Goal: Task Accomplishment & Management: Manage account settings

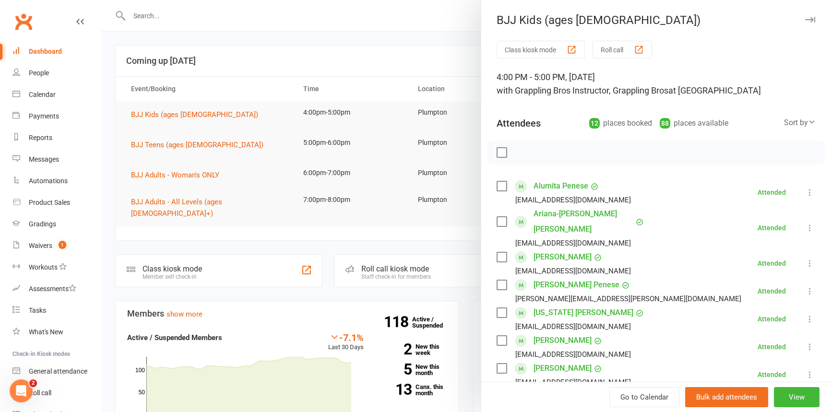
click at [804, 23] on button "button" at bounding box center [810, 20] width 12 height 12
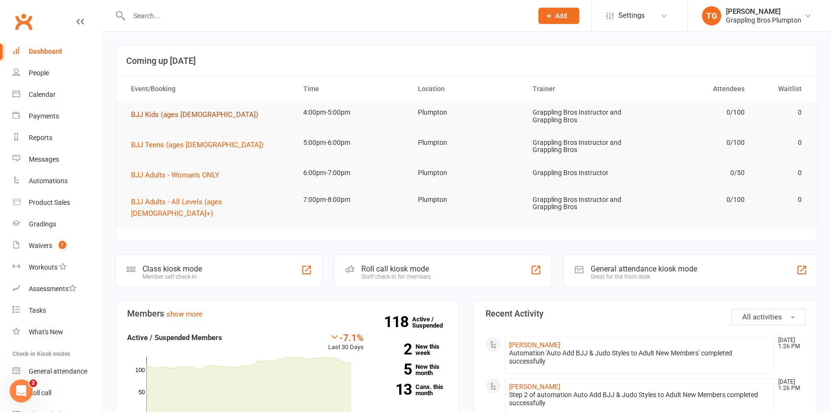
click at [144, 117] on span "BJJ Kids (ages [DEMOGRAPHIC_DATA])" at bounding box center [194, 114] width 127 height 9
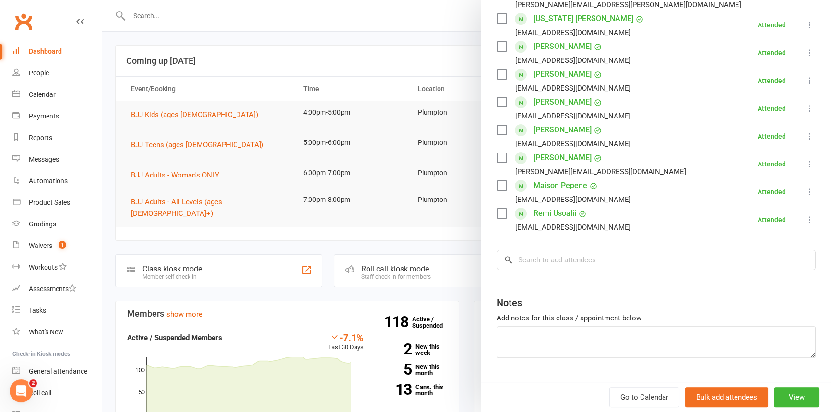
scroll to position [302, 0]
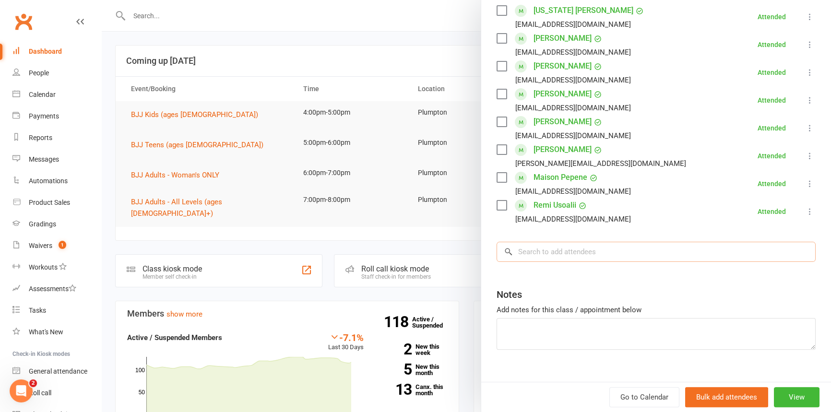
click at [564, 242] on input "search" at bounding box center [655, 252] width 319 height 20
click at [551, 242] on input "search" at bounding box center [655, 252] width 319 height 20
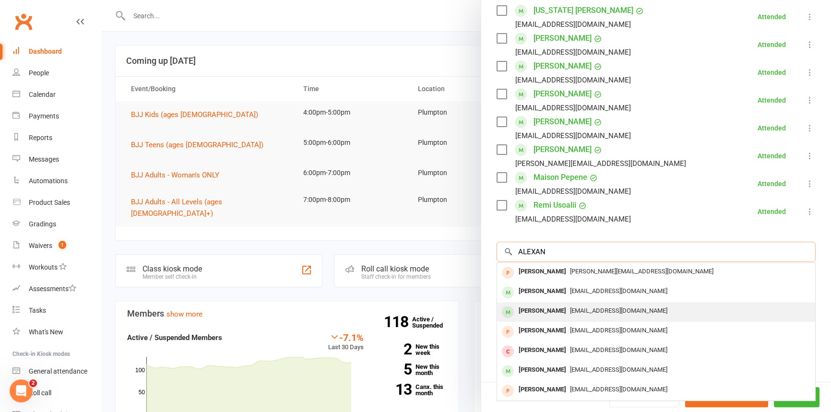
type input "ALEXAN"
click at [540, 304] on div "[PERSON_NAME]" at bounding box center [542, 311] width 55 height 14
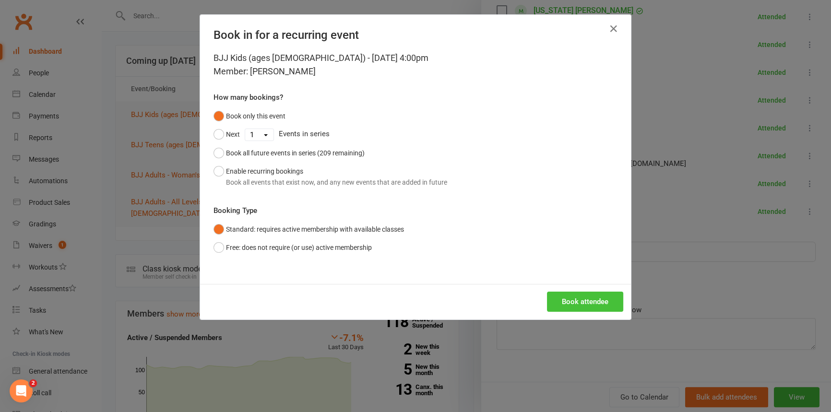
click at [568, 304] on button "Book attendee" at bounding box center [585, 302] width 76 height 20
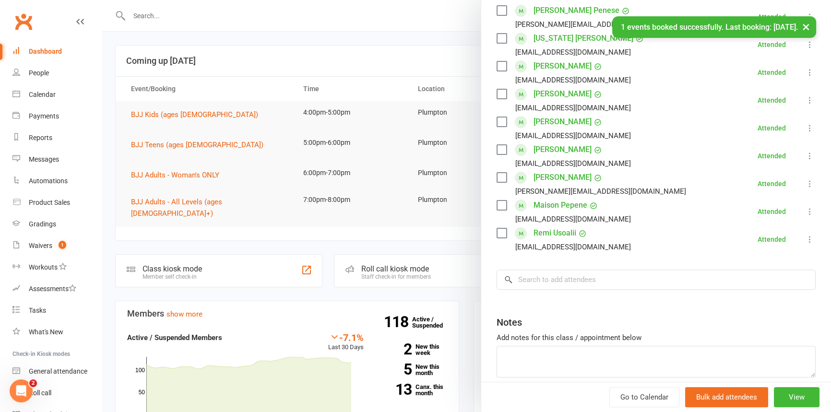
scroll to position [330, 0]
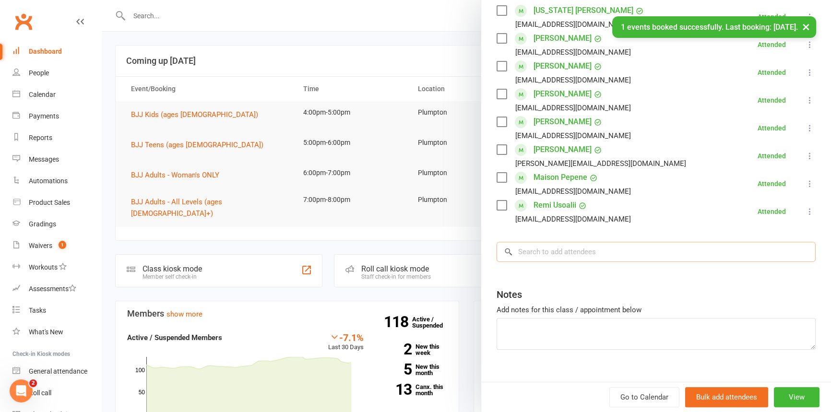
click at [572, 242] on input "search" at bounding box center [655, 252] width 319 height 20
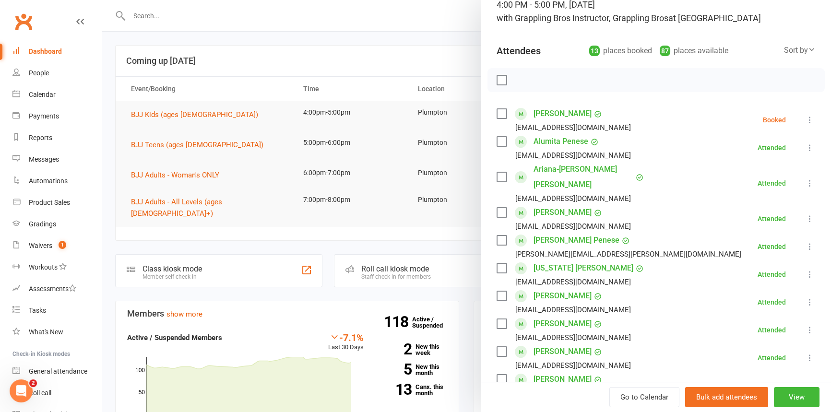
scroll to position [0, 0]
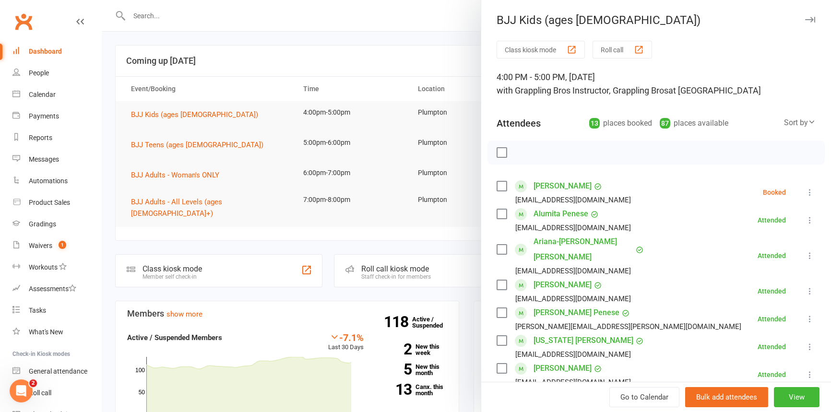
type input "ZAH"
click at [805, 20] on icon "button" at bounding box center [810, 20] width 10 height 6
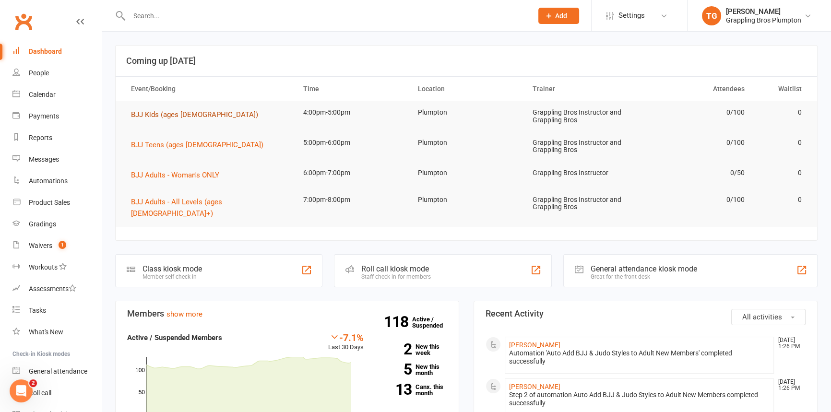
click at [140, 112] on span "BJJ Kids (ages [DEMOGRAPHIC_DATA])" at bounding box center [194, 114] width 127 height 9
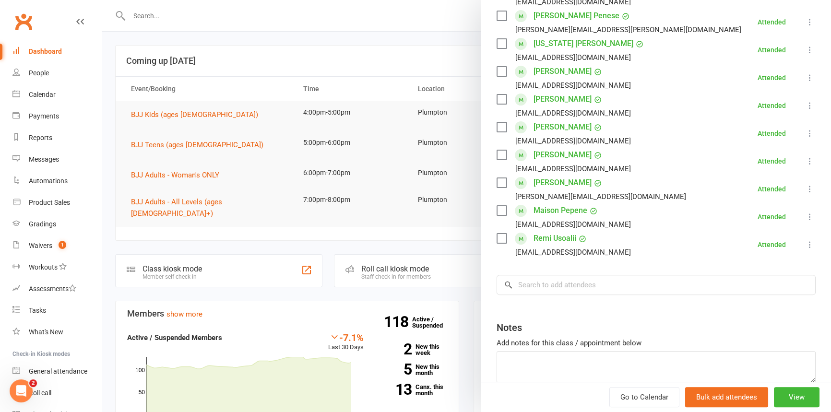
scroll to position [305, 0]
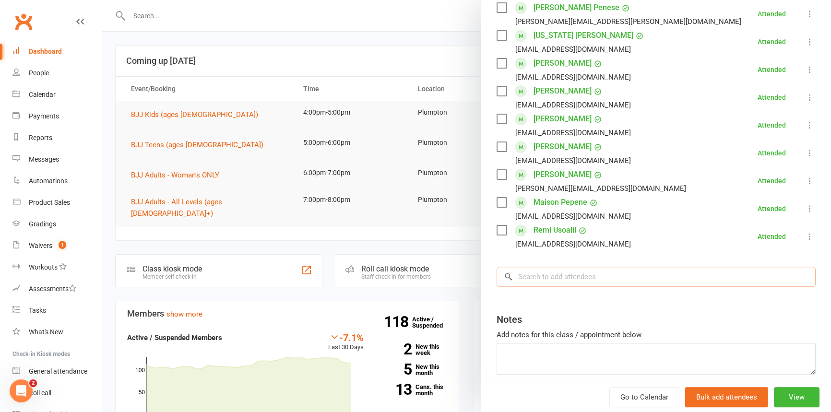
click at [526, 267] on input "search" at bounding box center [655, 277] width 319 height 20
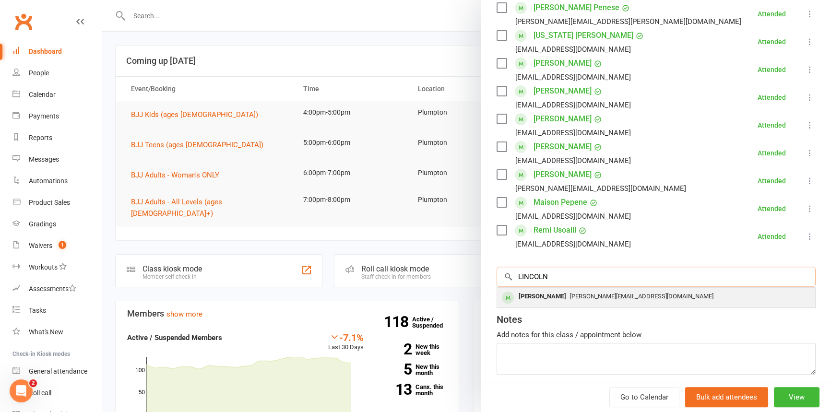
type input "LINCOLN"
click at [539, 290] on div "[PERSON_NAME]" at bounding box center [542, 297] width 55 height 14
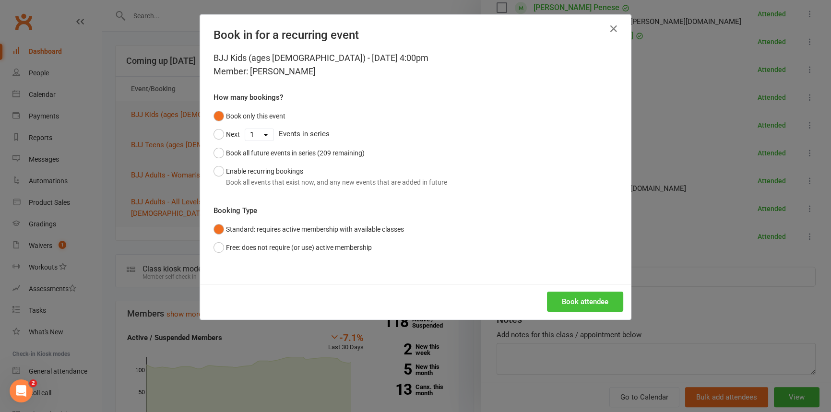
click at [563, 297] on button "Book attendee" at bounding box center [585, 302] width 76 height 20
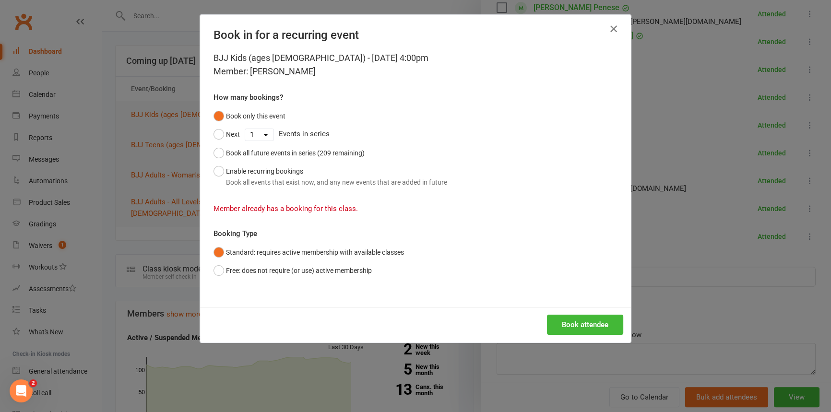
click at [612, 28] on icon "button" at bounding box center [614, 29] width 12 height 12
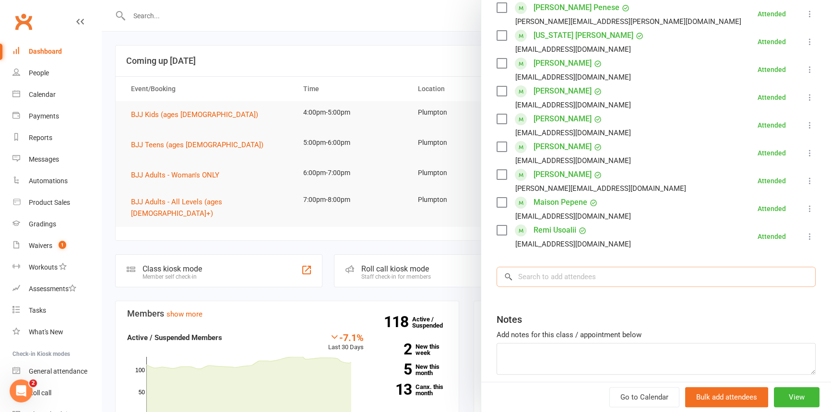
click at [558, 267] on input "search" at bounding box center [655, 277] width 319 height 20
click at [561, 267] on input "search" at bounding box center [655, 277] width 319 height 20
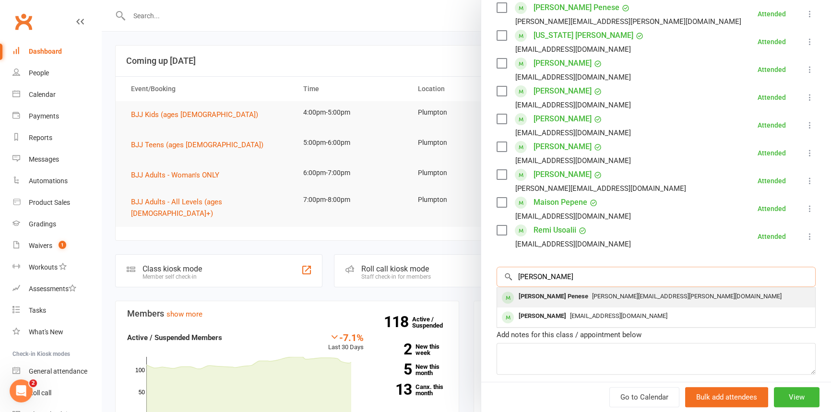
type input "[PERSON_NAME]"
click at [533, 290] on div "[PERSON_NAME] Penese" at bounding box center [553, 297] width 77 height 14
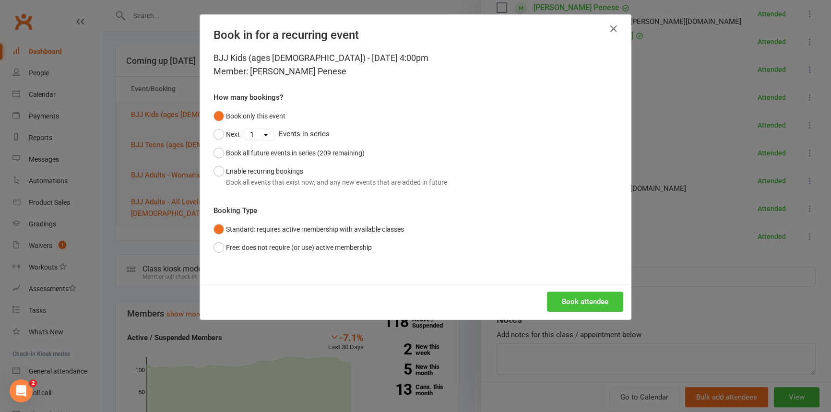
click at [582, 296] on button "Book attendee" at bounding box center [585, 302] width 76 height 20
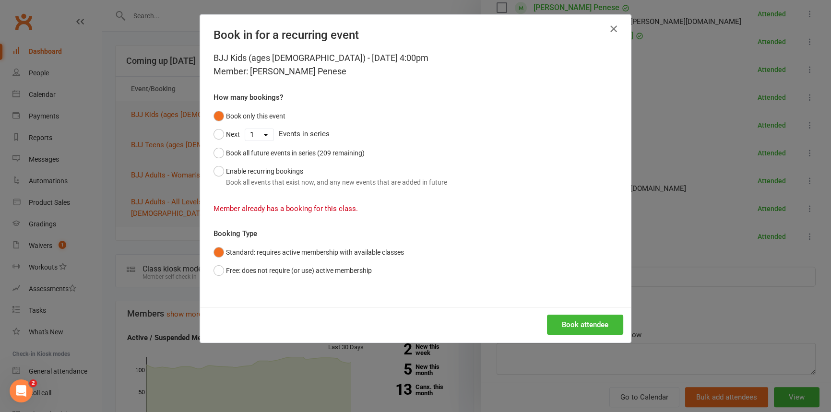
click at [609, 26] on icon "button" at bounding box center [614, 29] width 12 height 12
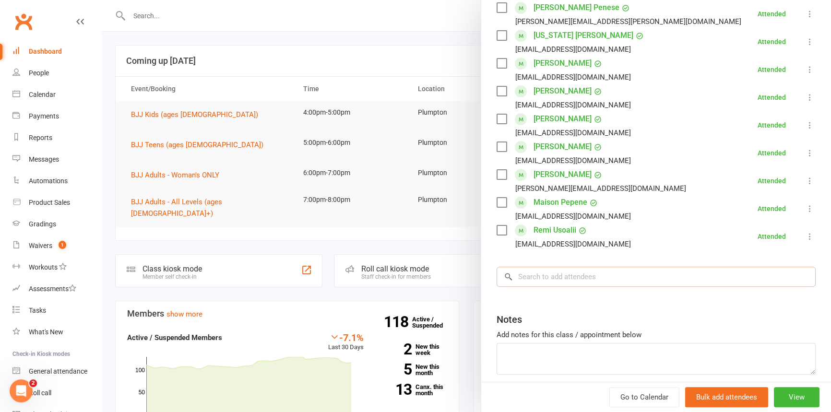
click at [556, 267] on input "search" at bounding box center [655, 277] width 319 height 20
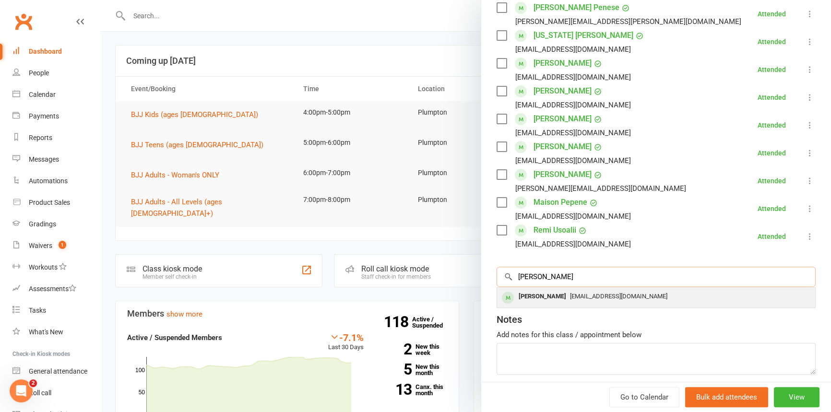
type input "[PERSON_NAME]"
click at [541, 290] on div "[PERSON_NAME]" at bounding box center [542, 297] width 55 height 14
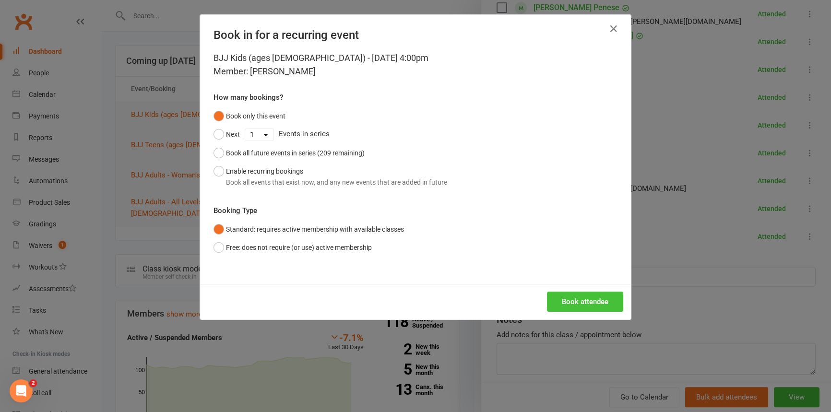
click at [570, 301] on button "Book attendee" at bounding box center [585, 302] width 76 height 20
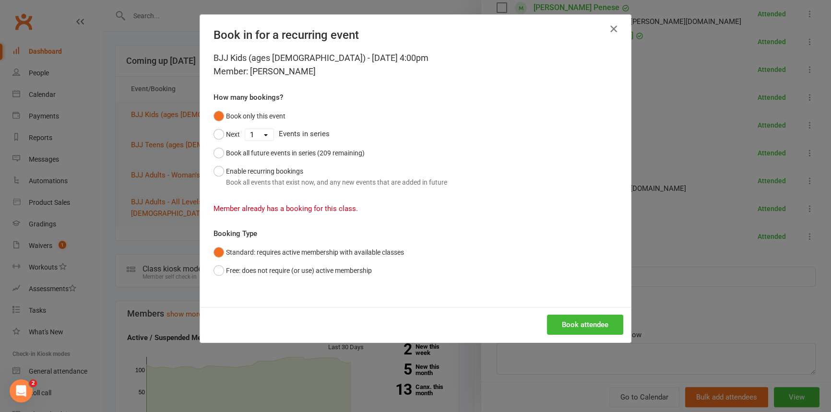
click at [611, 23] on icon "button" at bounding box center [614, 29] width 12 height 12
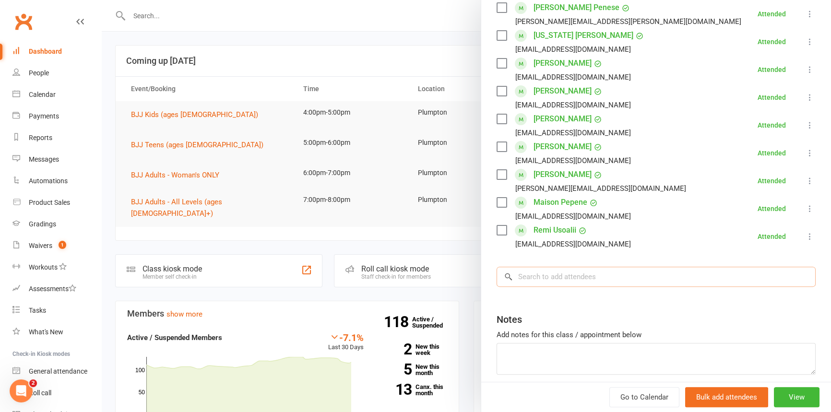
click at [537, 270] on input "search" at bounding box center [655, 277] width 319 height 20
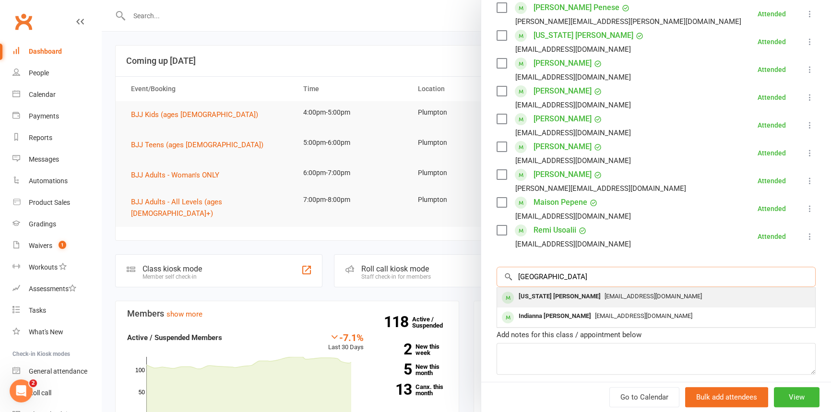
type input "[GEOGRAPHIC_DATA]"
click at [538, 290] on div "[US_STATE] [PERSON_NAME]" at bounding box center [560, 297] width 90 height 14
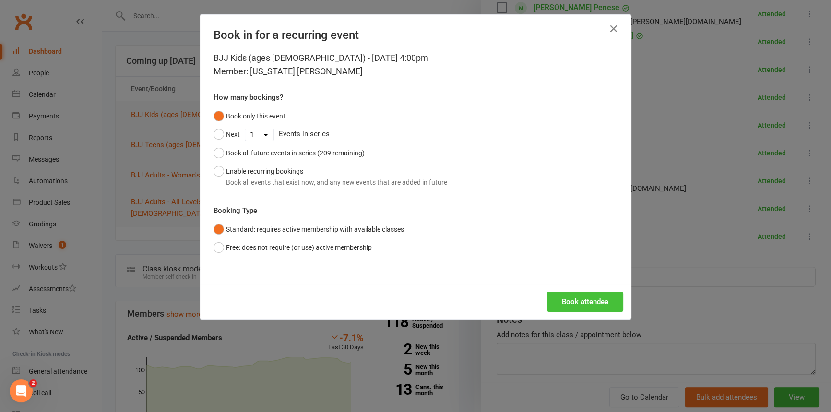
click at [579, 307] on button "Book attendee" at bounding box center [585, 302] width 76 height 20
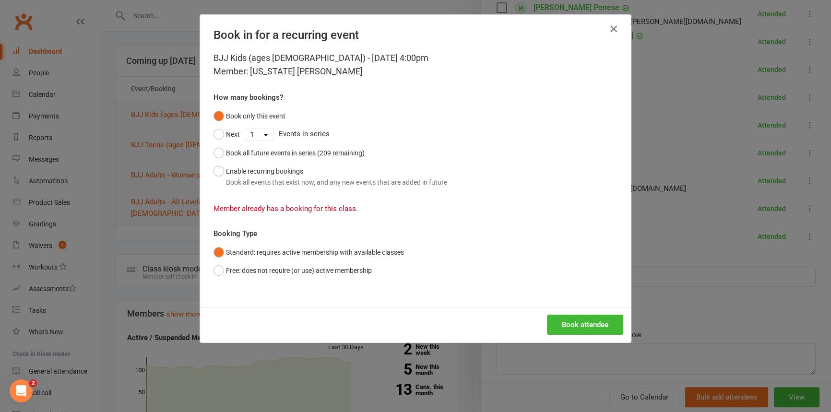
click at [609, 23] on icon "button" at bounding box center [614, 29] width 12 height 12
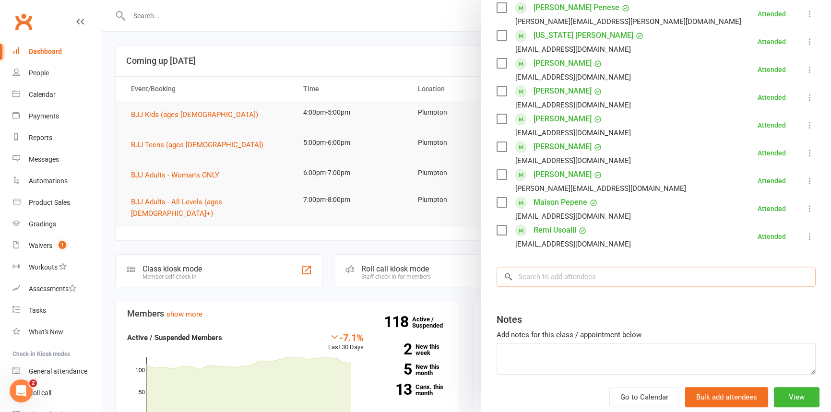
click at [530, 267] on input "search" at bounding box center [655, 277] width 319 height 20
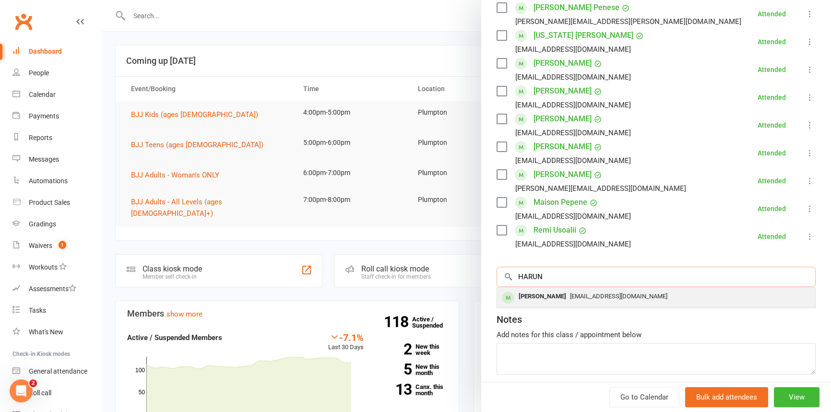
type input "HARUN"
click at [531, 290] on div "[PERSON_NAME]" at bounding box center [542, 297] width 55 height 14
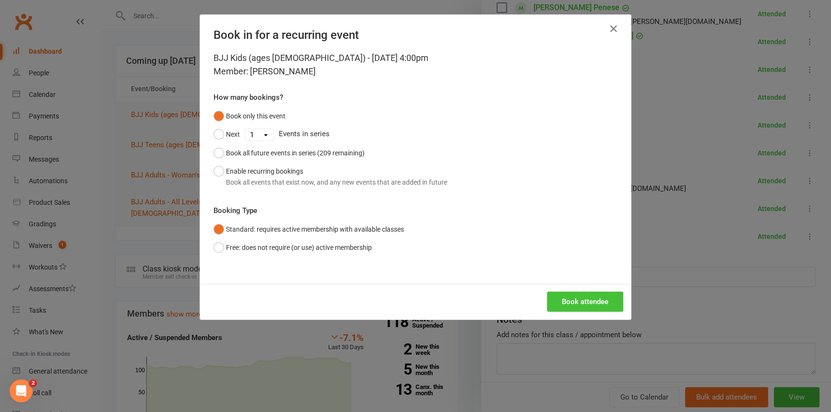
click at [562, 298] on button "Book attendee" at bounding box center [585, 302] width 76 height 20
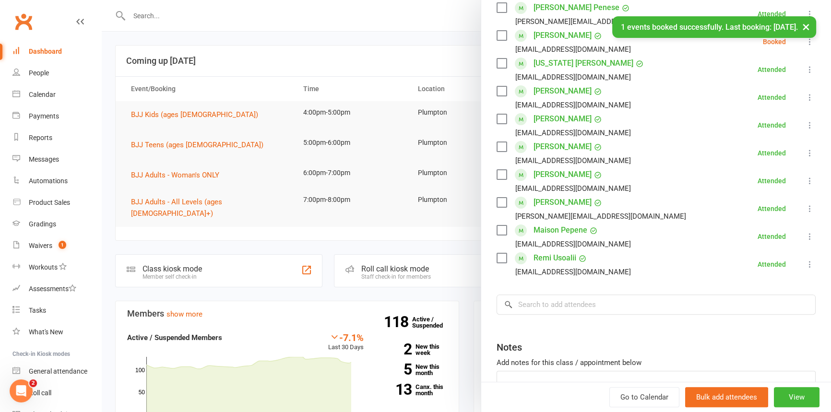
scroll to position [109, 0]
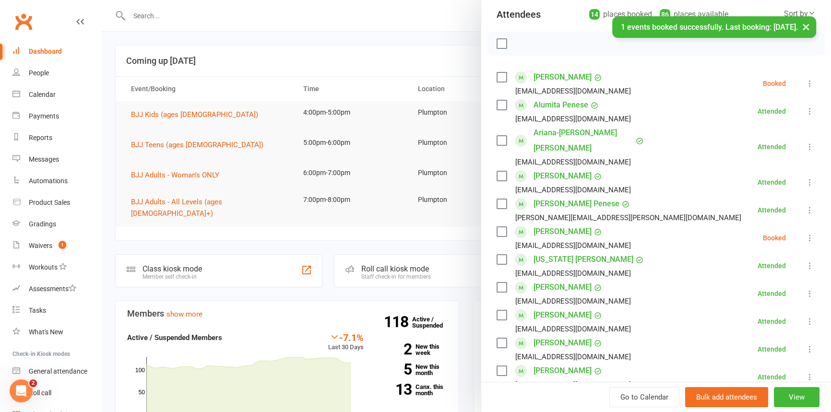
click at [805, 233] on icon at bounding box center [810, 238] width 10 height 10
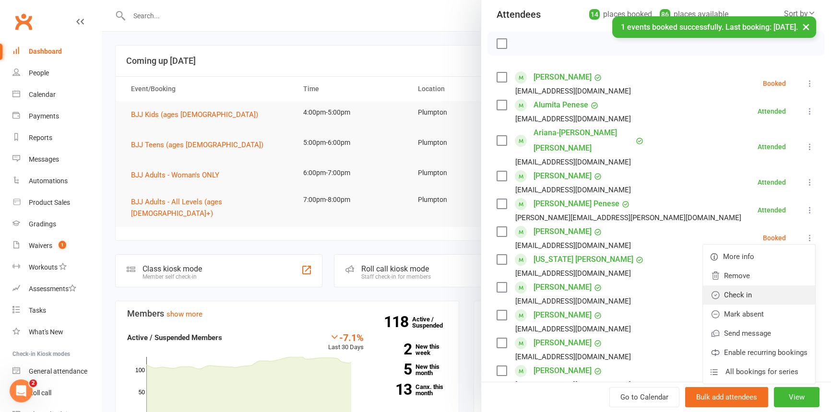
click at [738, 285] on link "Check in" at bounding box center [759, 294] width 112 height 19
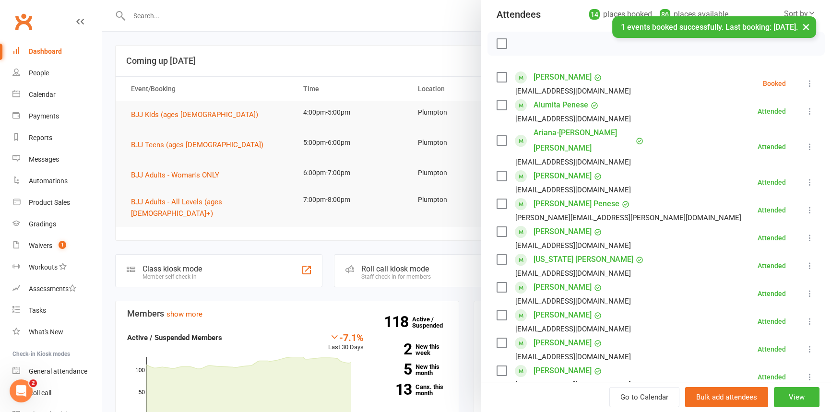
click at [805, 82] on icon at bounding box center [810, 84] width 10 height 10
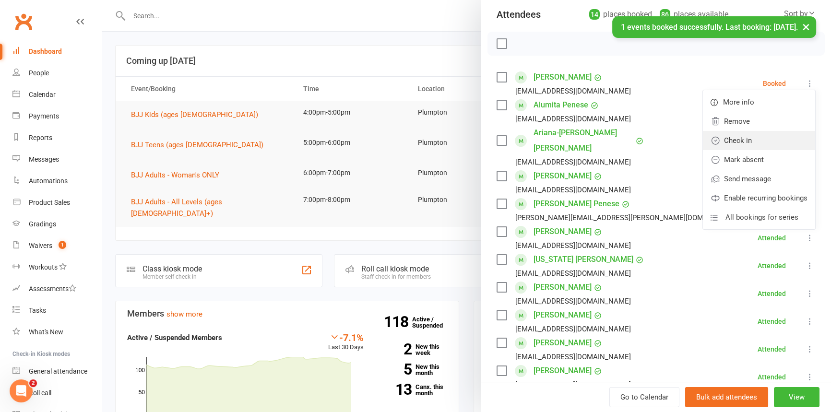
click at [720, 141] on link "Check in" at bounding box center [759, 140] width 112 height 19
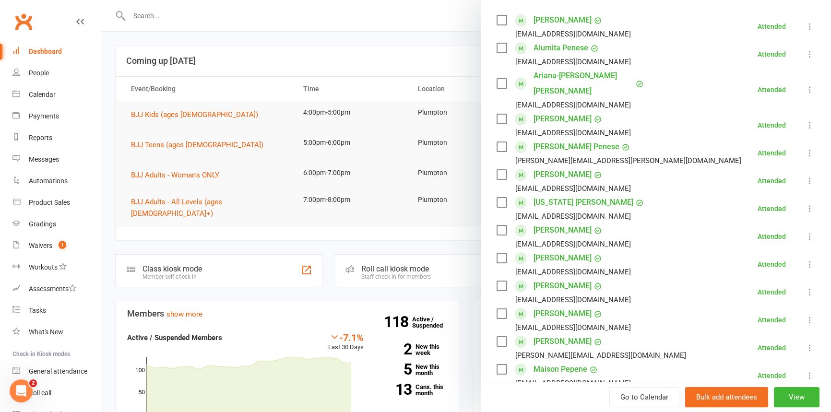
scroll to position [316, 0]
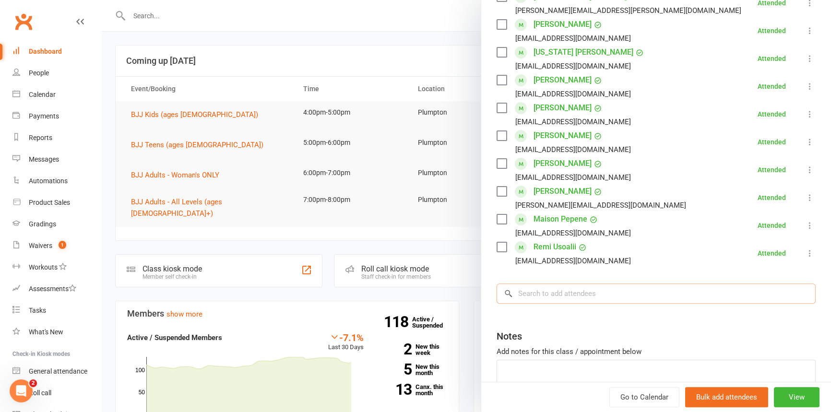
click at [545, 283] on input "search" at bounding box center [655, 293] width 319 height 20
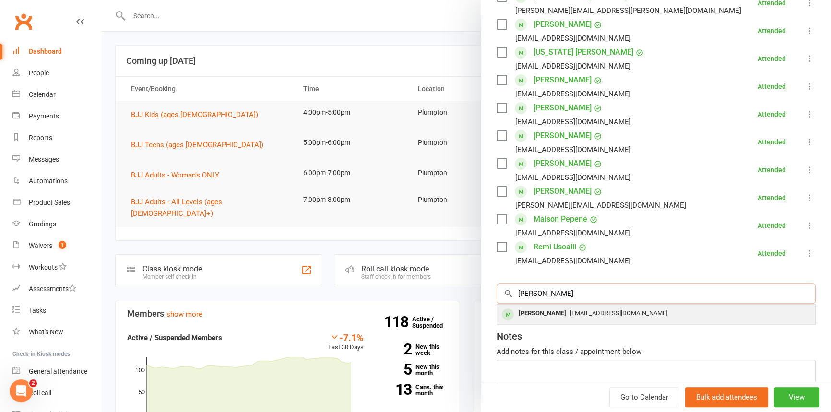
type input "[PERSON_NAME]"
click at [533, 306] on div "[PERSON_NAME]" at bounding box center [542, 313] width 55 height 14
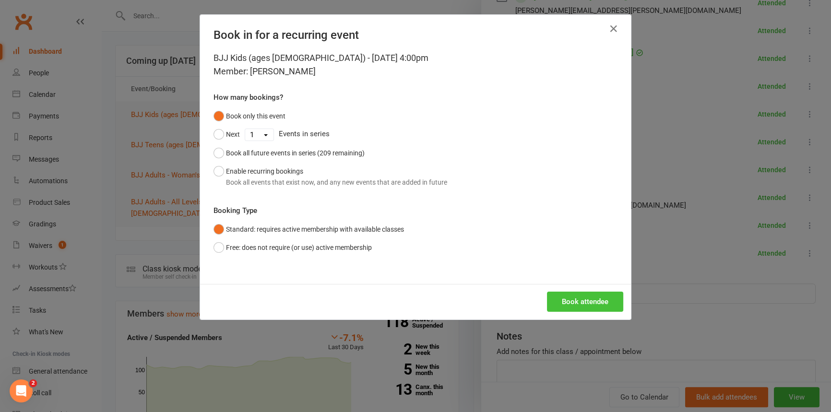
click at [569, 302] on button "Book attendee" at bounding box center [585, 302] width 76 height 20
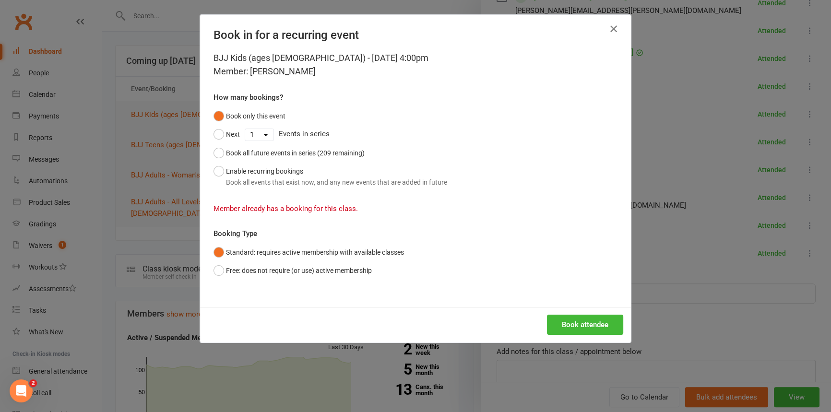
click at [608, 31] on icon "button" at bounding box center [614, 29] width 12 height 12
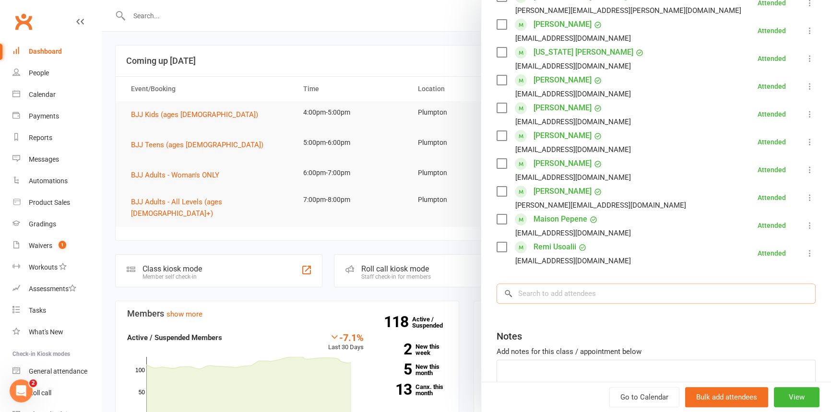
click at [533, 283] on input "search" at bounding box center [655, 293] width 319 height 20
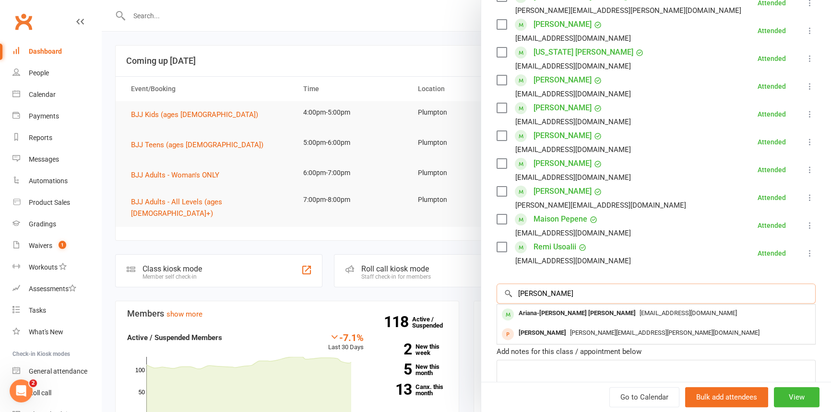
type input "[PERSON_NAME]"
click at [532, 306] on div "Ariana-[PERSON_NAME] [PERSON_NAME]" at bounding box center [577, 313] width 125 height 14
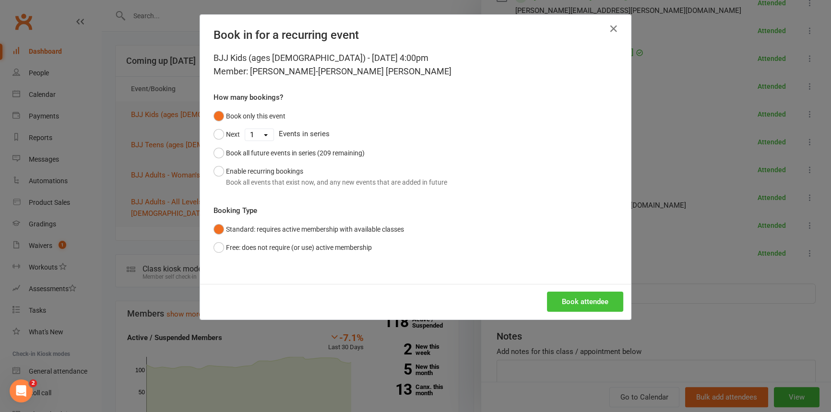
click at [566, 303] on button "Book attendee" at bounding box center [585, 302] width 76 height 20
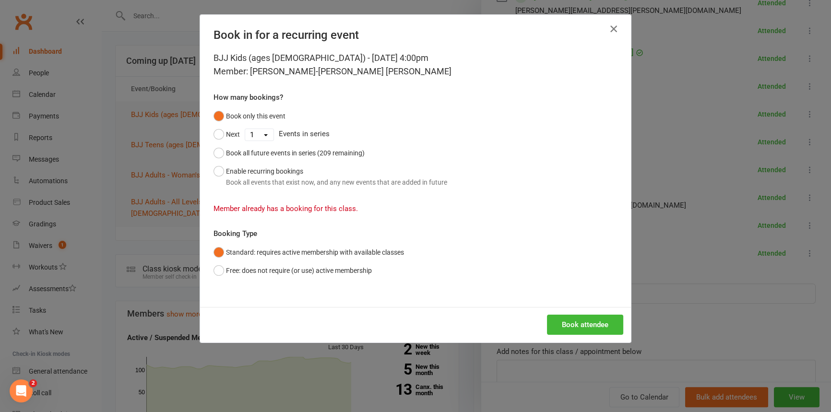
click at [611, 25] on icon "button" at bounding box center [614, 29] width 12 height 12
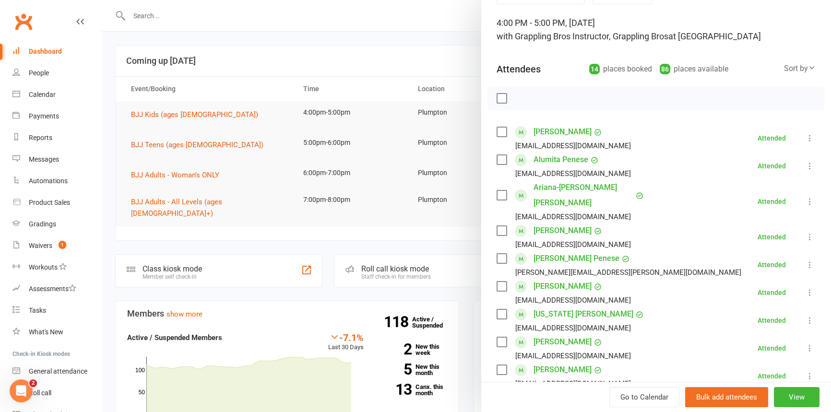
scroll to position [0, 0]
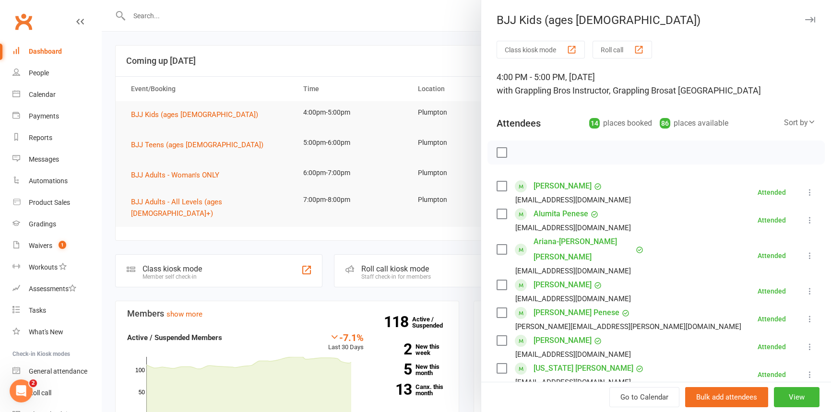
click at [805, 18] on icon "button" at bounding box center [810, 20] width 10 height 6
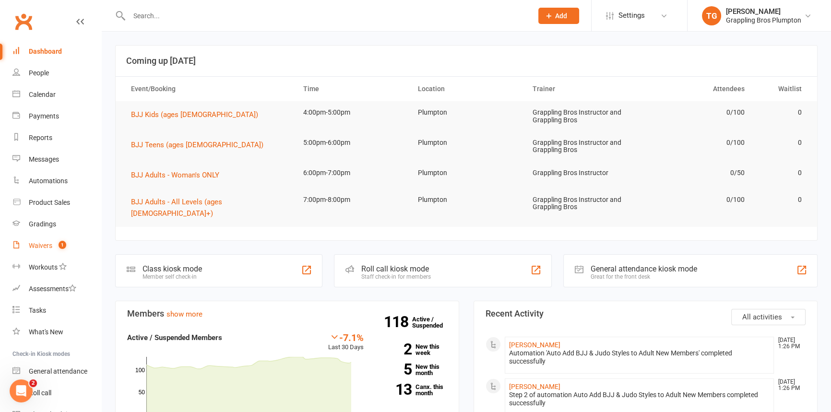
click at [37, 245] on div "Waivers" at bounding box center [40, 246] width 23 height 8
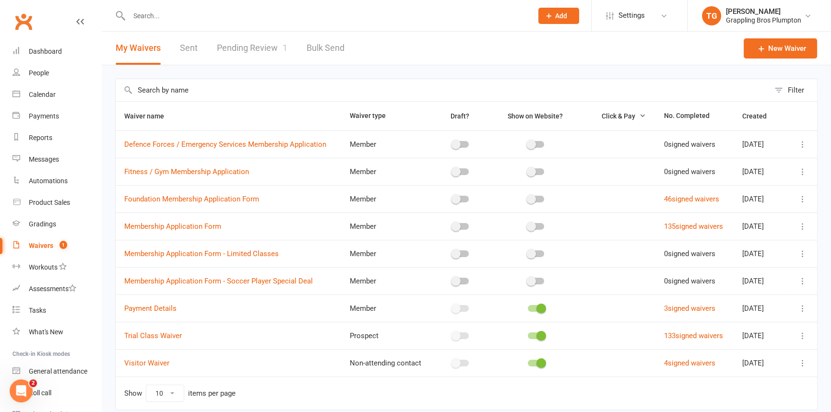
click at [242, 45] on link "Pending Review 1" at bounding box center [252, 48] width 70 height 33
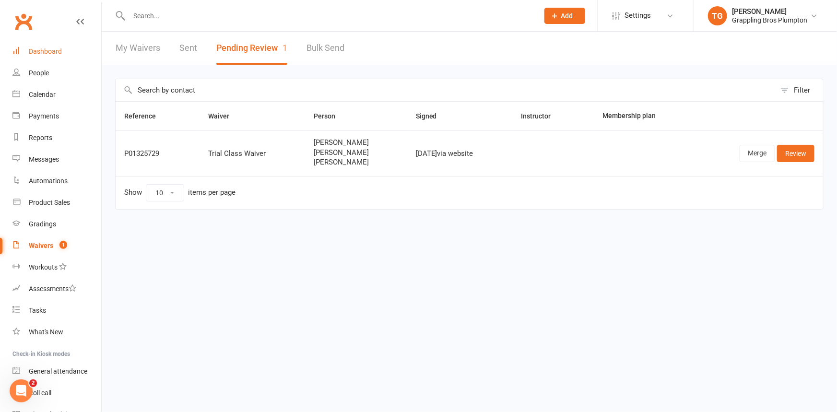
click at [48, 50] on div "Dashboard" at bounding box center [45, 51] width 33 height 8
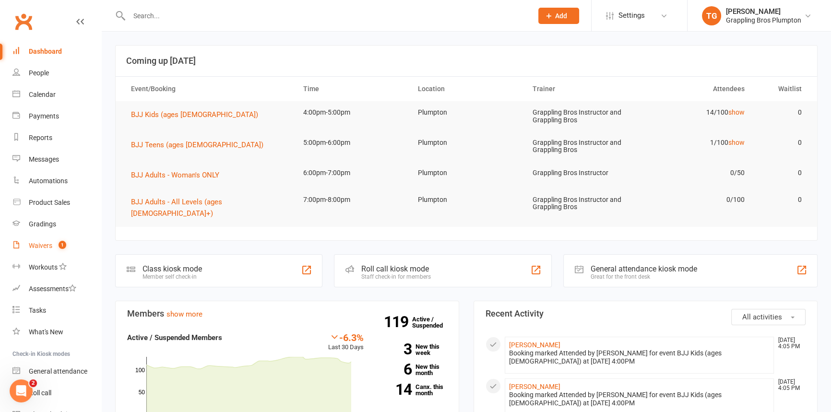
click at [44, 246] on div "Waivers" at bounding box center [40, 246] width 23 height 8
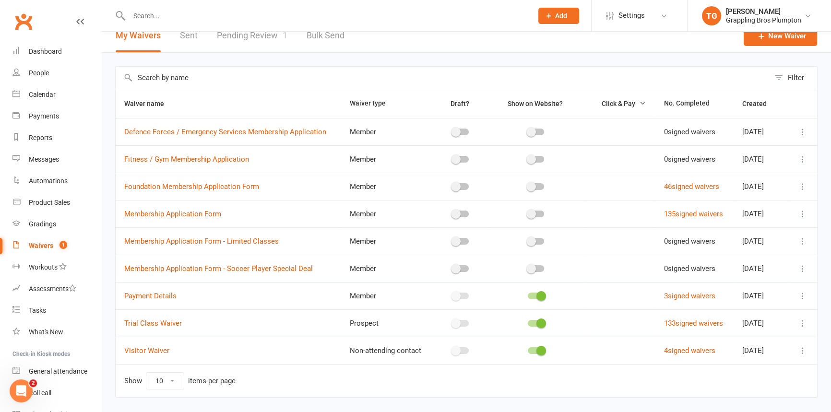
scroll to position [22, 0]
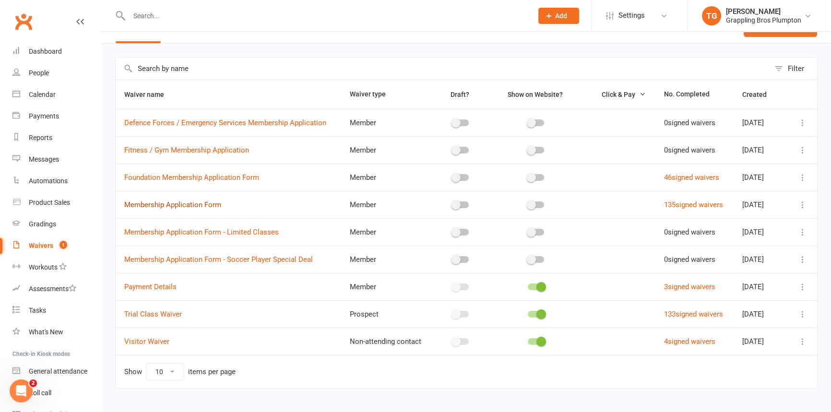
click at [153, 200] on link "Membership Application Form" at bounding box center [172, 204] width 97 height 9
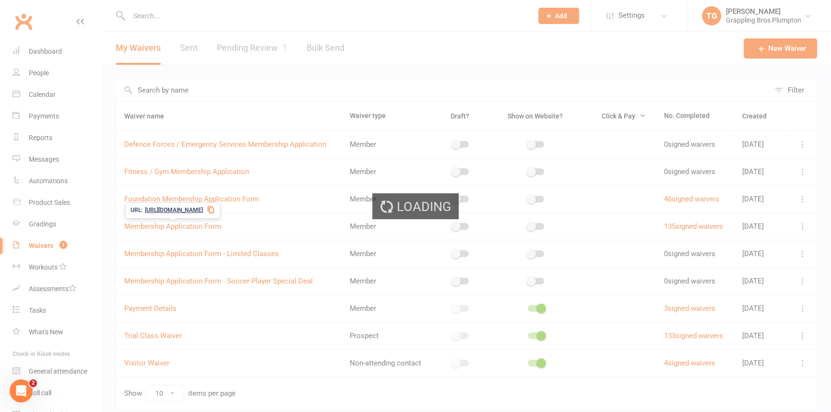
select select "applies_to_all_signees"
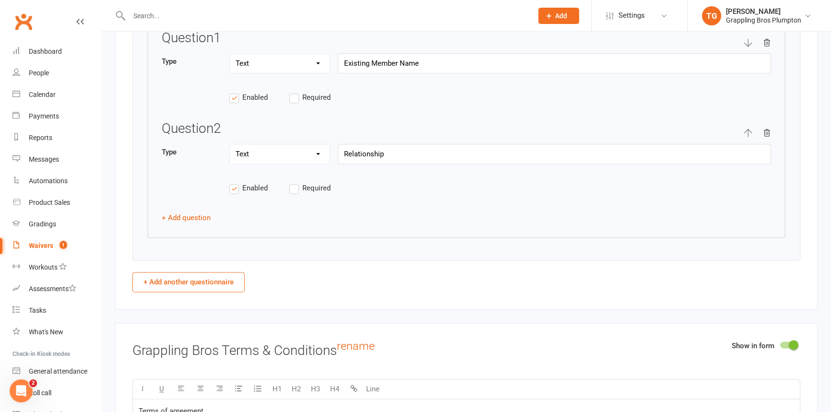
scroll to position [1482, 0]
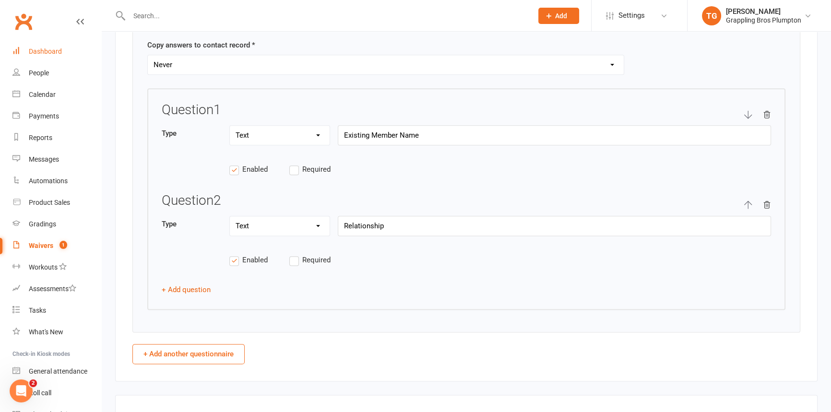
click at [48, 48] on div "Dashboard" at bounding box center [45, 51] width 33 height 8
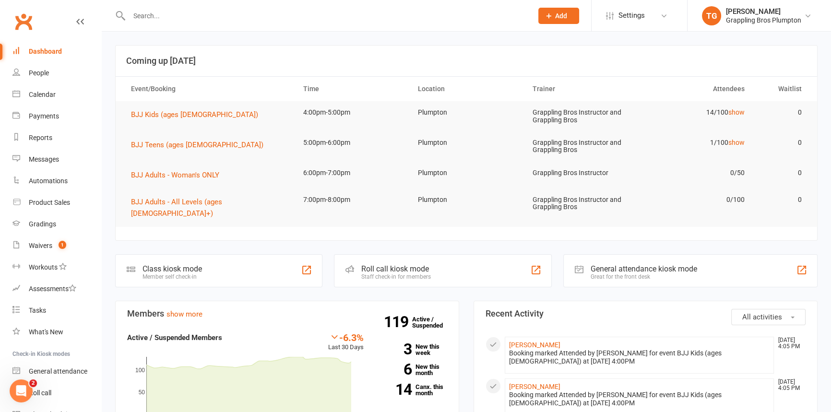
click at [156, 17] on input "text" at bounding box center [325, 15] width 399 height 13
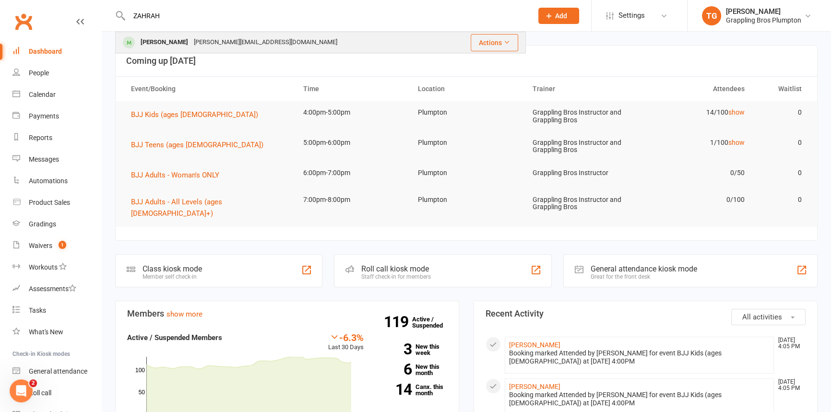
type input "ZAHRAH"
click at [164, 43] on div "[PERSON_NAME]" at bounding box center [164, 42] width 53 height 14
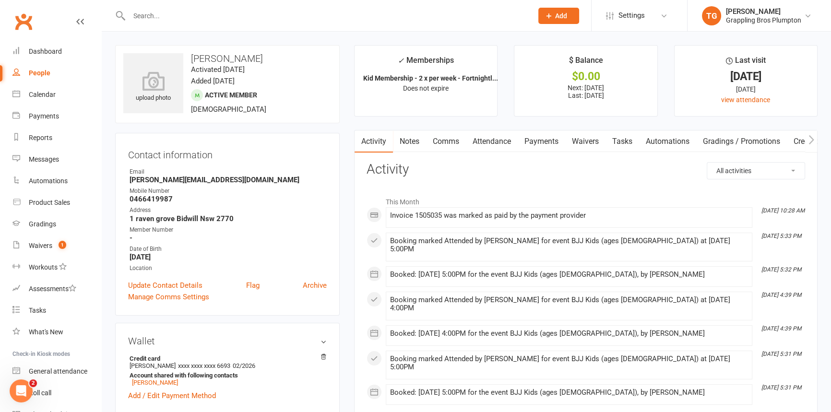
click at [539, 142] on link "Payments" at bounding box center [540, 141] width 47 height 22
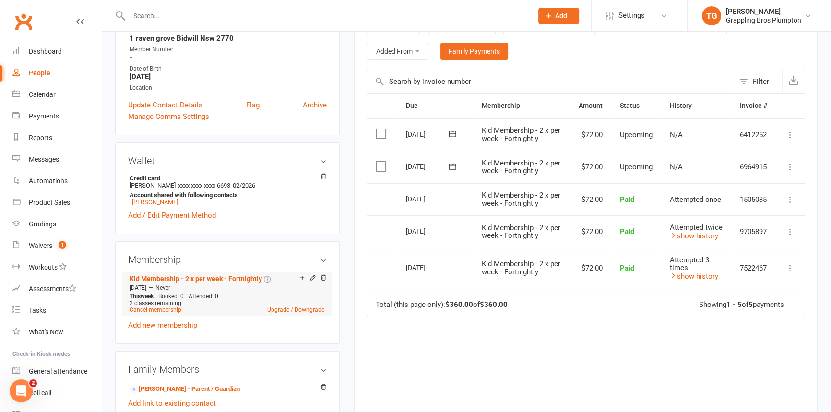
scroll to position [185, 0]
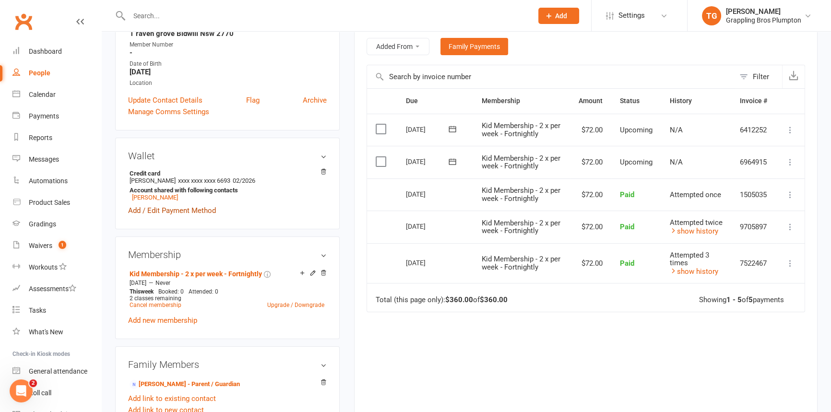
click at [171, 211] on link "Add / Edit Payment Method" at bounding box center [172, 211] width 88 height 12
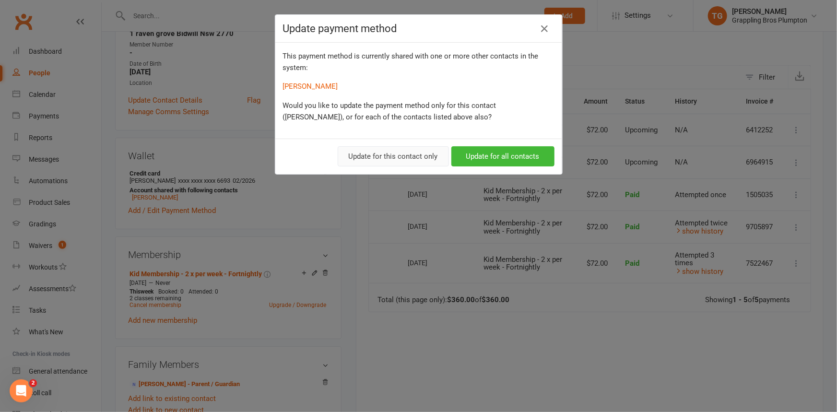
click at [387, 153] on button "Update for this contact only" at bounding box center [393, 156] width 111 height 20
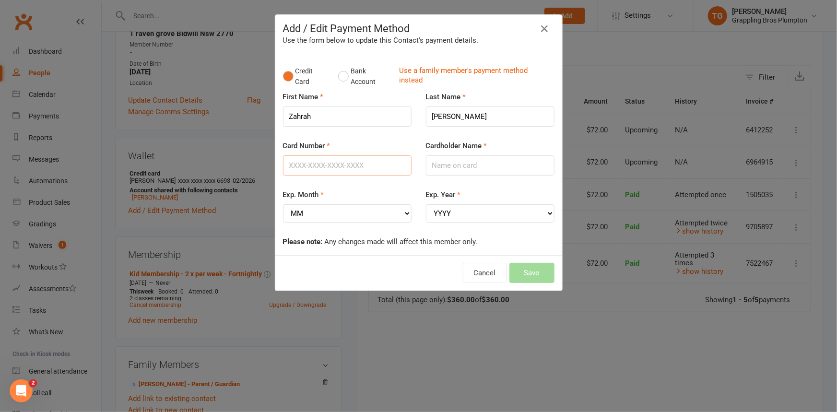
click at [311, 163] on input "Card Number" at bounding box center [347, 165] width 129 height 20
click at [305, 164] on input "Card Number" at bounding box center [347, 165] width 129 height 20
type input "[CREDIT_CARD_NUMBER]"
click at [450, 164] on input "Cardholder Name" at bounding box center [490, 165] width 129 height 20
type input "t"
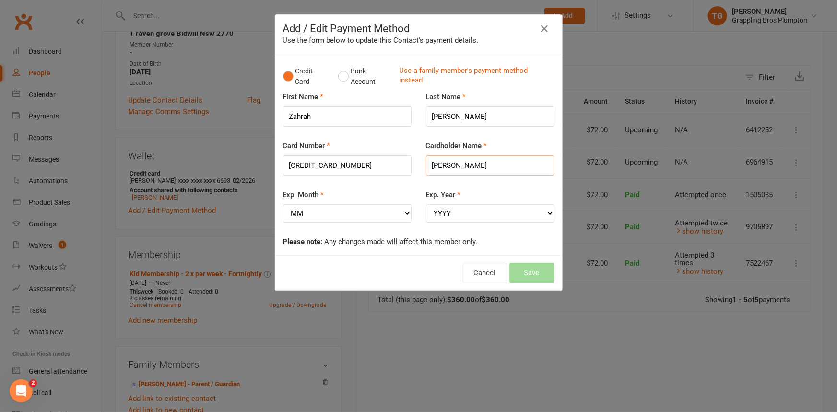
type input "[PERSON_NAME]"
click at [317, 215] on select "MM 01 02 03 04 05 06 07 08 09 10 11 12" at bounding box center [347, 213] width 129 height 18
select select "01"
click at [283, 204] on select "MM 01 02 03 04 05 06 07 08 09 10 11 12" at bounding box center [347, 213] width 129 height 18
click at [463, 211] on select "YYYY 2025 2026 2027 2028 2029 2030 2031 2032 2033 2034" at bounding box center [490, 213] width 129 height 18
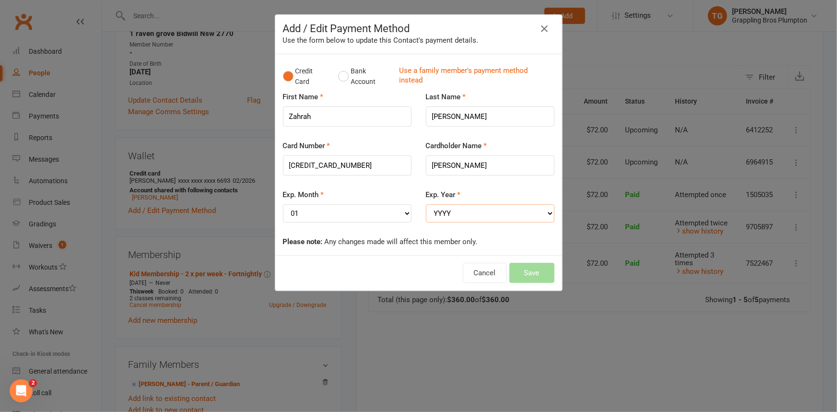
select select "2027"
click at [426, 204] on select "YYYY 2025 2026 2027 2028 2029 2030 2031 2032 2033 2034" at bounding box center [490, 213] width 129 height 18
click at [526, 270] on button "Save" at bounding box center [531, 273] width 45 height 20
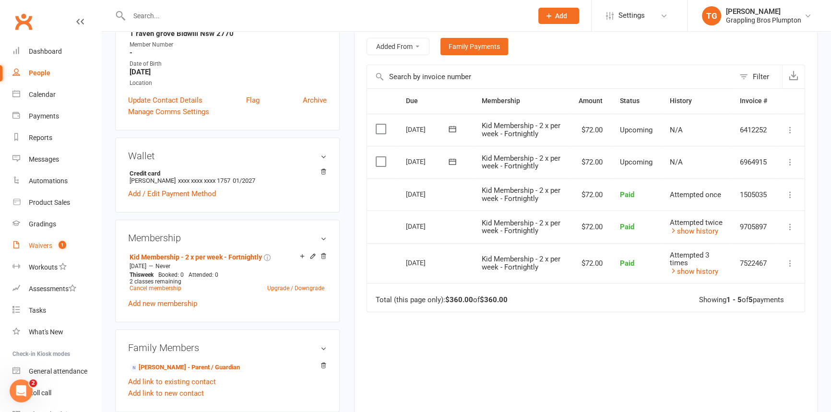
click at [34, 247] on div "Waivers" at bounding box center [40, 246] width 23 height 8
click at [44, 246] on div "Waivers" at bounding box center [40, 246] width 23 height 8
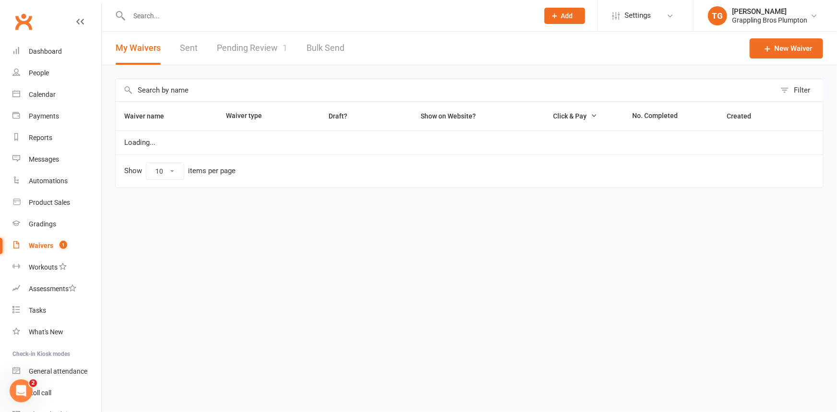
click at [237, 51] on link "Pending Review 1" at bounding box center [252, 48] width 70 height 33
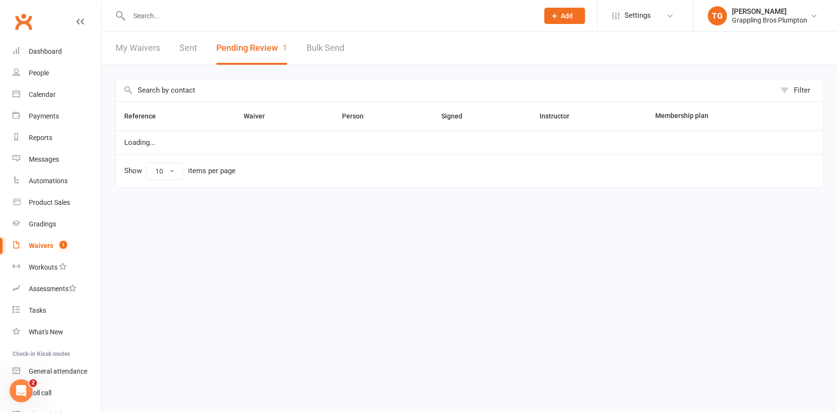
click at [237, 49] on button "Pending Review 1" at bounding box center [251, 48] width 71 height 33
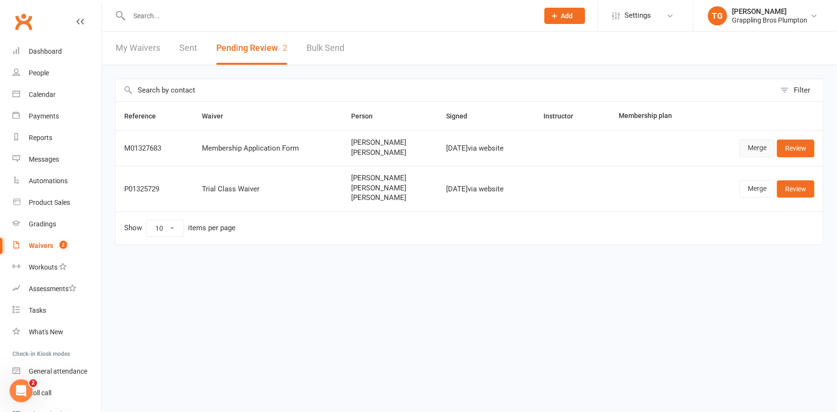
click at [753, 148] on link "Merge" at bounding box center [756, 148] width 35 height 17
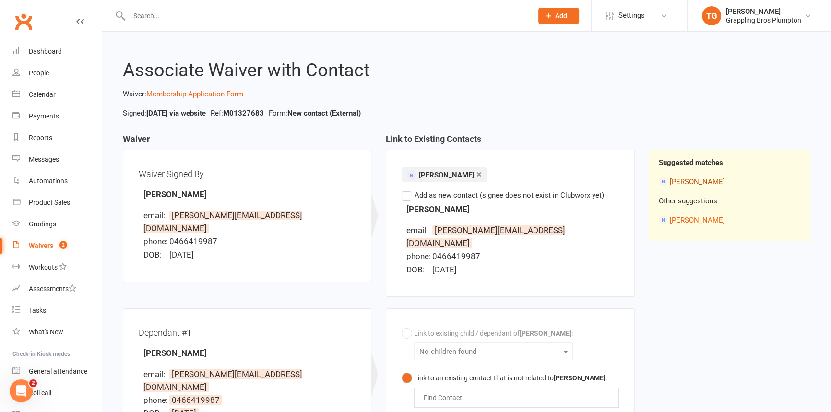
click at [695, 183] on link "[PERSON_NAME]" at bounding box center [696, 181] width 55 height 9
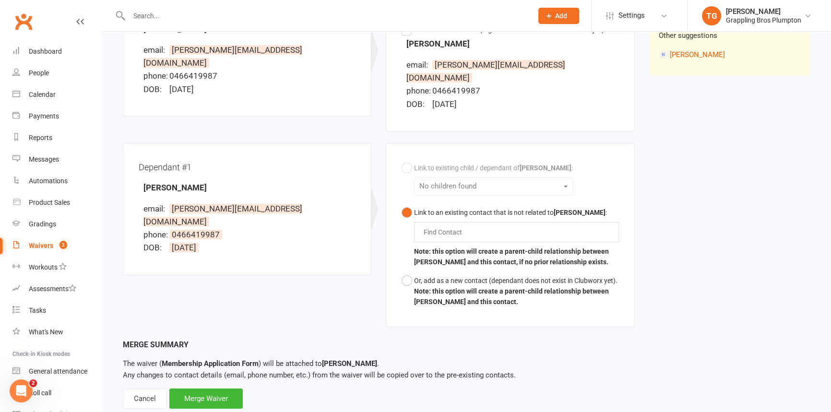
scroll to position [177, 0]
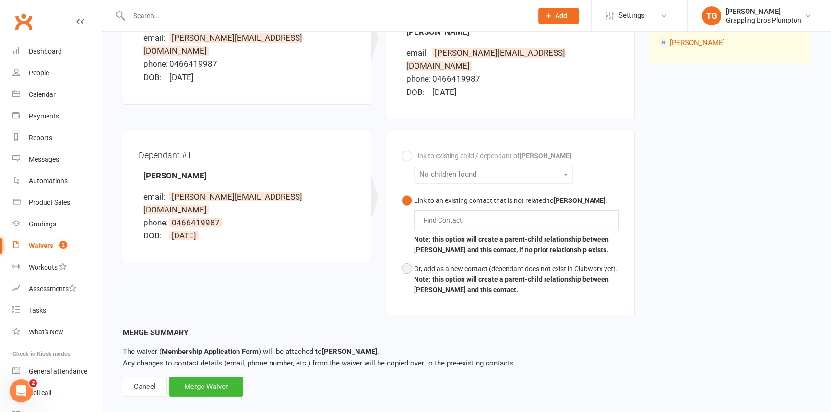
click at [408, 259] on button "Or, add as a new contact (dependant does not exist in Clubworx yet). Note: this…" at bounding box center [509, 279] width 217 height 40
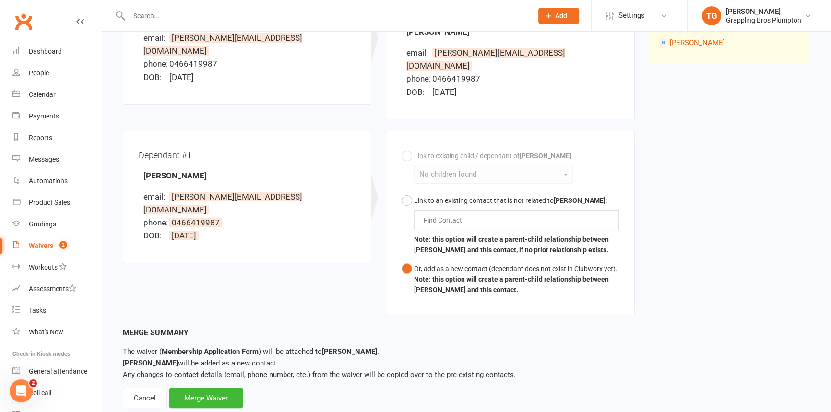
scroll to position [189, 0]
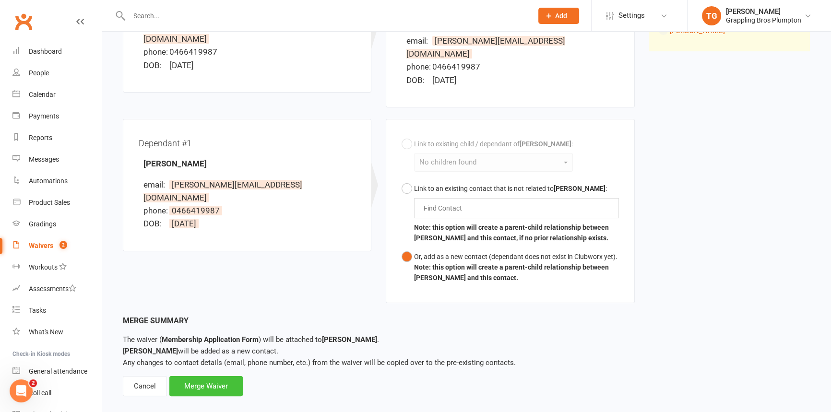
click at [202, 376] on div "Merge Waiver" at bounding box center [205, 386] width 73 height 20
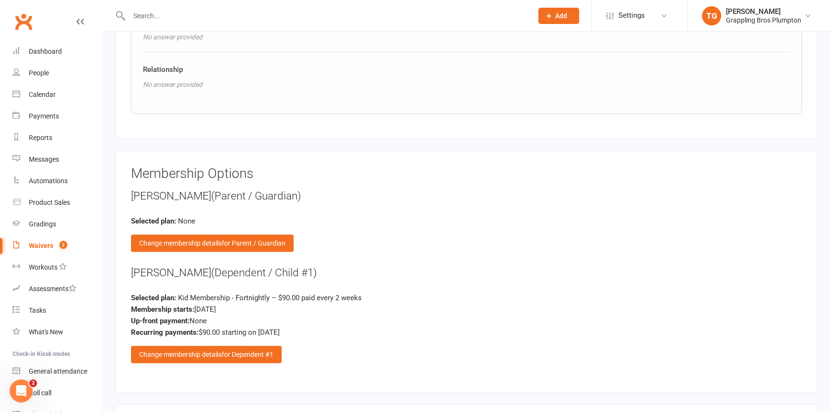
scroll to position [1155, 0]
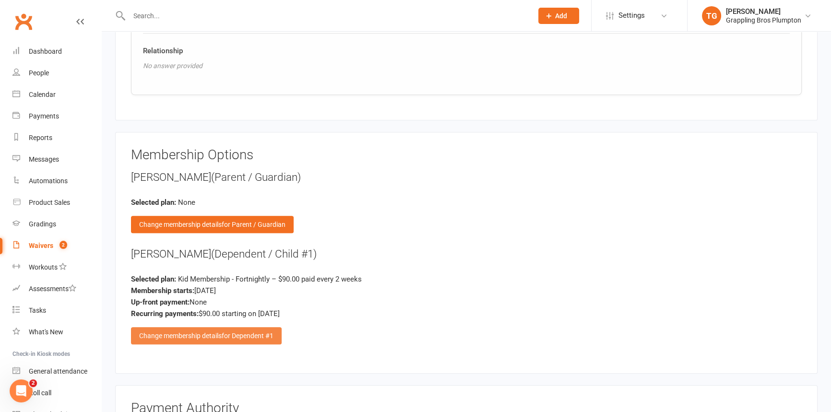
click at [182, 327] on div "Change membership details for Dependent #1" at bounding box center [206, 335] width 151 height 17
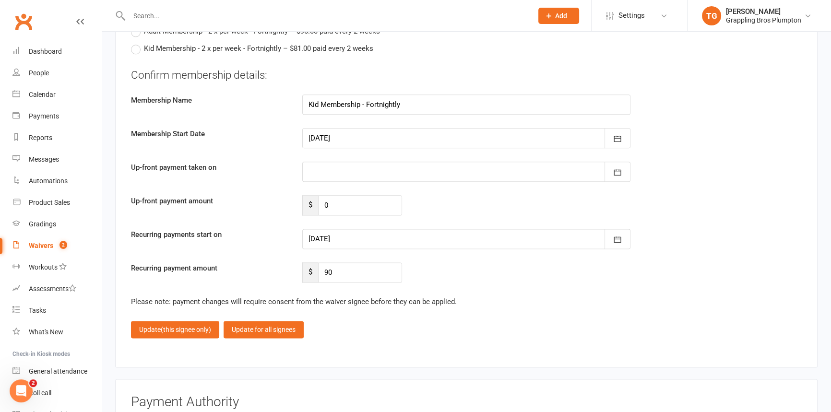
scroll to position [1525, 0]
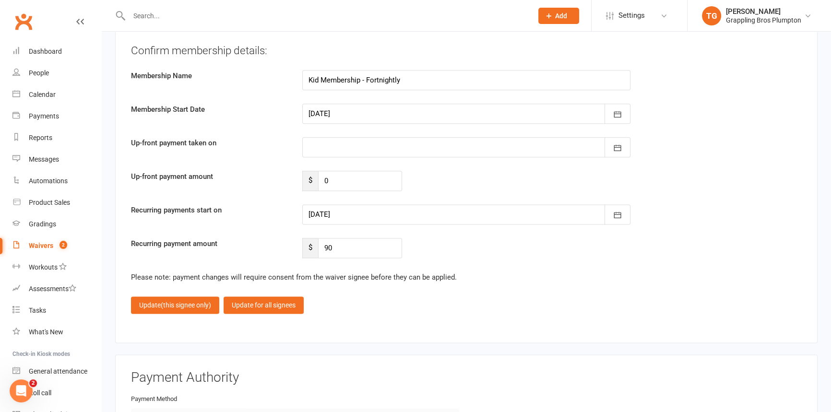
click at [367, 204] on div at bounding box center [466, 214] width 328 height 20
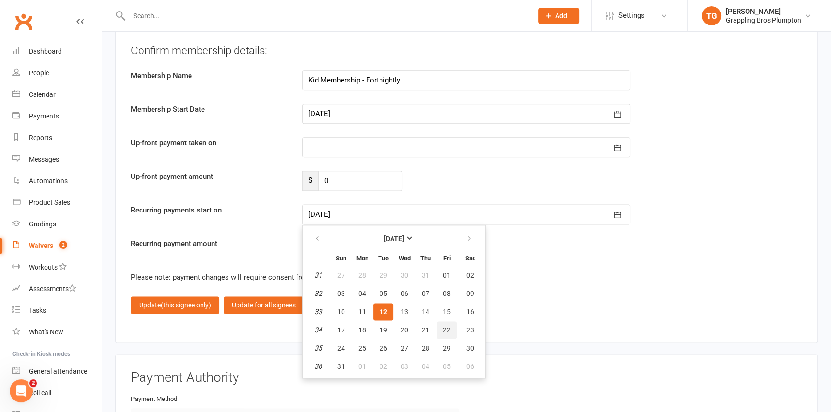
click at [440, 321] on button "22" at bounding box center [446, 329] width 20 height 17
type input "[DATE]"
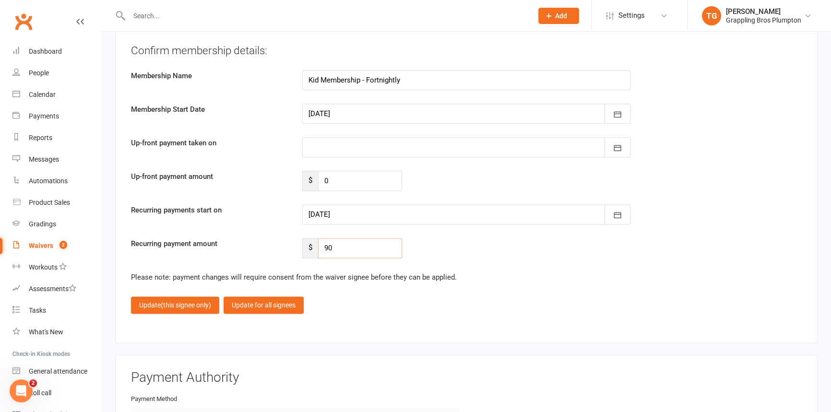
drag, startPoint x: 346, startPoint y: 237, endPoint x: 295, endPoint y: 230, distance: 50.8
click at [295, 238] on div "$ 90" at bounding box center [352, 248] width 114 height 20
type input "36.00"
click at [177, 301] on span "(this signee only)" at bounding box center [186, 305] width 50 height 8
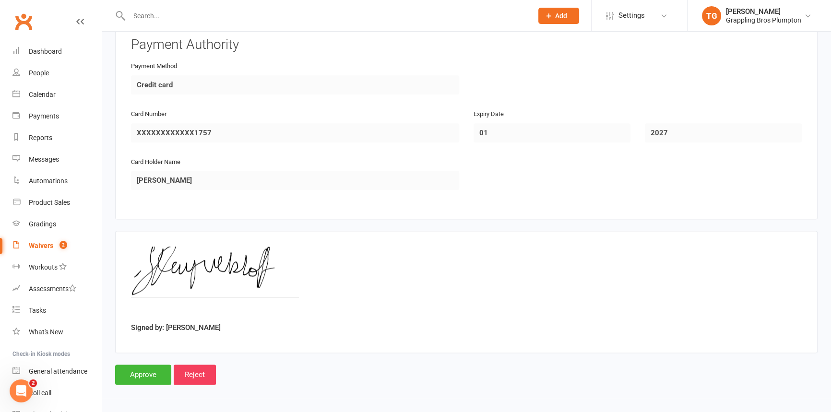
scroll to position [1503, 0]
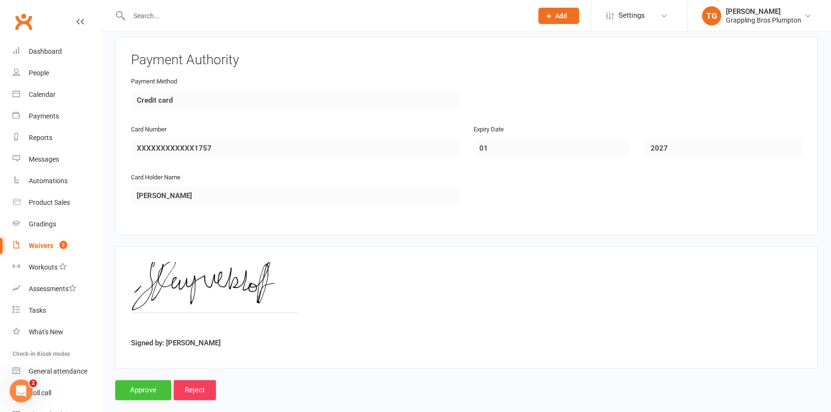
click at [138, 380] on input "Approve" at bounding box center [143, 390] width 56 height 20
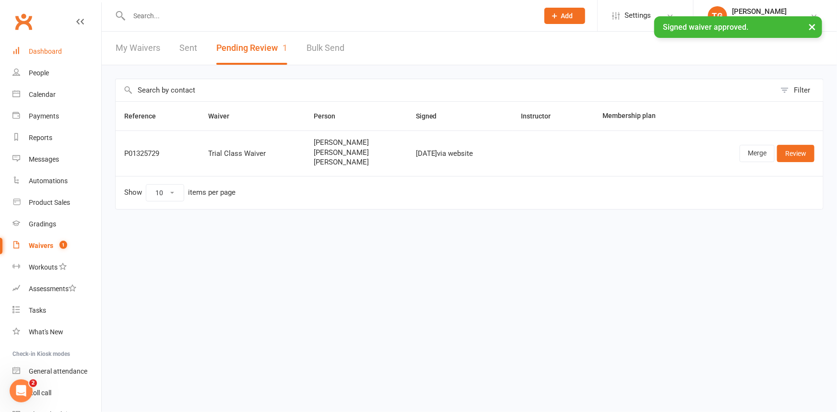
click at [46, 46] on link "Dashboard" at bounding box center [56, 52] width 89 height 22
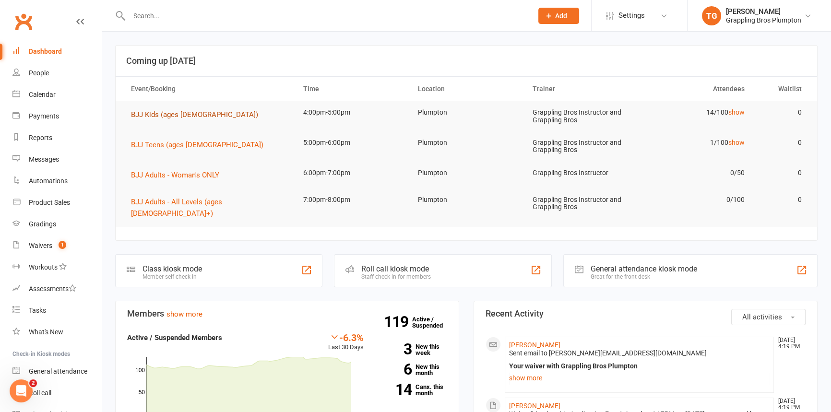
click at [142, 112] on button "BJJ Kids (ages [DEMOGRAPHIC_DATA])" at bounding box center [198, 115] width 134 height 12
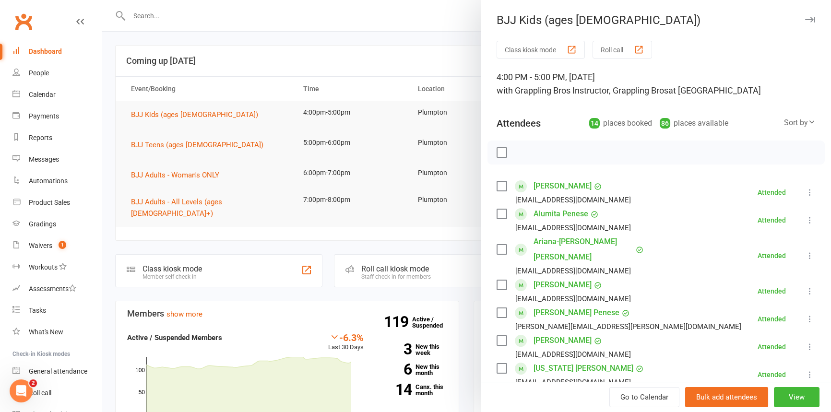
click at [790, 18] on div "BJJ Kids (ages [DEMOGRAPHIC_DATA])" at bounding box center [656, 19] width 350 height 13
click at [788, 18] on div "BJJ Kids (ages [DEMOGRAPHIC_DATA])" at bounding box center [656, 19] width 350 height 13
click at [802, 14] on div "BJJ Kids (ages [DEMOGRAPHIC_DATA])" at bounding box center [656, 19] width 350 height 13
click at [804, 14] on button "button" at bounding box center [810, 20] width 12 height 12
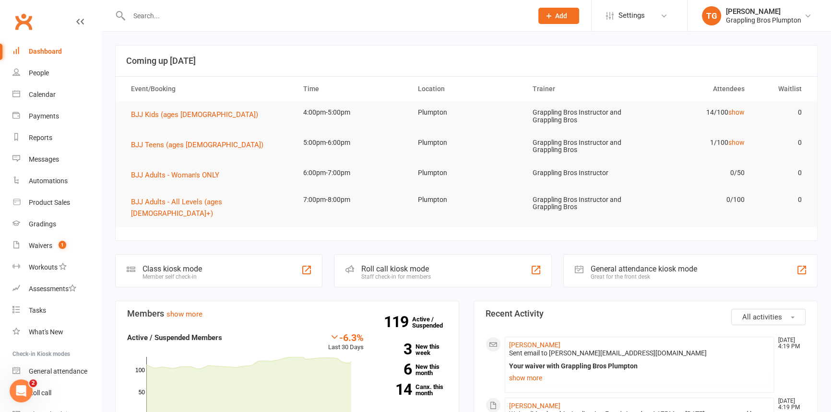
click at [152, 10] on input "text" at bounding box center [325, 15] width 399 height 13
type input "noah"
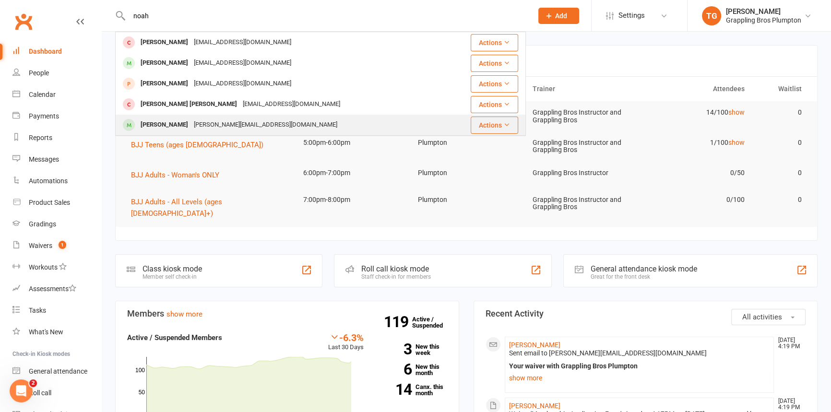
click at [152, 124] on div "[PERSON_NAME]" at bounding box center [164, 125] width 53 height 14
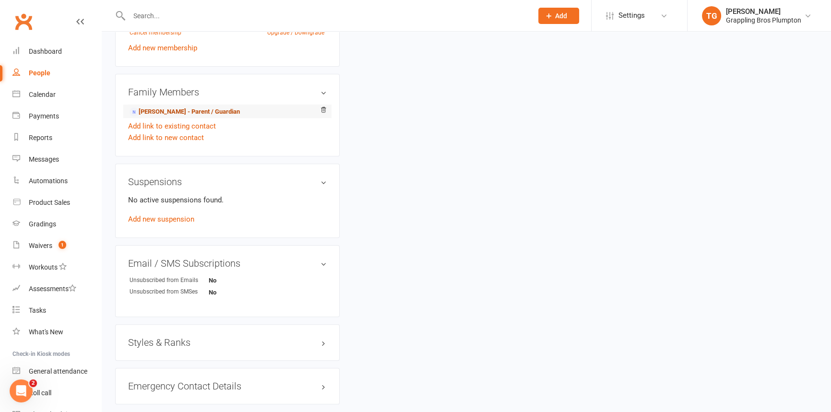
scroll to position [469, 0]
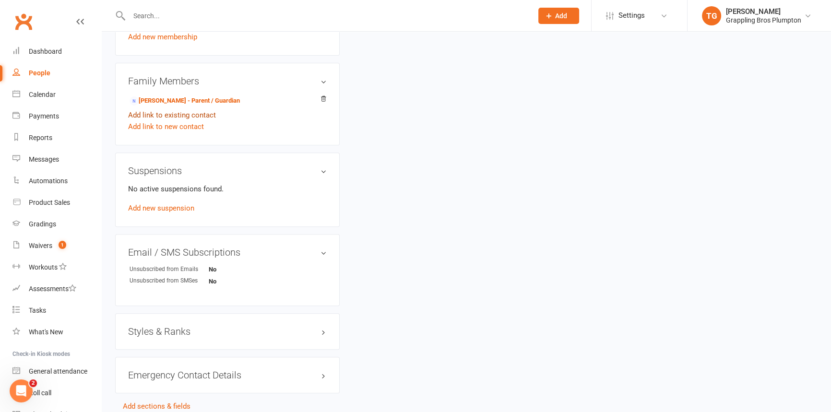
click at [158, 115] on link "Add link to existing contact" at bounding box center [172, 115] width 88 height 12
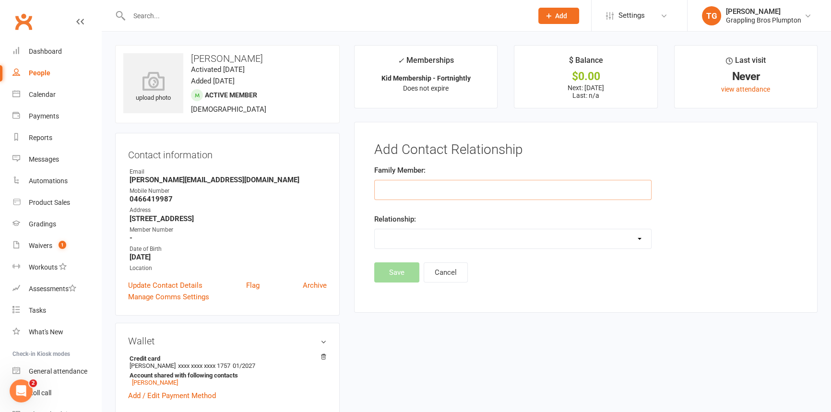
click at [401, 191] on input "text" at bounding box center [512, 190] width 277 height 20
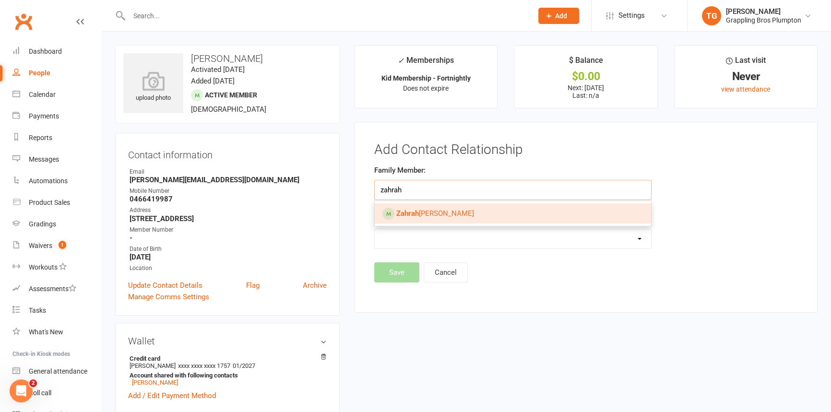
type input "zahrah"
click at [417, 214] on strong "Zahrah" at bounding box center [407, 213] width 23 height 9
type input "[PERSON_NAME]"
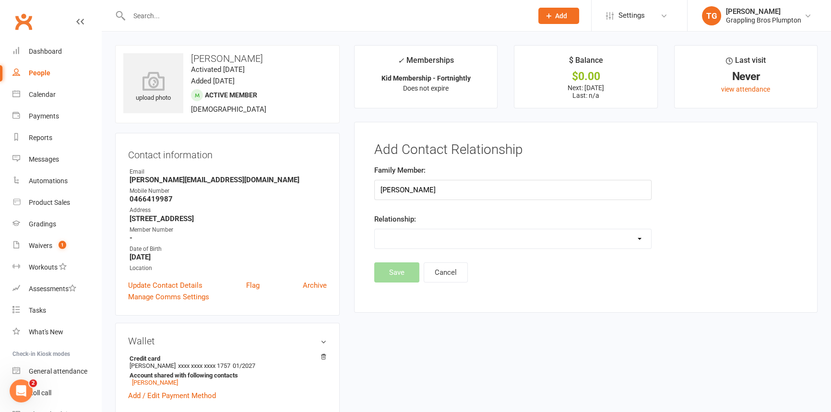
click at [426, 234] on select "Parent / Guardian Child Sibling (parent not in system) Spouse / Partner Cousin …" at bounding box center [513, 238] width 276 height 19
select select "2"
click at [375, 229] on select "Parent / Guardian Child Sibling (parent not in system) Spouse / Partner Cousin …" at bounding box center [513, 238] width 276 height 19
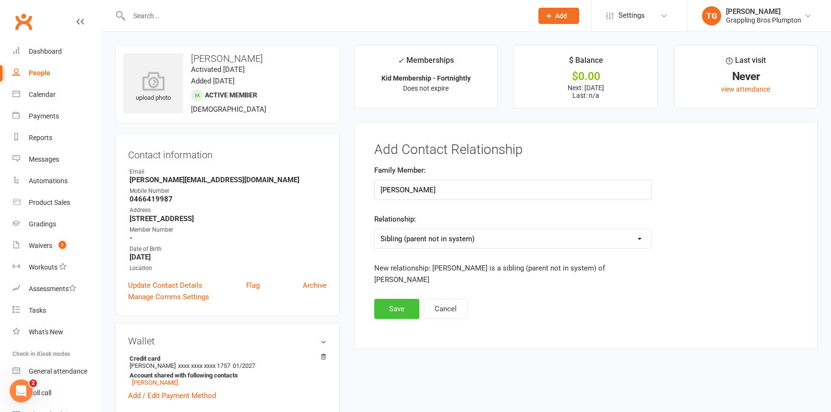
click at [390, 299] on button "Save" at bounding box center [396, 309] width 45 height 20
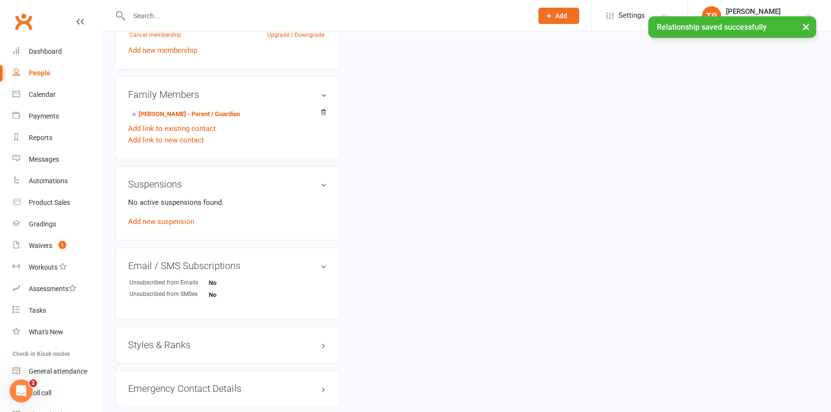
scroll to position [457, 0]
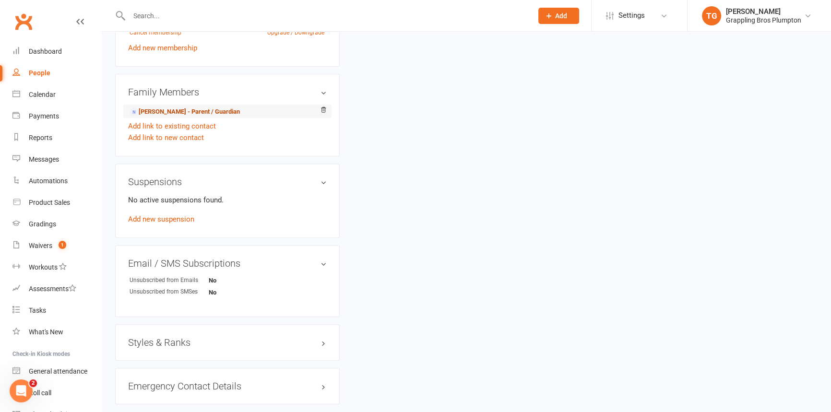
click at [163, 114] on link "[PERSON_NAME] - Parent / Guardian" at bounding box center [184, 112] width 110 height 10
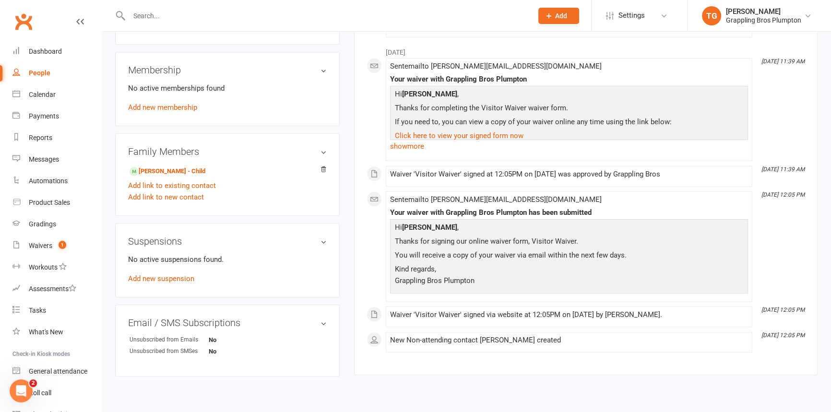
scroll to position [372, 0]
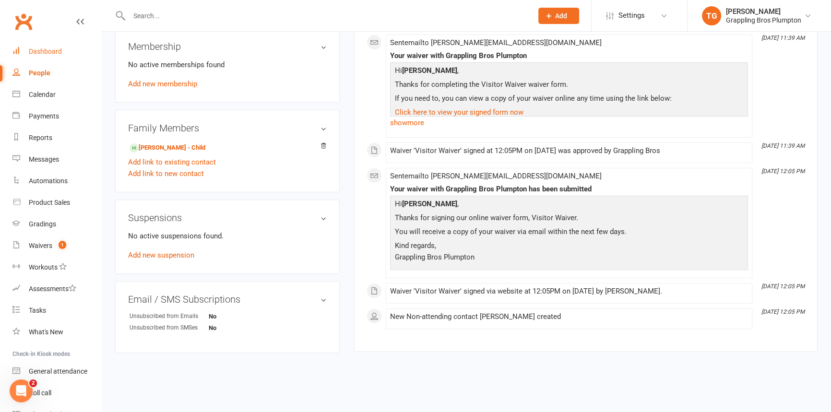
click at [40, 56] on link "Dashboard" at bounding box center [56, 52] width 89 height 22
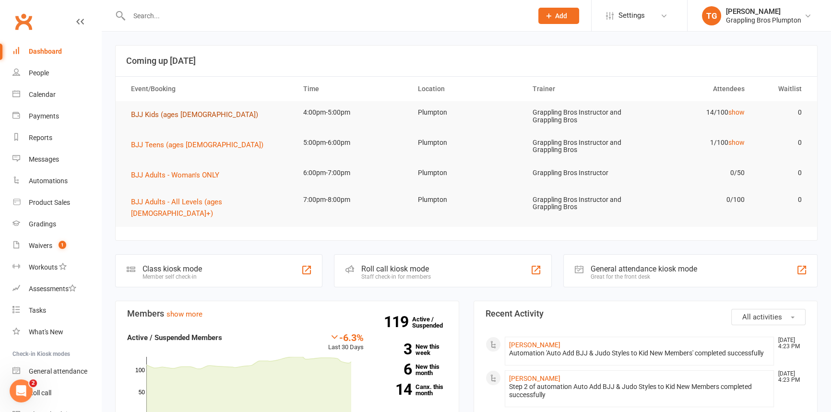
click at [153, 111] on span "BJJ Kids (ages [DEMOGRAPHIC_DATA])" at bounding box center [194, 114] width 127 height 9
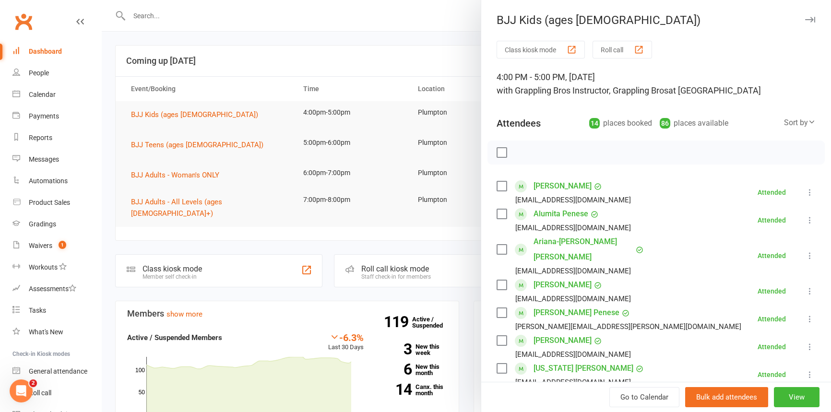
click at [156, 140] on div at bounding box center [466, 206] width 729 height 412
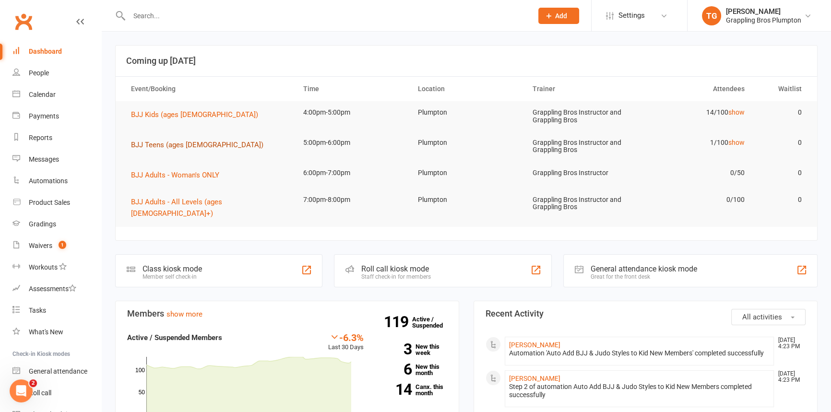
click at [156, 143] on span "BJJ Teens (ages [DEMOGRAPHIC_DATA])" at bounding box center [197, 145] width 132 height 9
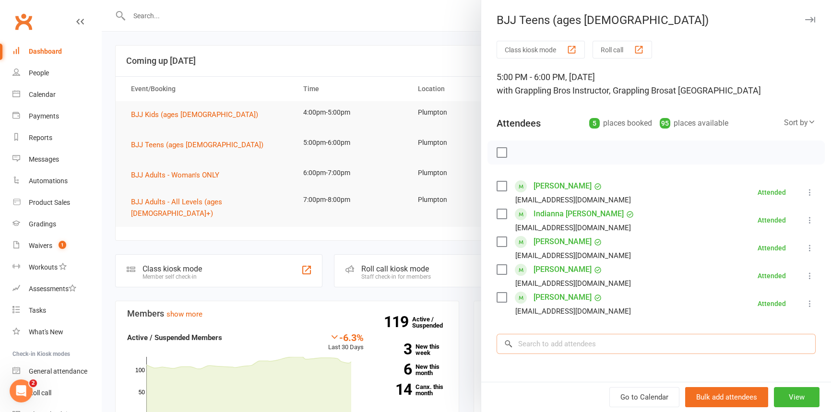
click at [541, 345] on input "search" at bounding box center [655, 344] width 319 height 20
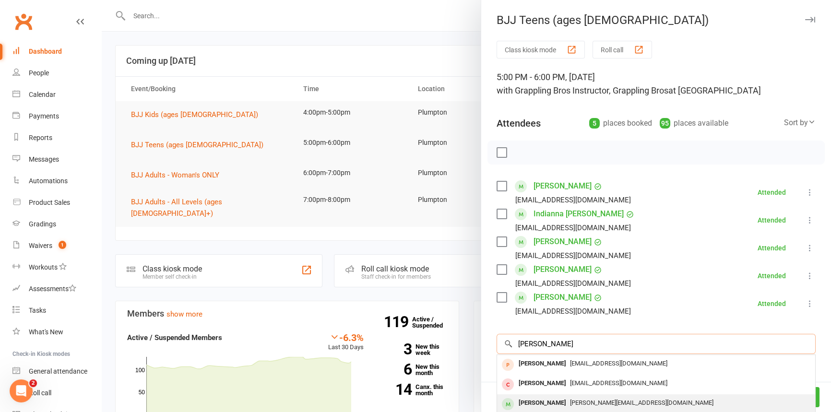
type input "[PERSON_NAME]"
click at [532, 401] on div "[PERSON_NAME]" at bounding box center [542, 403] width 55 height 14
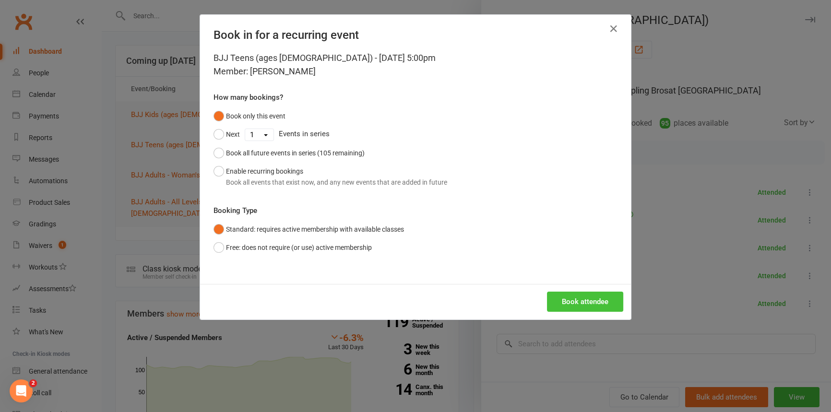
click at [558, 301] on button "Book attendee" at bounding box center [585, 302] width 76 height 20
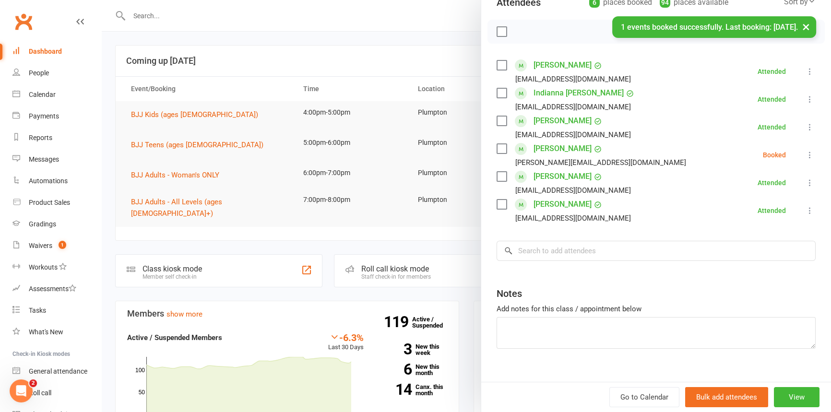
scroll to position [130, 0]
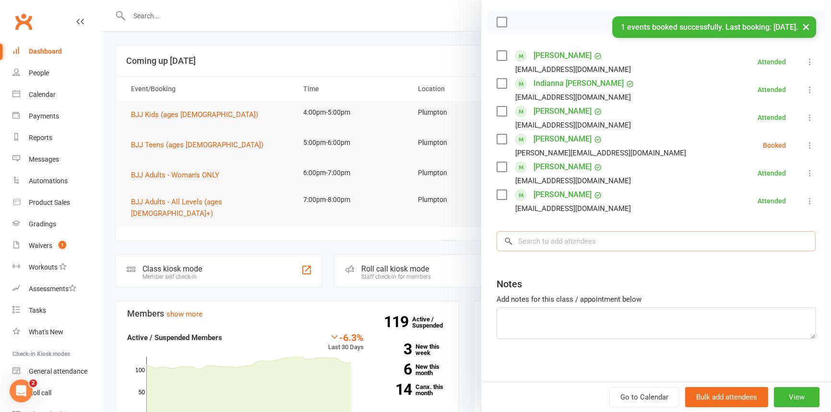
click at [523, 244] on input "search" at bounding box center [655, 241] width 319 height 20
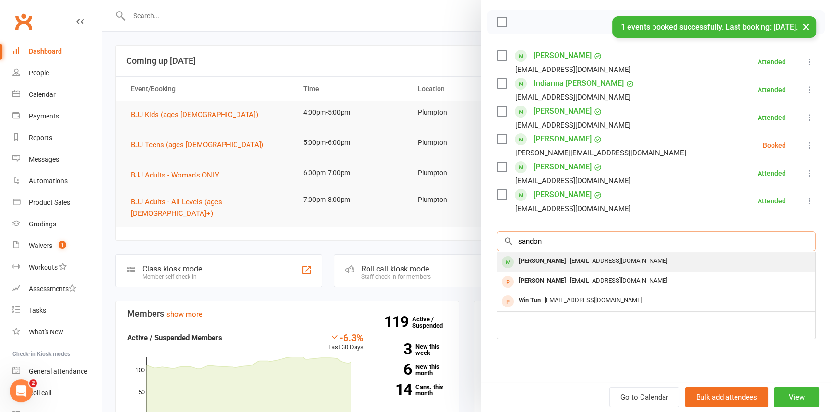
type input "sandon"
click at [524, 258] on div "[PERSON_NAME]" at bounding box center [542, 261] width 55 height 14
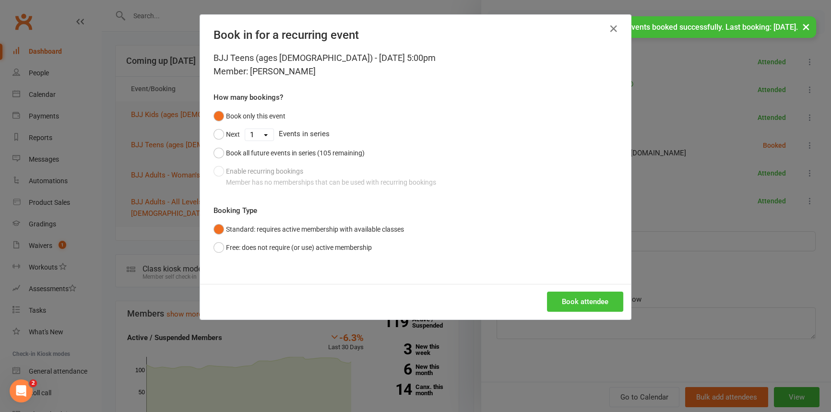
click at [577, 297] on button "Book attendee" at bounding box center [585, 302] width 76 height 20
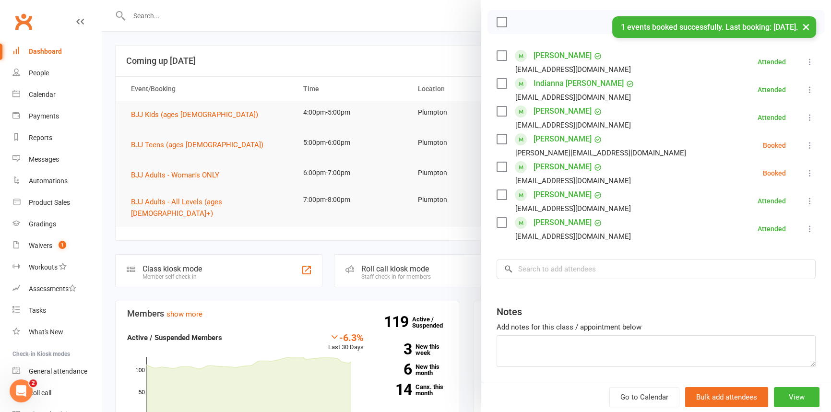
click at [805, 146] on icon at bounding box center [810, 146] width 10 height 10
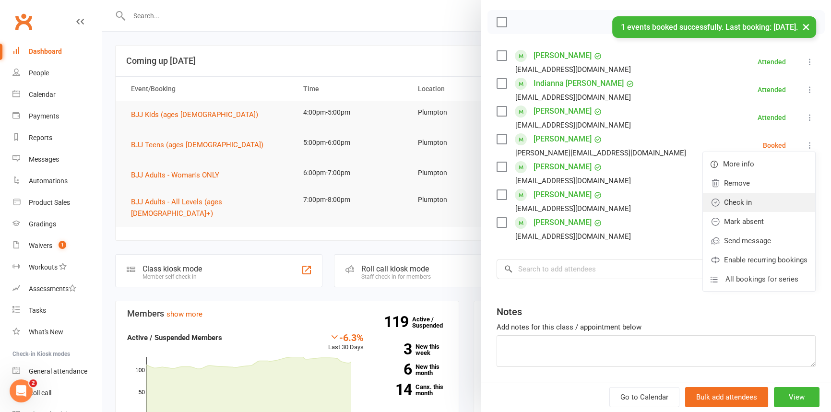
click at [749, 201] on link "Check in" at bounding box center [759, 202] width 112 height 19
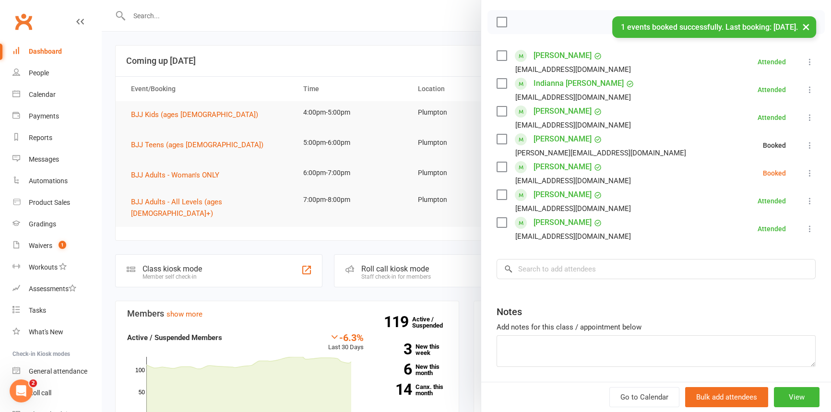
click at [805, 171] on icon at bounding box center [810, 173] width 10 height 10
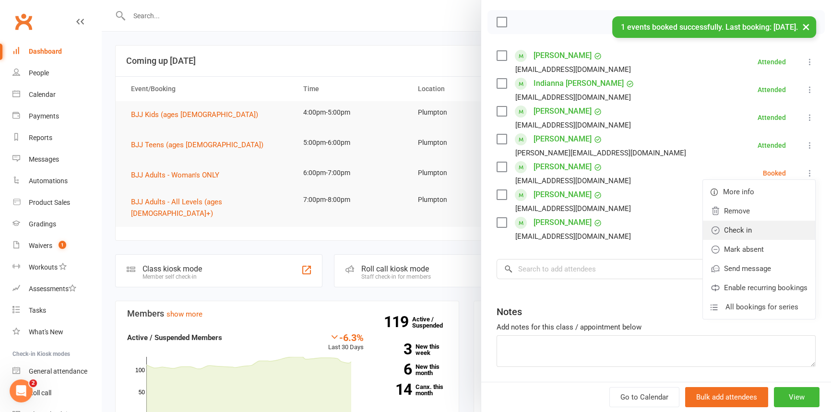
click at [744, 230] on link "Check in" at bounding box center [759, 230] width 112 height 19
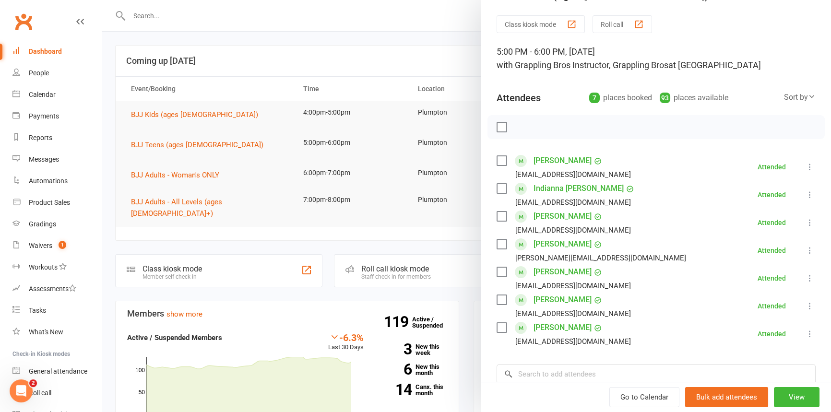
scroll to position [0, 0]
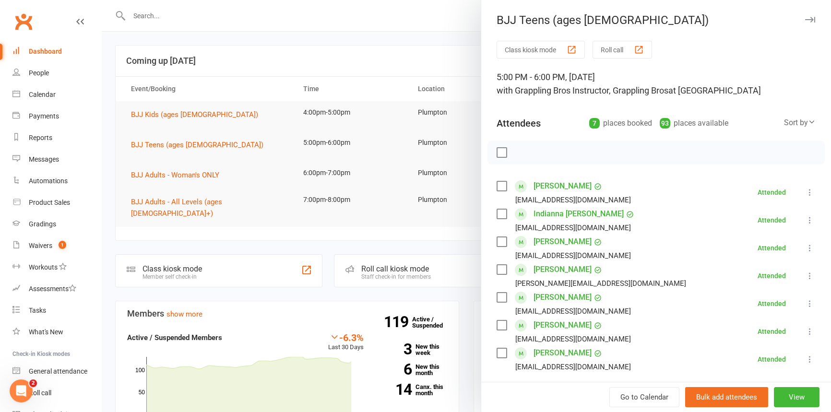
click at [805, 18] on icon "button" at bounding box center [810, 20] width 10 height 6
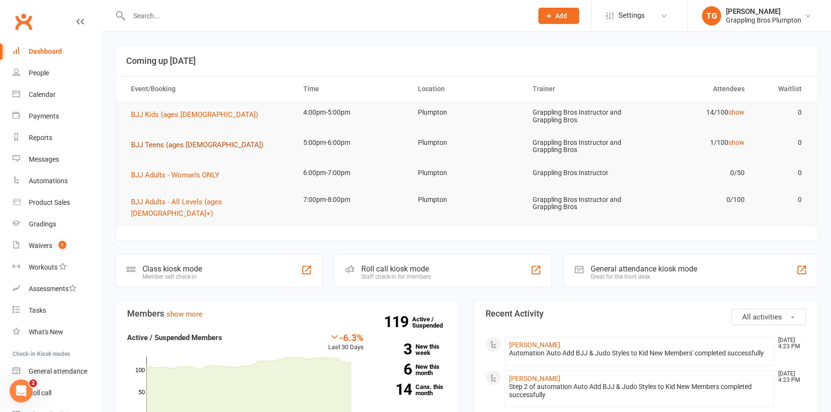
click at [152, 141] on span "BJJ Teens (ages [DEMOGRAPHIC_DATA])" at bounding box center [197, 145] width 132 height 9
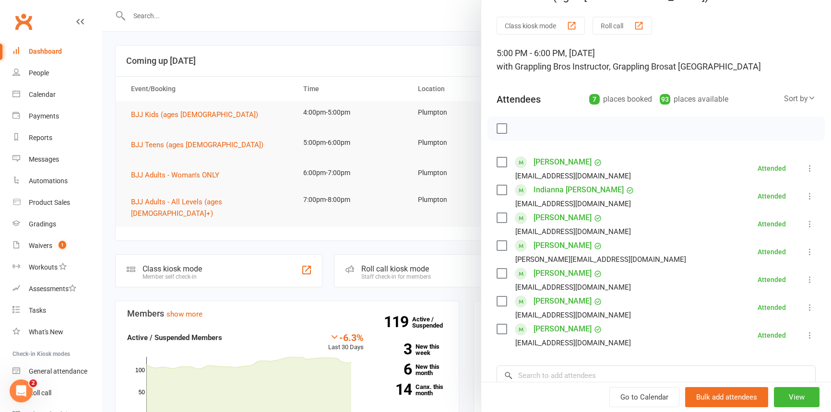
scroll to position [152, 0]
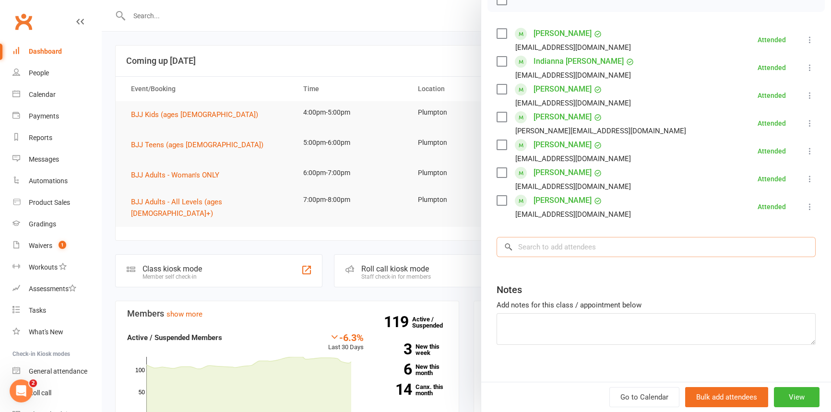
click at [528, 251] on input "search" at bounding box center [655, 247] width 319 height 20
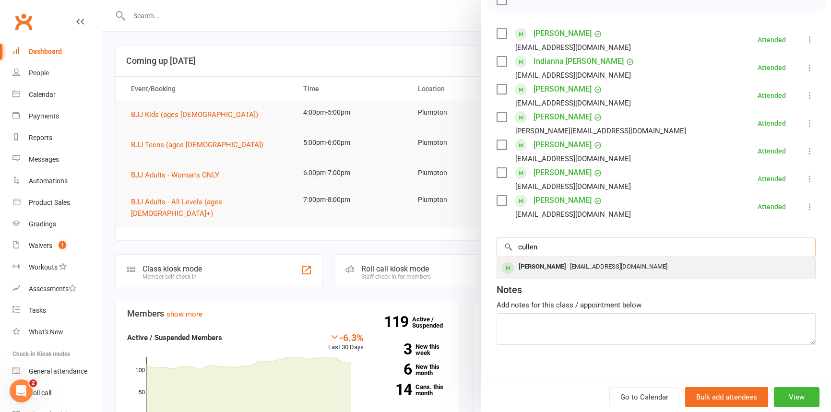
type input "cullen"
click at [532, 267] on div "[PERSON_NAME]" at bounding box center [542, 267] width 55 height 14
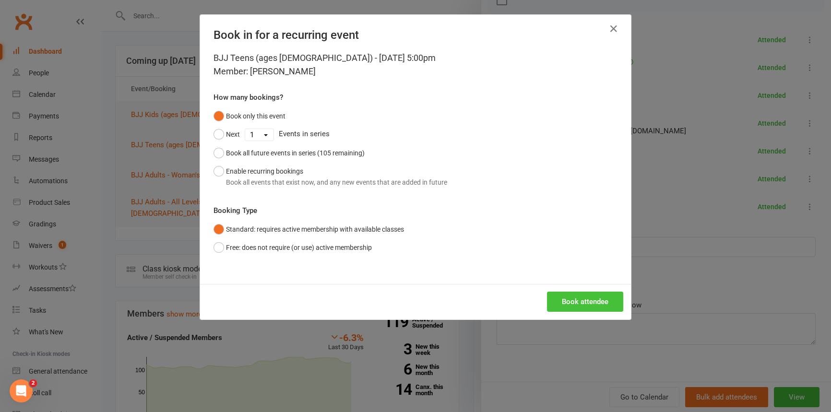
click at [572, 307] on button "Book attendee" at bounding box center [585, 302] width 76 height 20
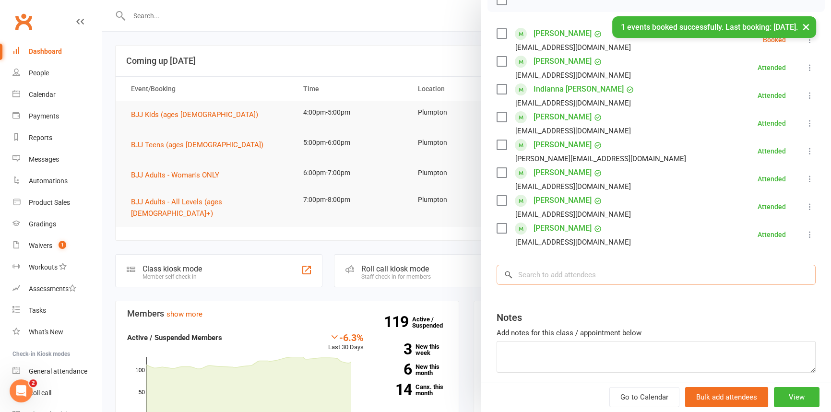
click at [522, 281] on input "search" at bounding box center [655, 275] width 319 height 20
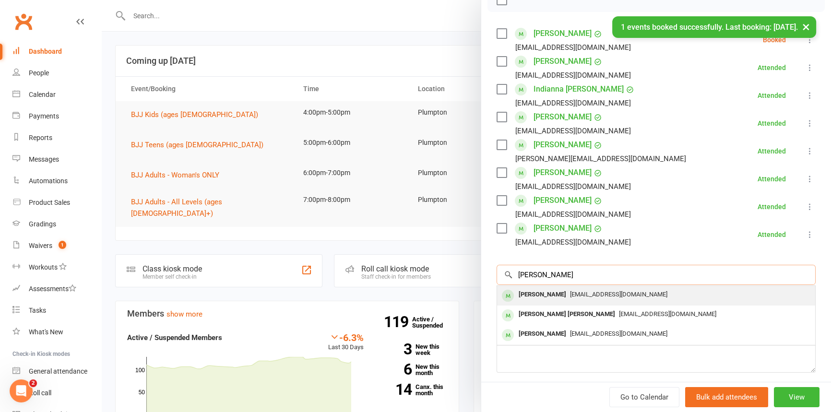
type input "[PERSON_NAME]"
click at [529, 296] on div "[PERSON_NAME]" at bounding box center [542, 295] width 55 height 14
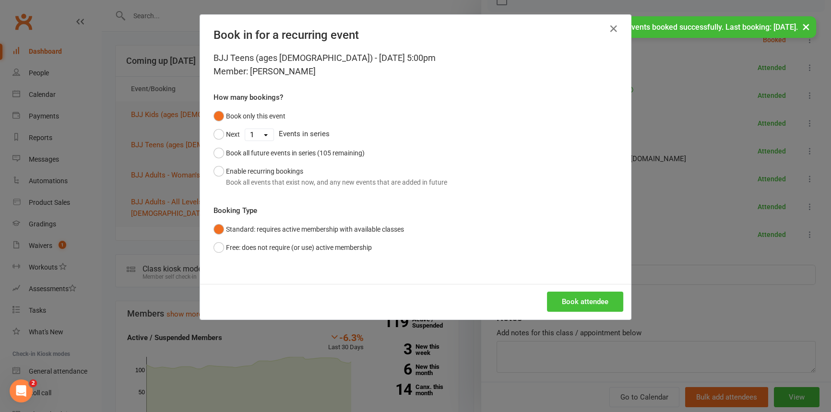
click at [570, 292] on button "Book attendee" at bounding box center [585, 302] width 76 height 20
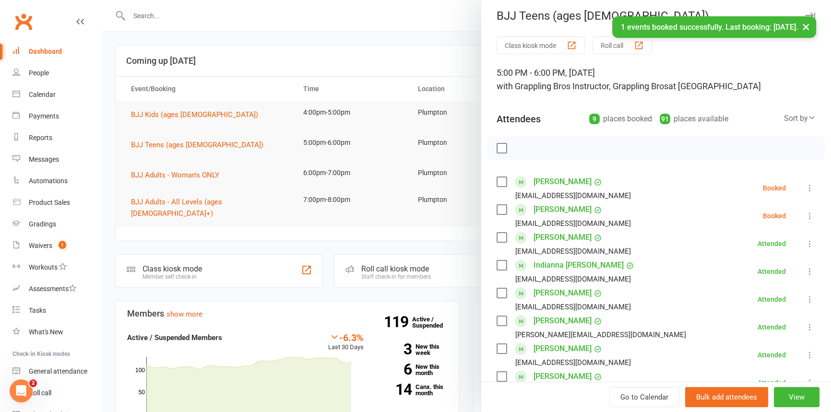
scroll to position [0, 0]
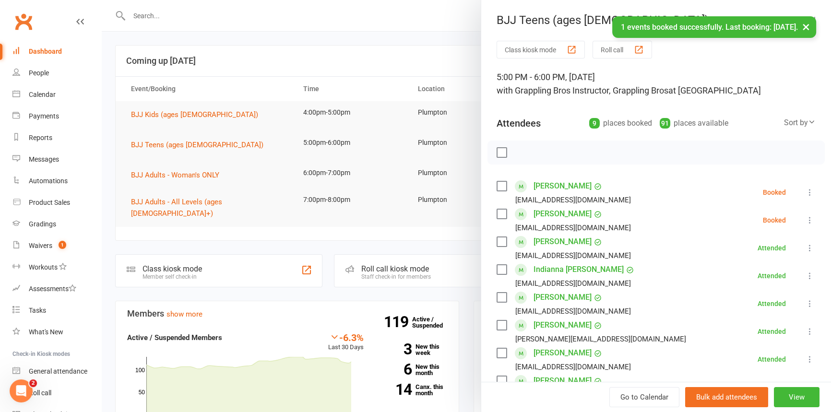
click at [805, 191] on icon at bounding box center [810, 193] width 10 height 10
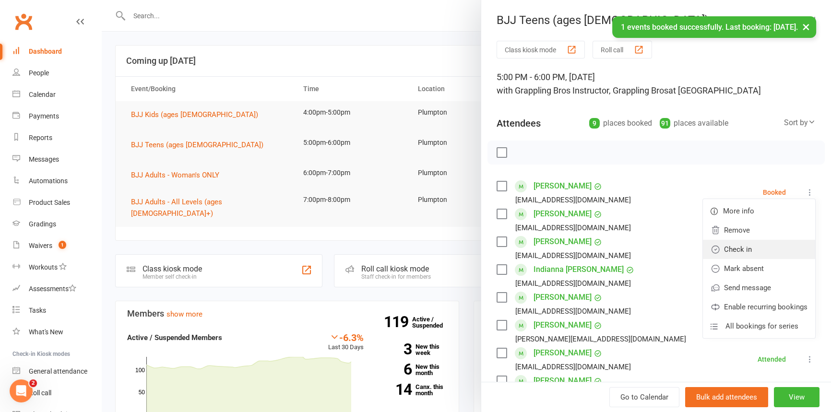
click at [771, 250] on link "Check in" at bounding box center [759, 249] width 112 height 19
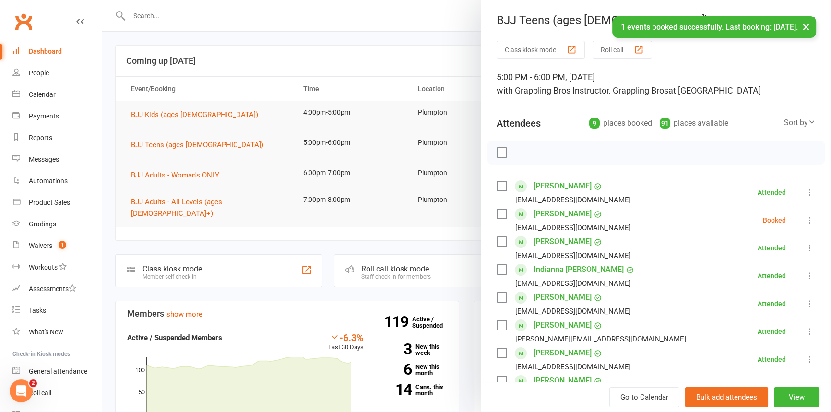
click at [805, 218] on icon at bounding box center [810, 220] width 10 height 10
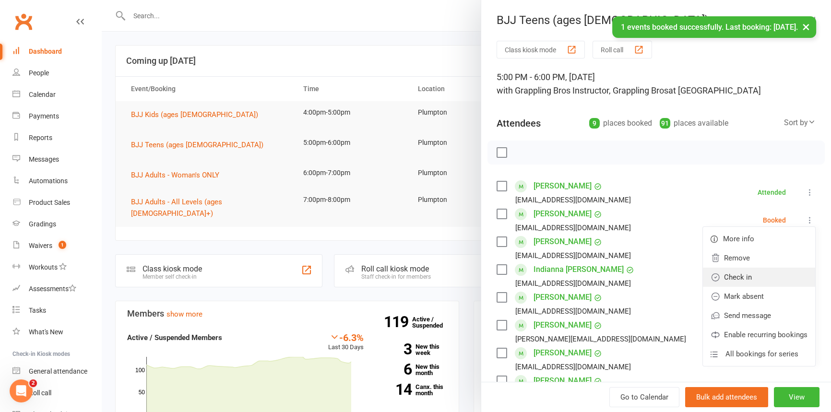
click at [735, 283] on link "Check in" at bounding box center [759, 277] width 112 height 19
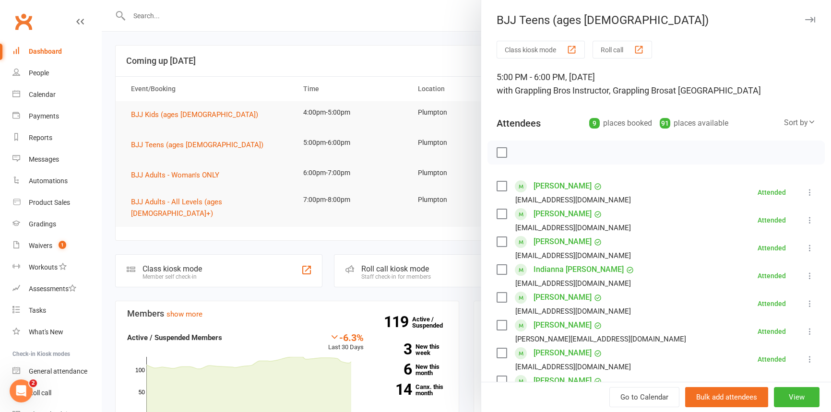
click at [805, 19] on icon "button" at bounding box center [810, 20] width 10 height 6
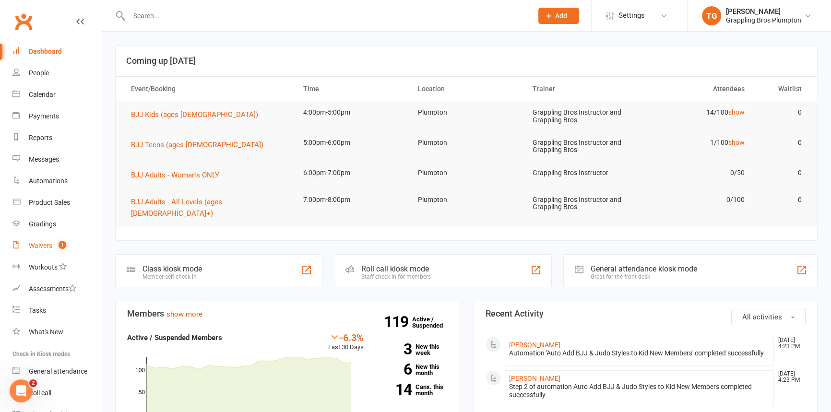
click at [35, 244] on div "Waivers" at bounding box center [40, 246] width 23 height 8
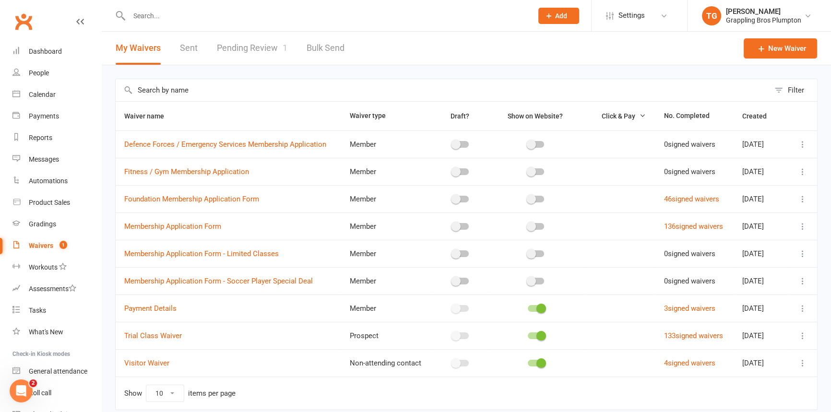
click at [247, 46] on link "Pending Review 1" at bounding box center [252, 48] width 70 height 33
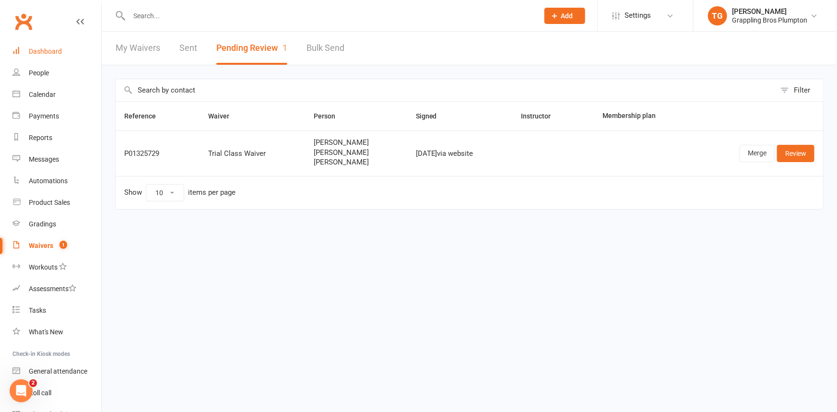
click at [47, 47] on div "Dashboard" at bounding box center [45, 51] width 33 height 8
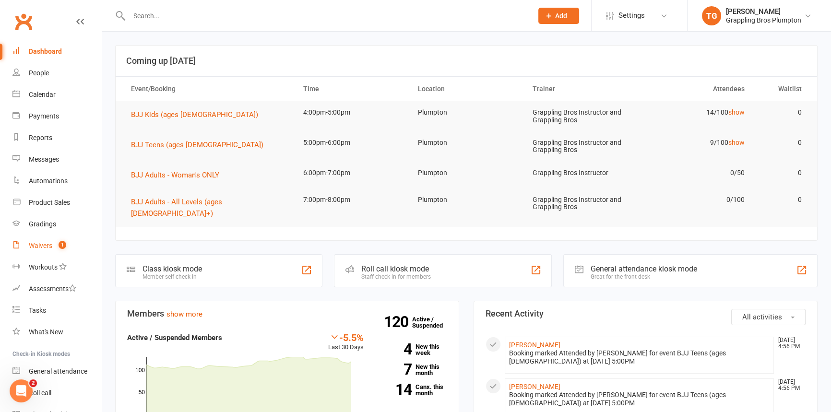
click at [39, 244] on div "Waivers" at bounding box center [40, 246] width 23 height 8
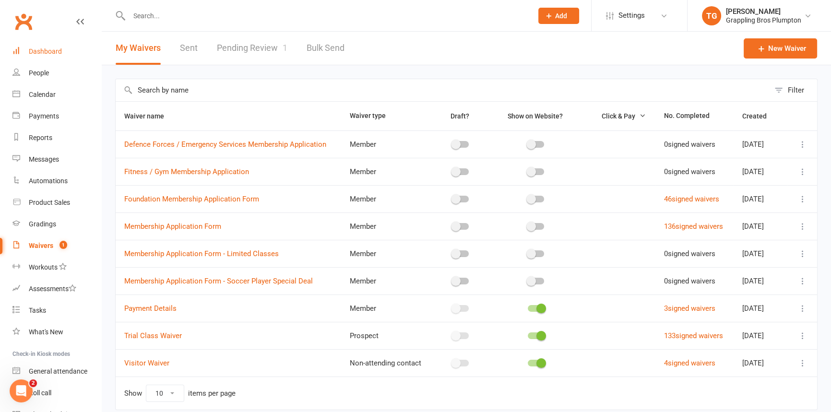
click at [39, 50] on div "Dashboard" at bounding box center [45, 51] width 33 height 8
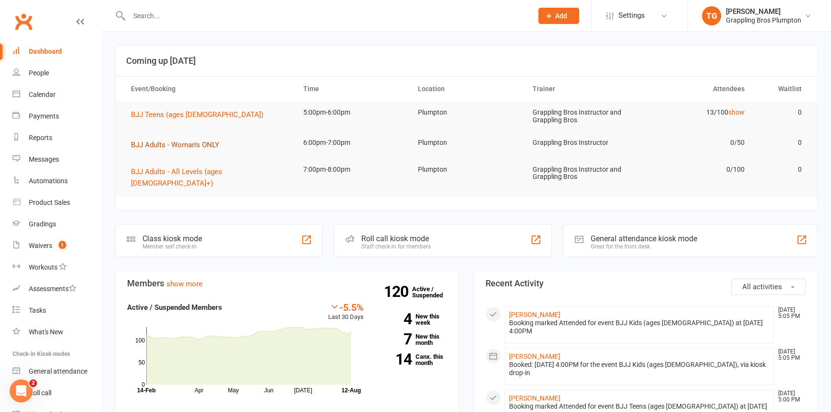
click at [166, 145] on span "BJJ Adults - Woman's ONLY" at bounding box center [175, 145] width 88 height 9
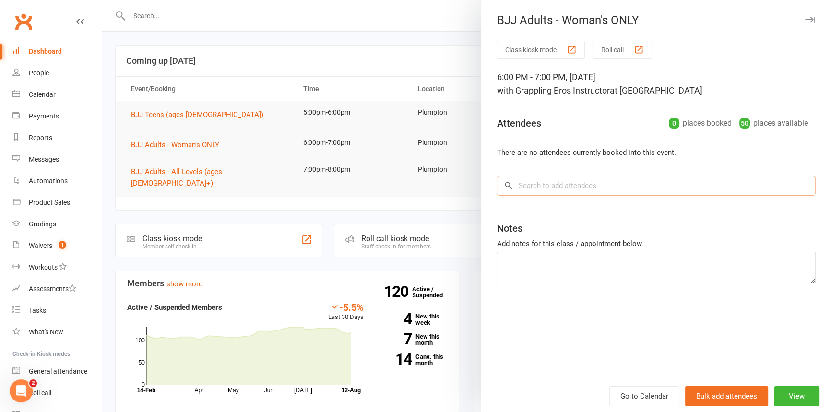
click at [518, 184] on input "search" at bounding box center [655, 186] width 319 height 20
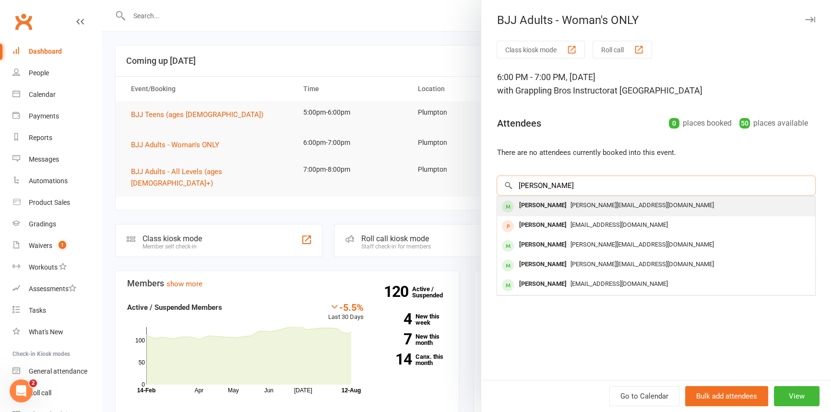
type input "[PERSON_NAME]"
click at [531, 207] on div "[PERSON_NAME]" at bounding box center [542, 206] width 55 height 14
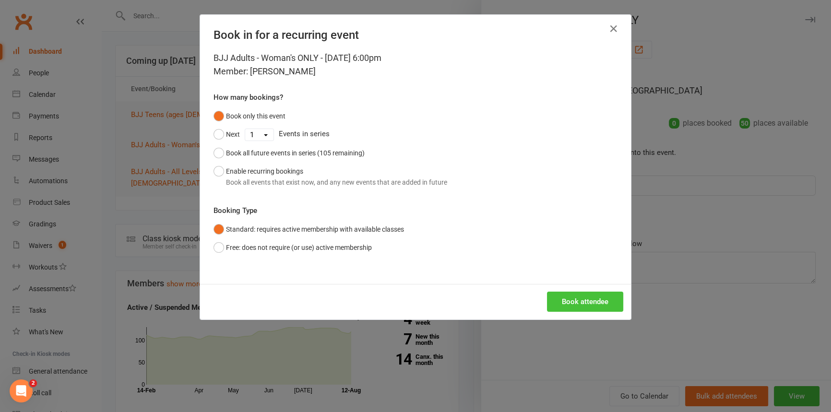
click at [586, 305] on button "Book attendee" at bounding box center [585, 302] width 76 height 20
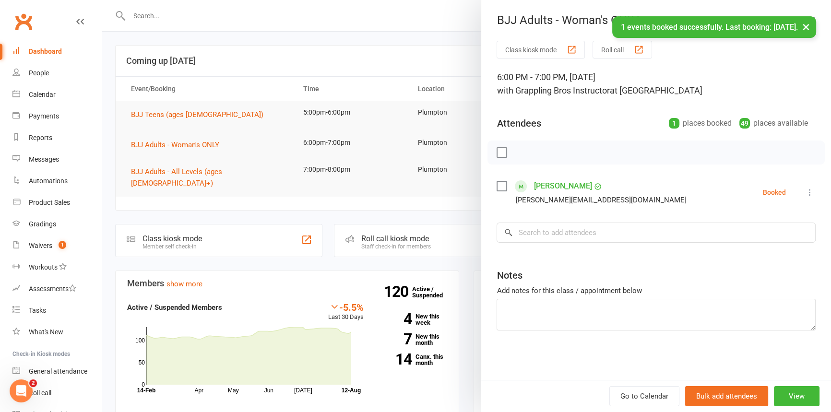
click at [805, 191] on icon at bounding box center [810, 193] width 10 height 10
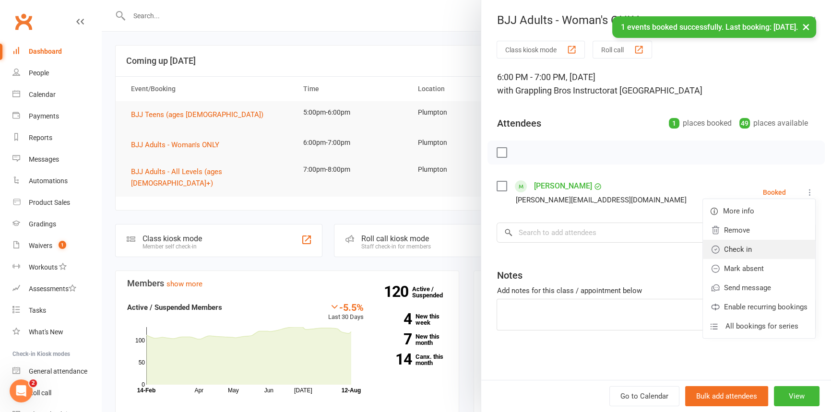
click at [737, 254] on link "Check in" at bounding box center [759, 249] width 112 height 19
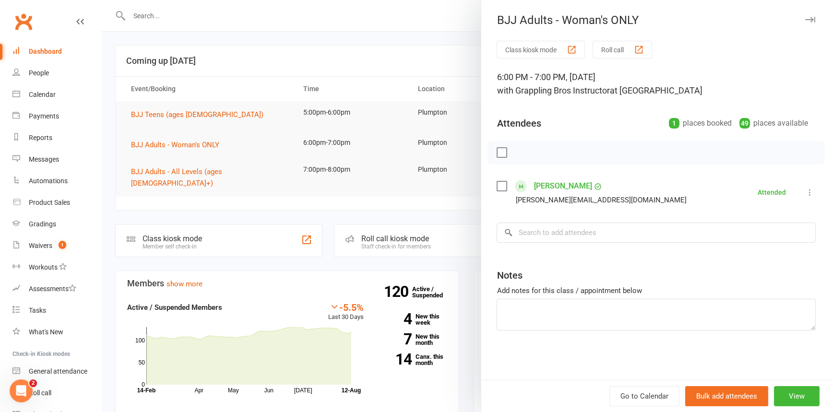
click at [807, 14] on button "button" at bounding box center [810, 20] width 12 height 12
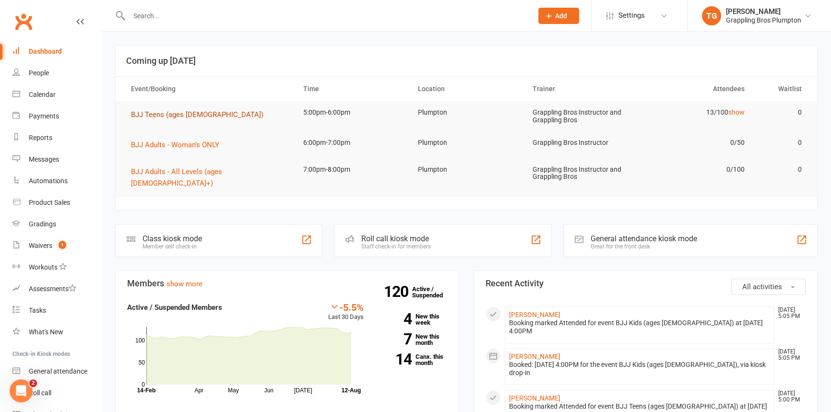
click at [143, 112] on span "BJJ Teens (ages [DEMOGRAPHIC_DATA])" at bounding box center [197, 114] width 132 height 9
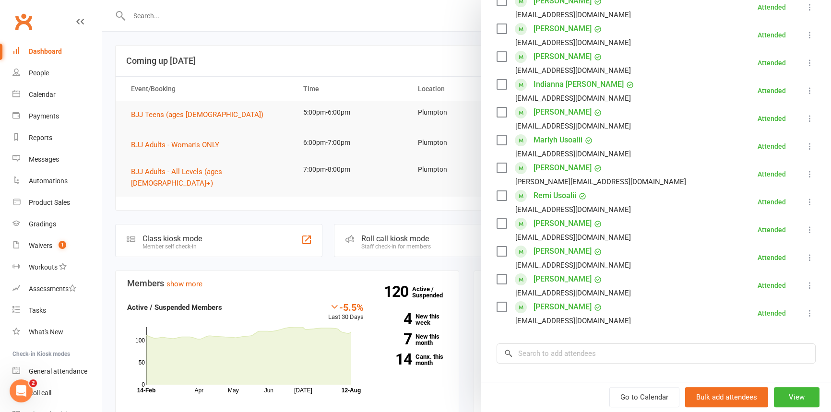
scroll to position [261, 0]
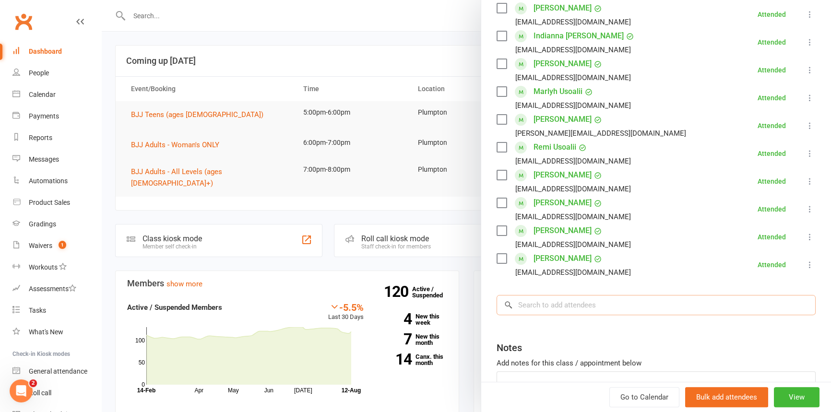
click at [526, 299] on input "search" at bounding box center [655, 305] width 319 height 20
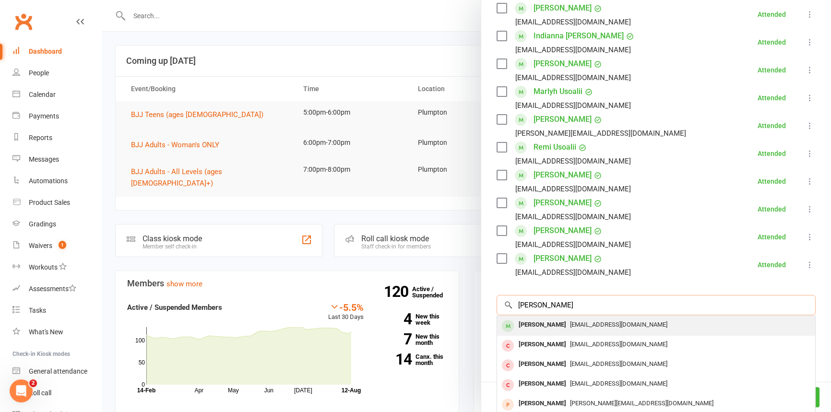
type input "[PERSON_NAME]"
click at [528, 326] on div "[PERSON_NAME]" at bounding box center [542, 325] width 55 height 14
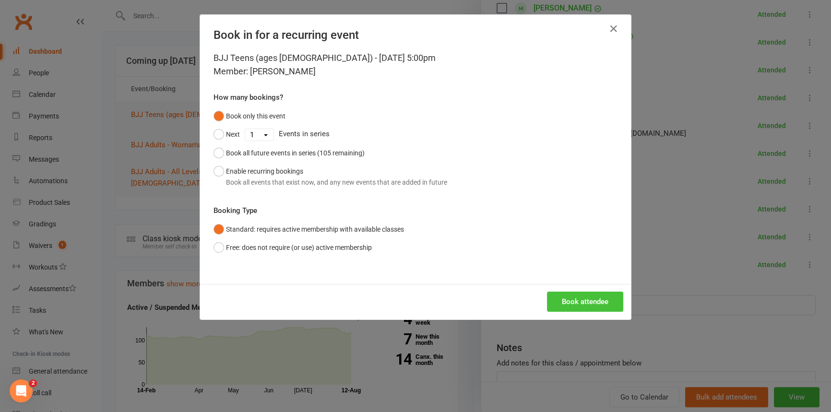
click at [569, 305] on button "Book attendee" at bounding box center [585, 302] width 76 height 20
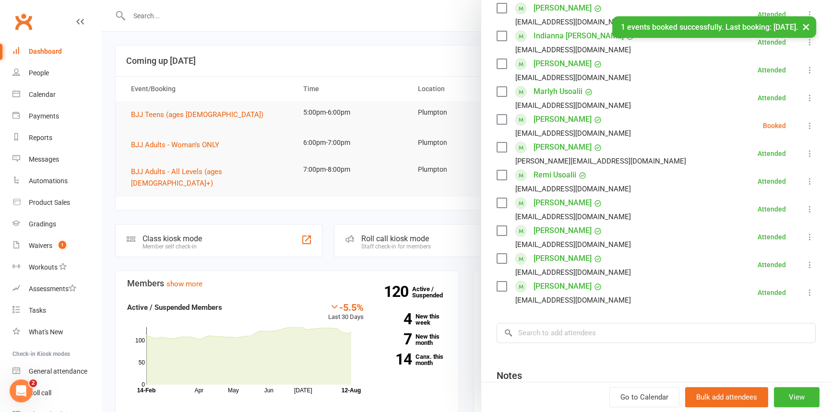
click at [547, 316] on div "Class kiosk mode Roll call 5:00 PM - 6:00 PM, [DATE] with Grappling Bros Instru…" at bounding box center [656, 128] width 350 height 699
click at [546, 328] on input "search" at bounding box center [655, 333] width 319 height 20
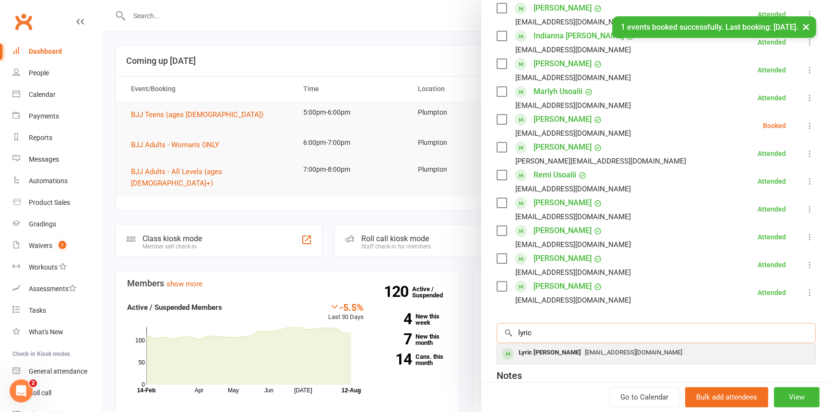
type input "lyric"
click at [528, 351] on div "Lyric [PERSON_NAME]" at bounding box center [550, 353] width 70 height 14
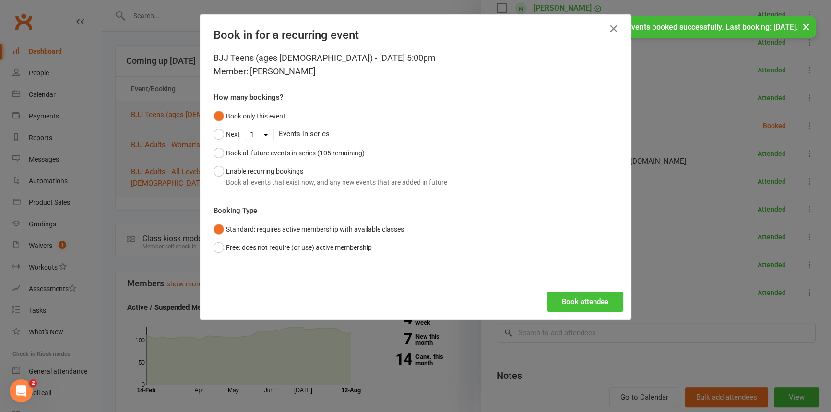
click at [571, 304] on button "Book attendee" at bounding box center [585, 302] width 76 height 20
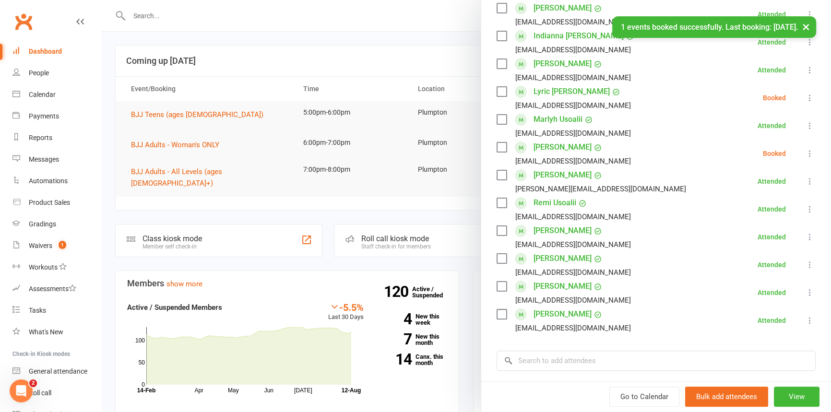
click at [805, 96] on icon at bounding box center [810, 98] width 10 height 10
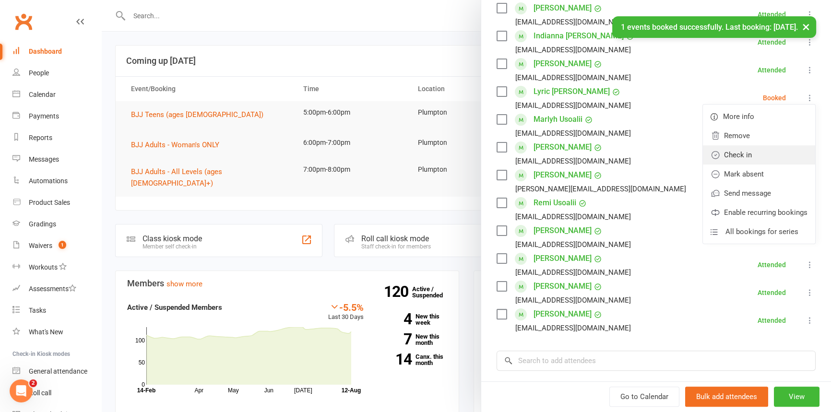
click at [738, 155] on link "Check in" at bounding box center [759, 154] width 112 height 19
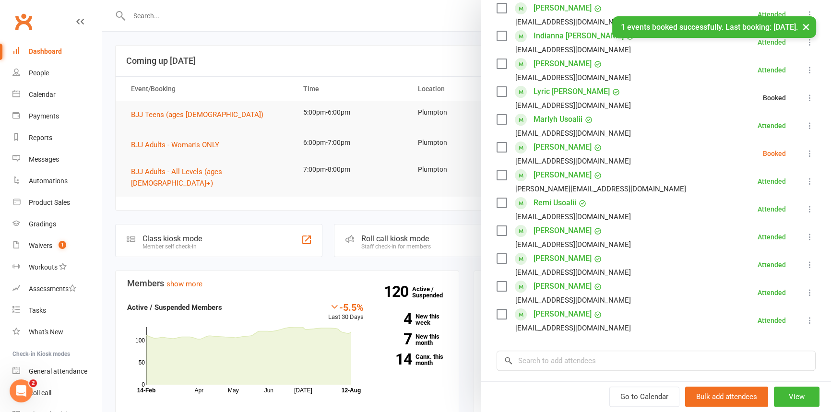
click at [805, 152] on icon at bounding box center [810, 154] width 10 height 10
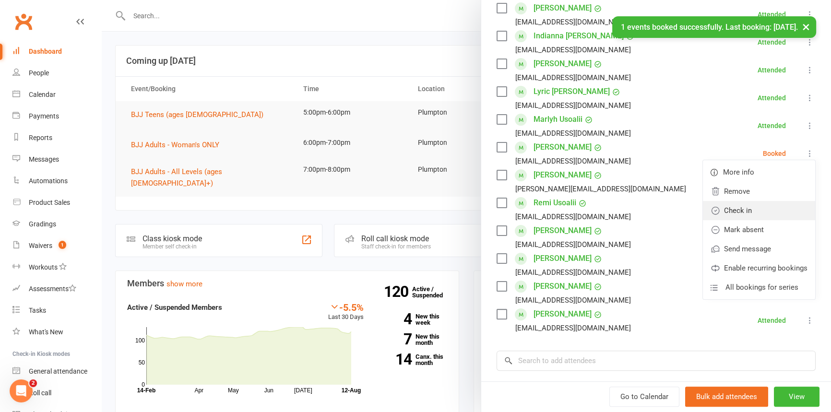
click at [730, 209] on link "Check in" at bounding box center [759, 210] width 112 height 19
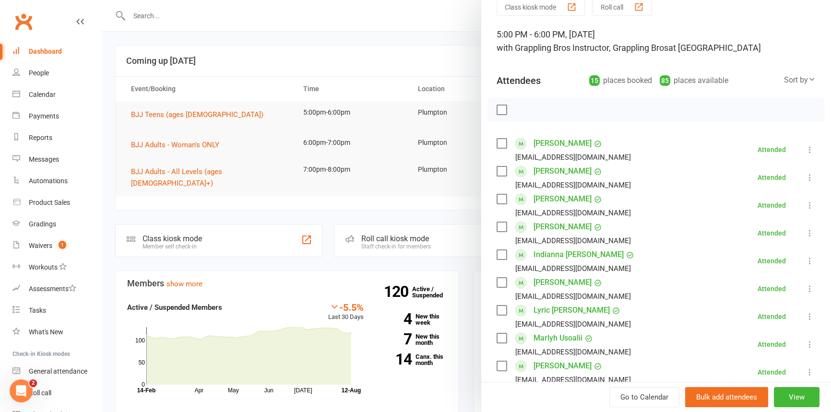
scroll to position [250, 0]
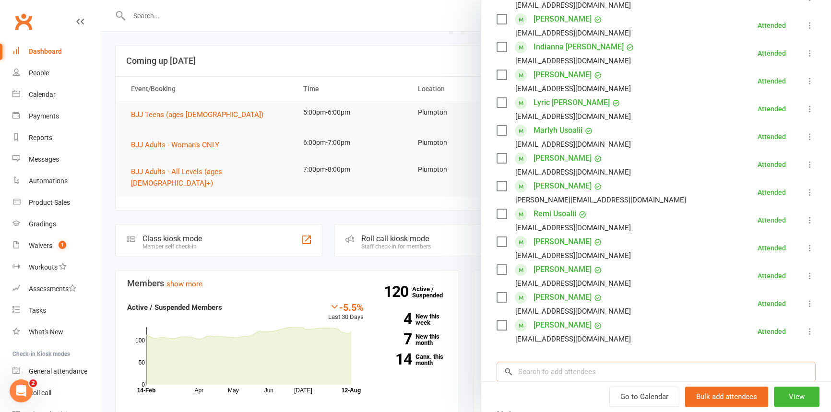
click at [524, 371] on input "search" at bounding box center [655, 372] width 319 height 20
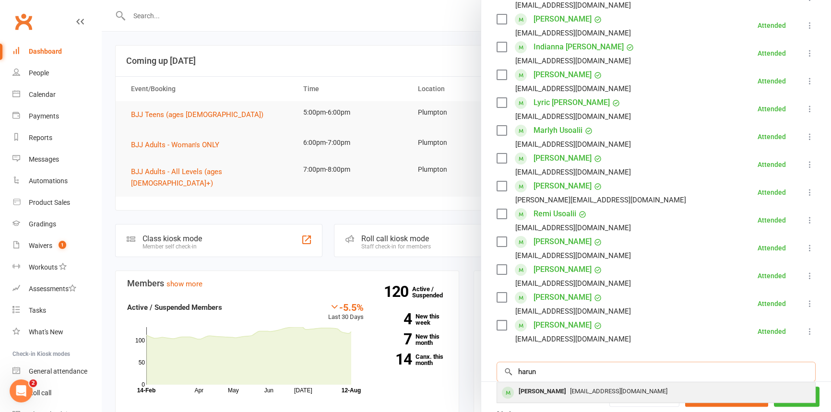
type input "harun"
click at [529, 390] on div "[PERSON_NAME]" at bounding box center [542, 392] width 55 height 14
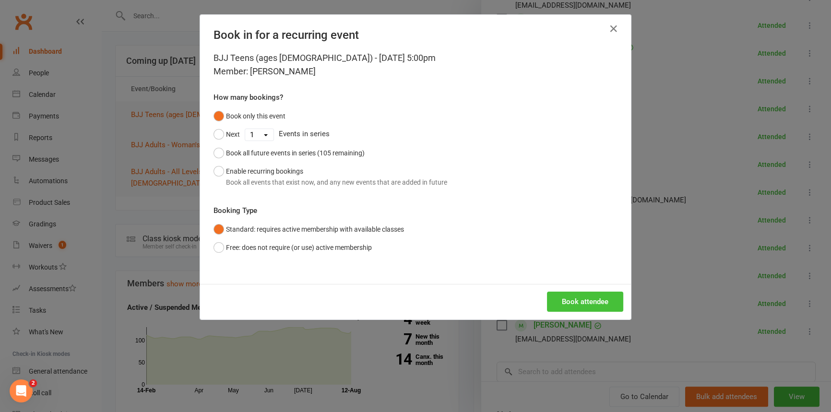
click at [565, 304] on button "Book attendee" at bounding box center [585, 302] width 76 height 20
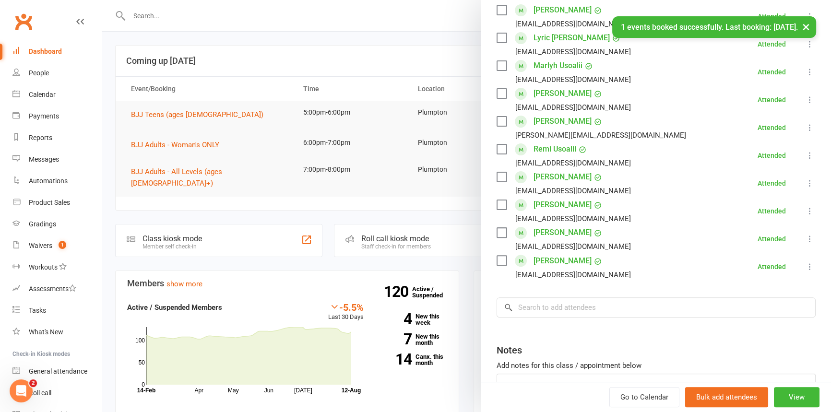
scroll to position [349, 0]
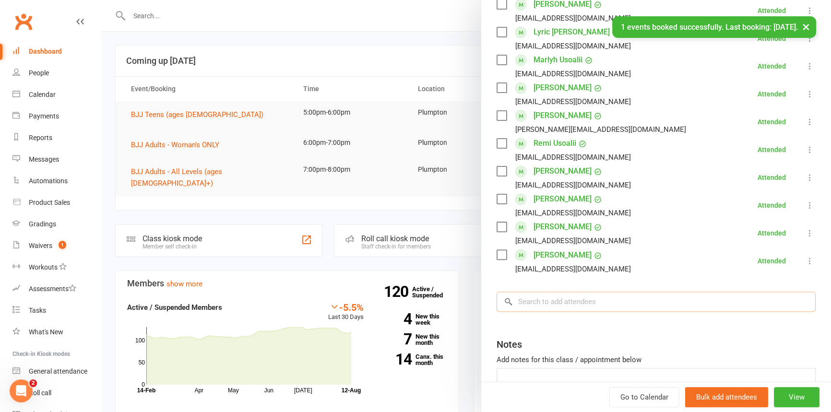
click at [521, 301] on input "search" at bounding box center [655, 302] width 319 height 20
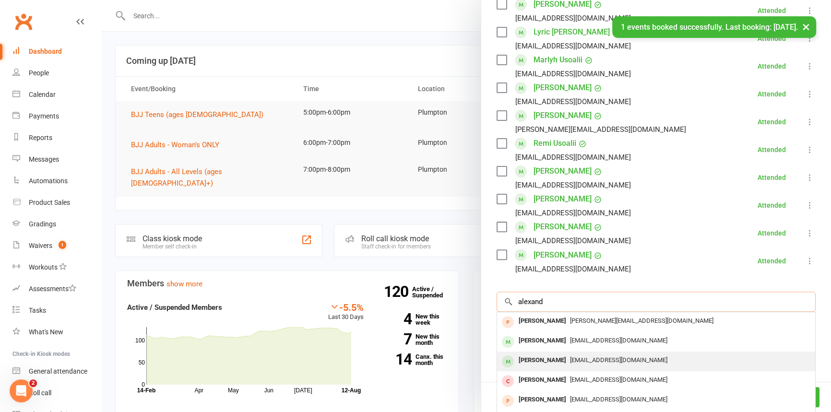
type input "alexand"
click at [530, 358] on div "[PERSON_NAME]" at bounding box center [542, 360] width 55 height 14
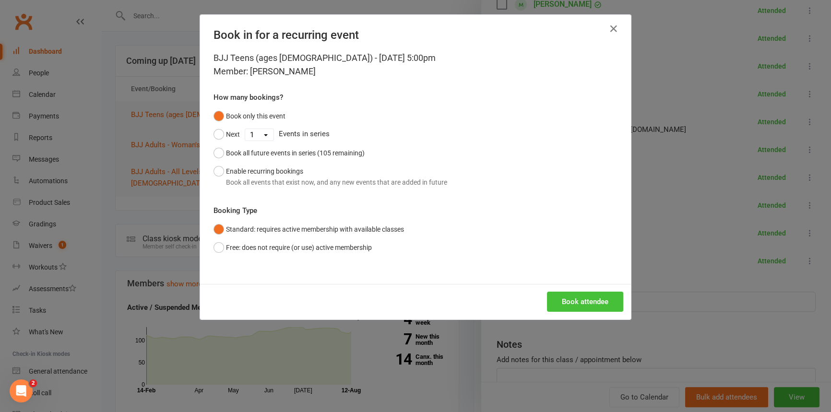
click at [570, 297] on button "Book attendee" at bounding box center [585, 302] width 76 height 20
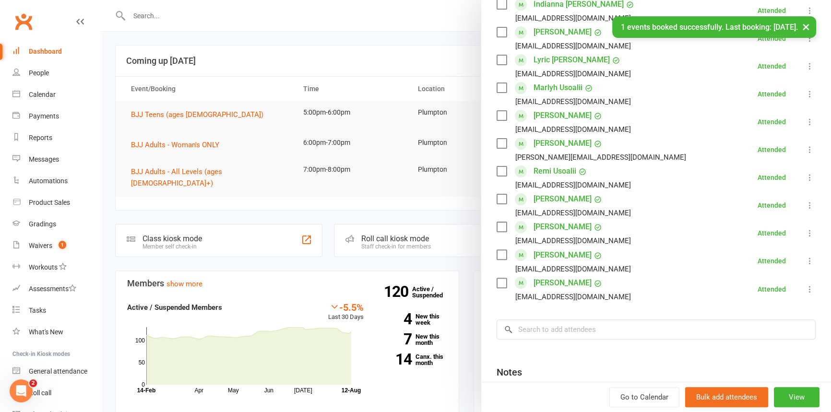
click at [537, 316] on div "Class kiosk mode Roll call 5:00 PM - 6:00 PM, [DATE] with Grappling Bros Instru…" at bounding box center [656, 83] width 350 height 783
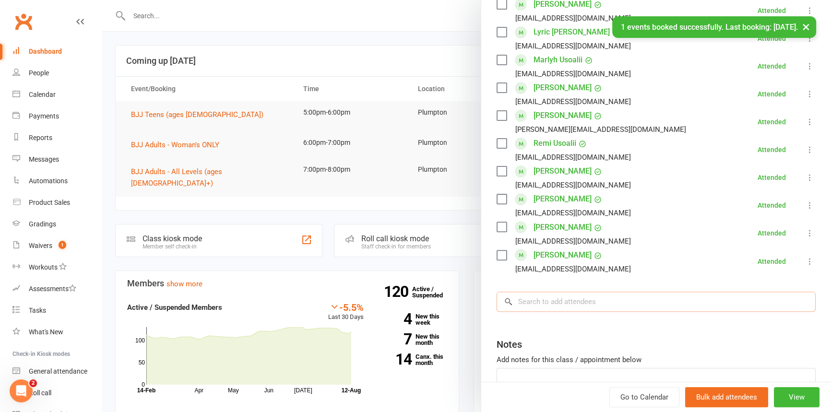
click at [538, 309] on input "search" at bounding box center [655, 302] width 319 height 20
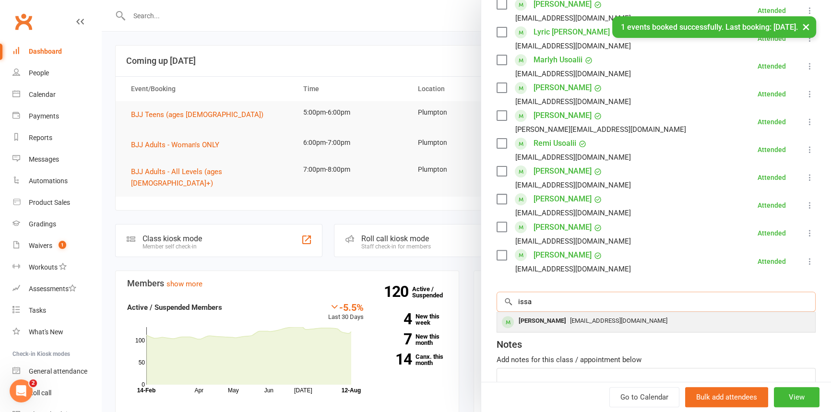
type input "issa"
click at [537, 321] on div "[PERSON_NAME]" at bounding box center [542, 321] width 55 height 14
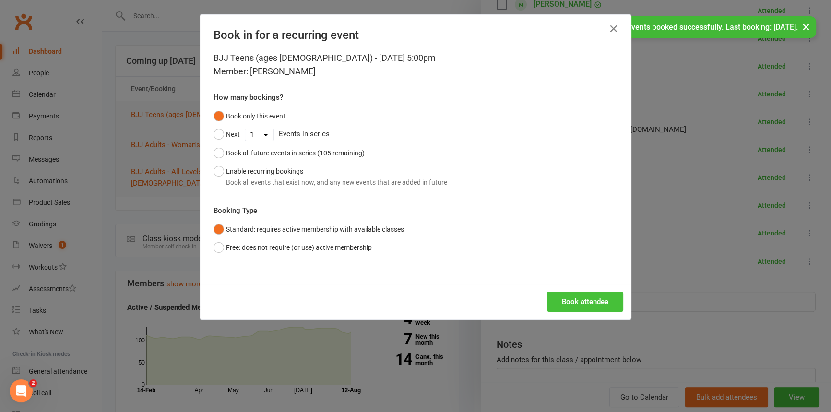
click at [563, 304] on button "Book attendee" at bounding box center [585, 302] width 76 height 20
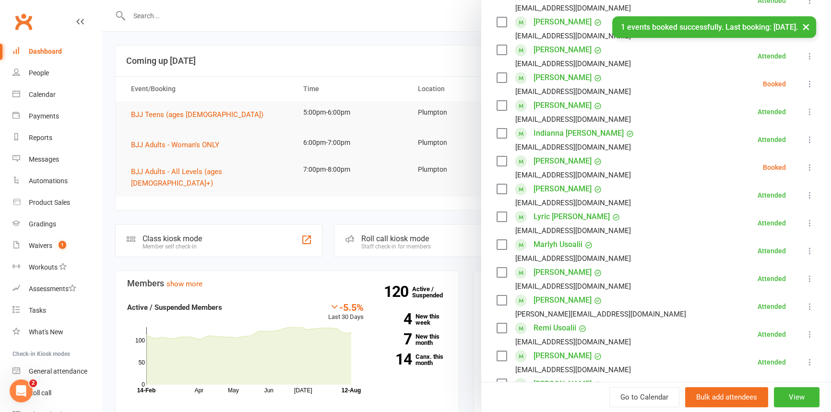
scroll to position [219, 0]
click at [805, 167] on icon at bounding box center [810, 168] width 10 height 10
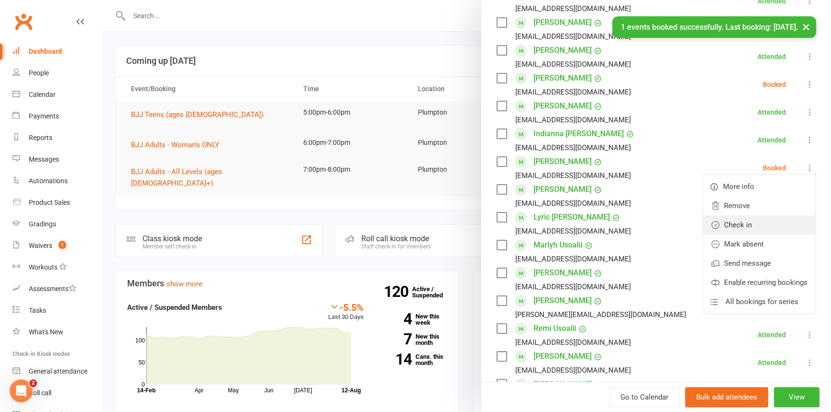
click at [724, 223] on link "Check in" at bounding box center [759, 224] width 112 height 19
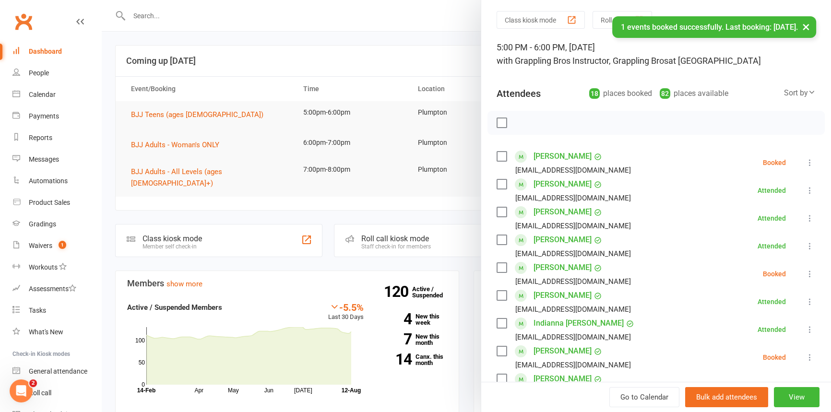
scroll to position [12, 0]
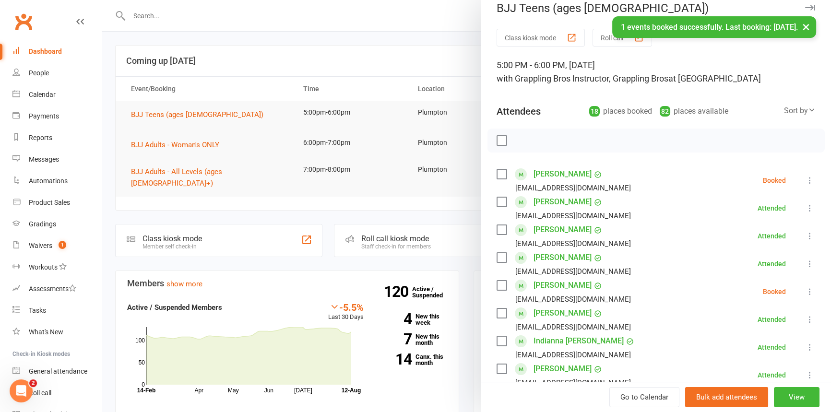
click at [805, 182] on icon at bounding box center [810, 181] width 10 height 10
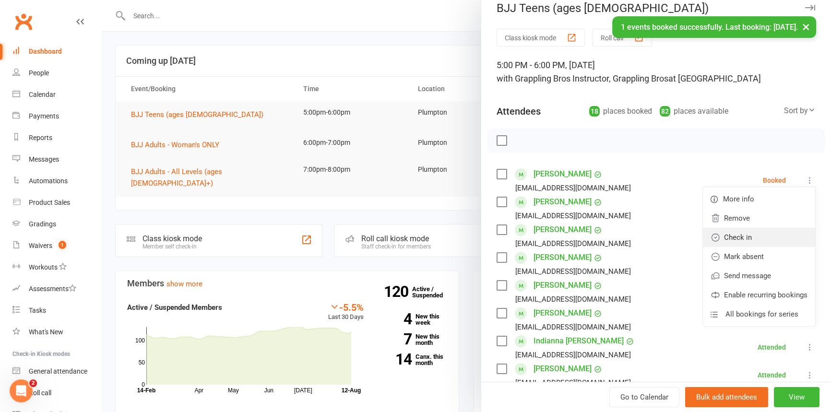
click at [741, 234] on link "Check in" at bounding box center [759, 237] width 112 height 19
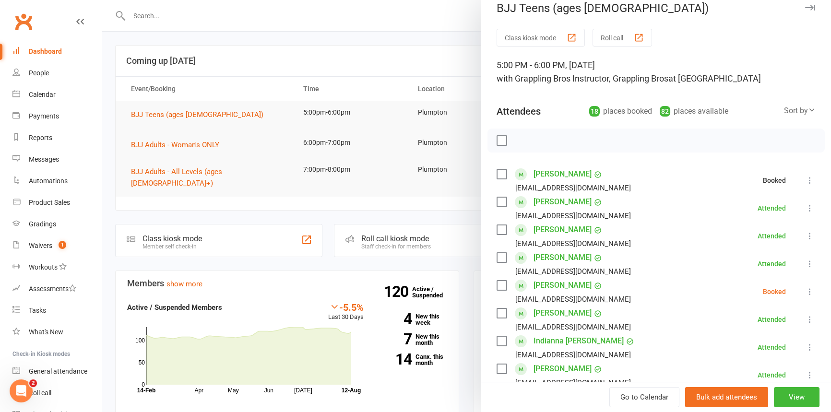
click at [805, 290] on icon at bounding box center [810, 292] width 10 height 10
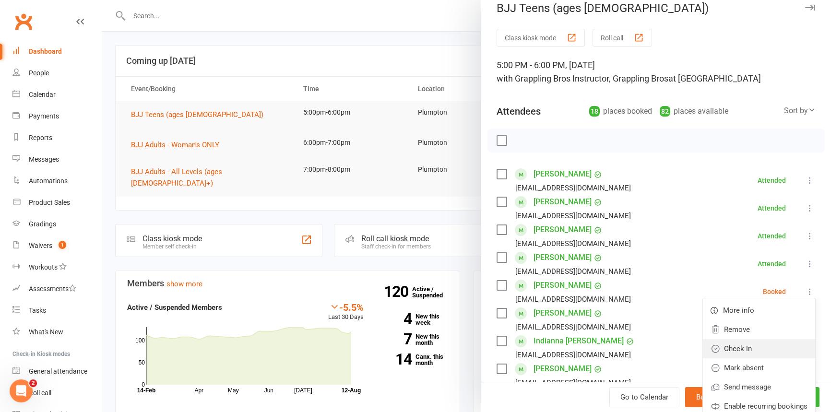
click at [722, 344] on link "Check in" at bounding box center [759, 348] width 112 height 19
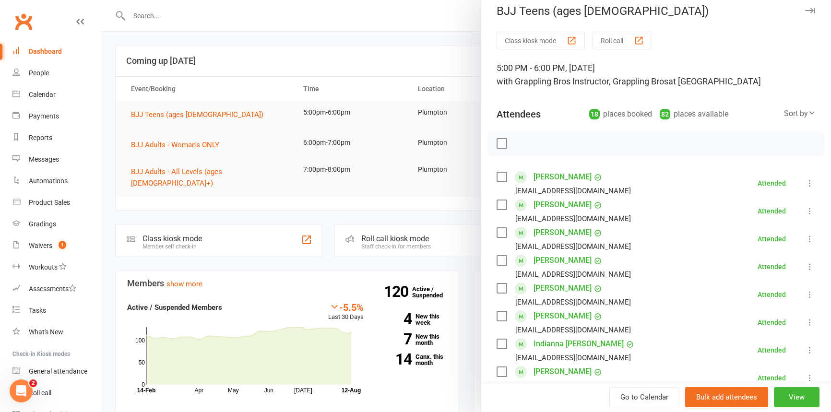
scroll to position [0, 0]
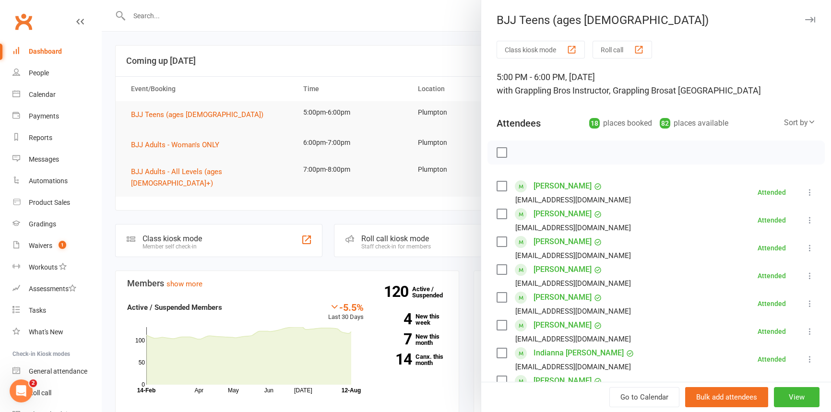
drag, startPoint x: 795, startPoint y: 21, endPoint x: 716, endPoint y: 32, distance: 79.5
click at [805, 21] on icon "button" at bounding box center [810, 20] width 10 height 6
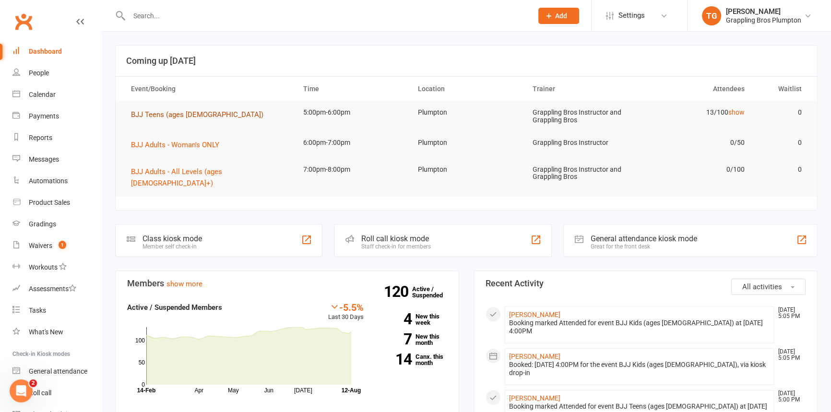
click at [148, 112] on span "BJJ Teens (ages [DEMOGRAPHIC_DATA])" at bounding box center [197, 114] width 132 height 9
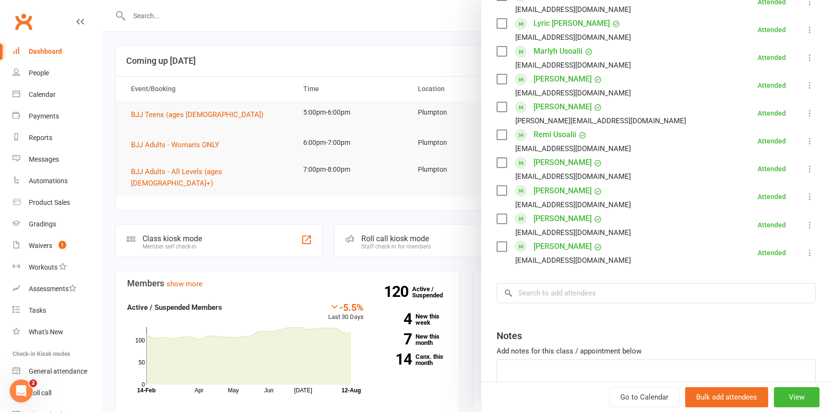
scroll to position [425, 0]
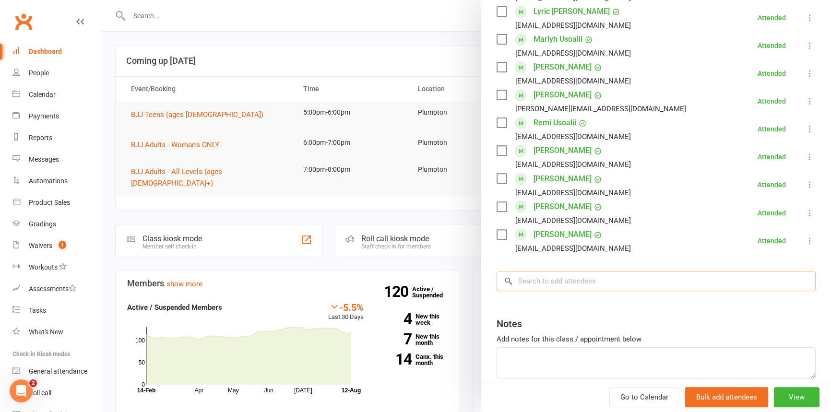
click at [537, 282] on input "search" at bounding box center [655, 281] width 319 height 20
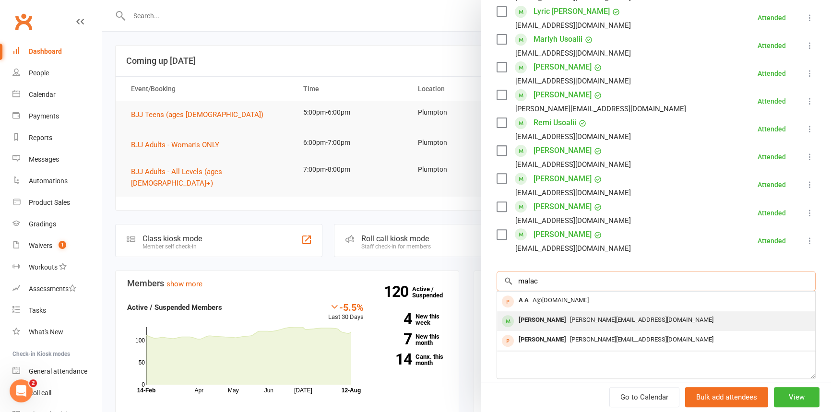
type input "malac"
click at [533, 317] on div "[PERSON_NAME]" at bounding box center [542, 320] width 55 height 14
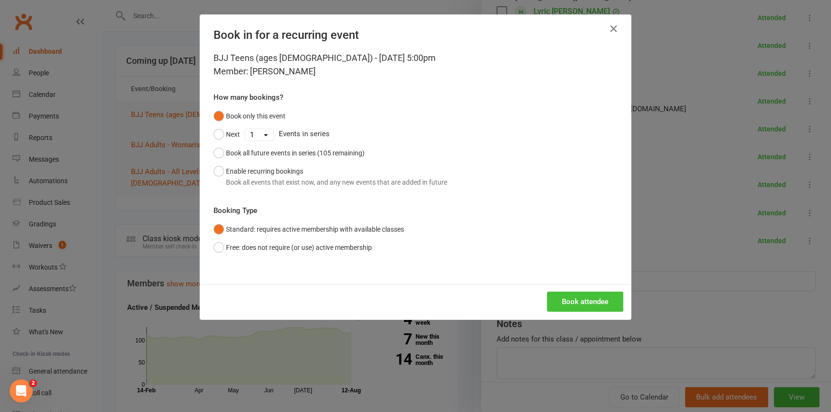
click at [563, 307] on button "Book attendee" at bounding box center [585, 302] width 76 height 20
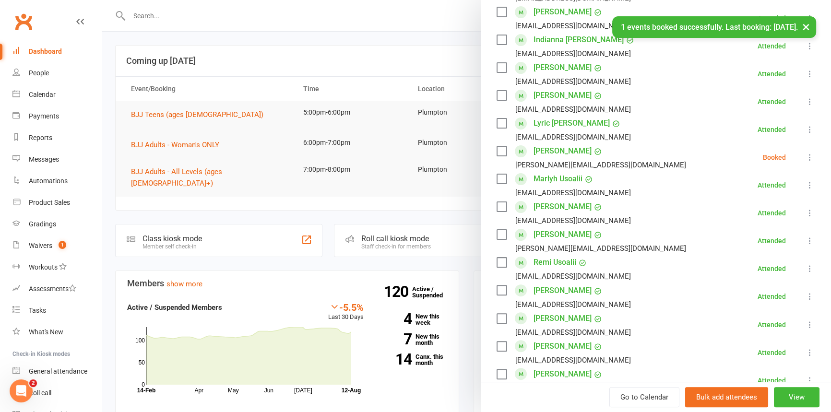
scroll to position [305, 0]
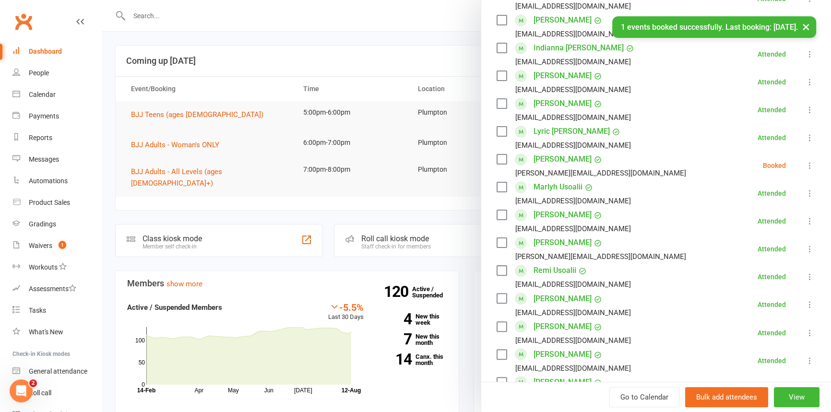
click at [805, 164] on icon at bounding box center [810, 166] width 10 height 10
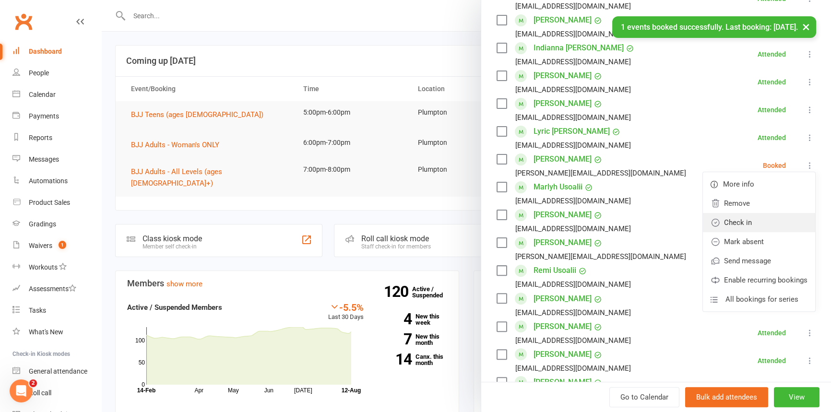
click at [734, 221] on link "Check in" at bounding box center [759, 222] width 112 height 19
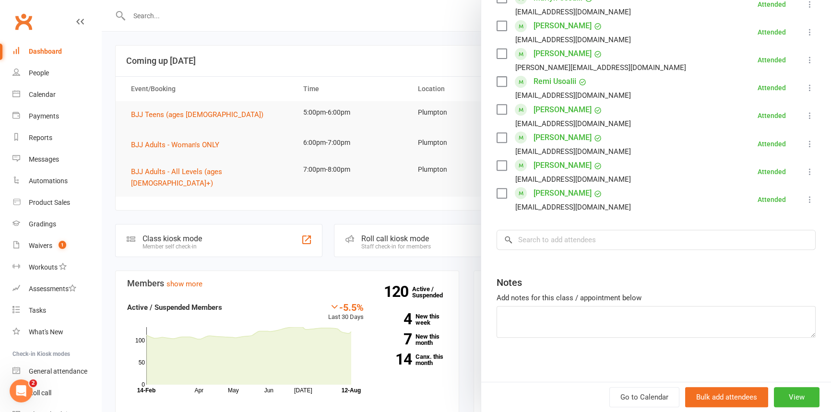
scroll to position [497, 0]
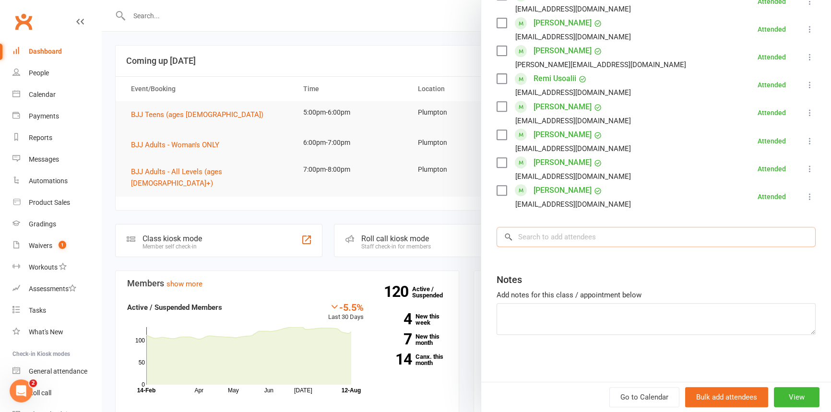
click at [529, 235] on input "search" at bounding box center [655, 237] width 319 height 20
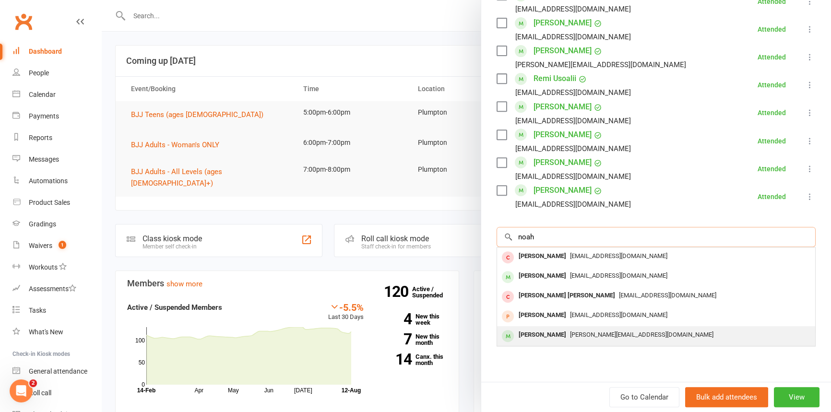
type input "noah"
click at [543, 334] on div "[PERSON_NAME]" at bounding box center [542, 335] width 55 height 14
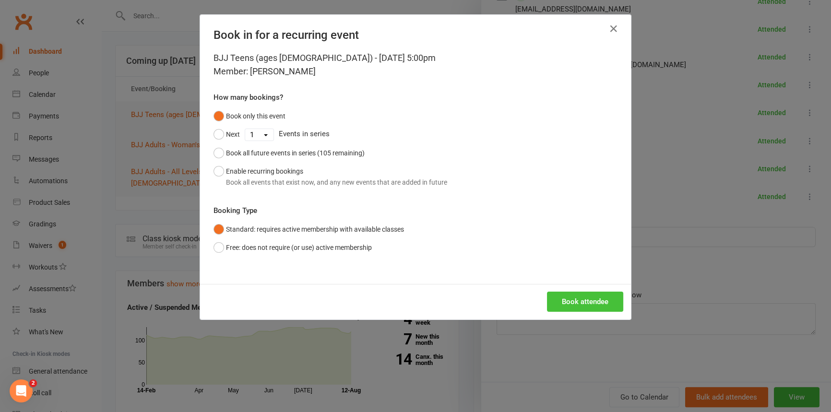
click at [577, 298] on button "Book attendee" at bounding box center [585, 302] width 76 height 20
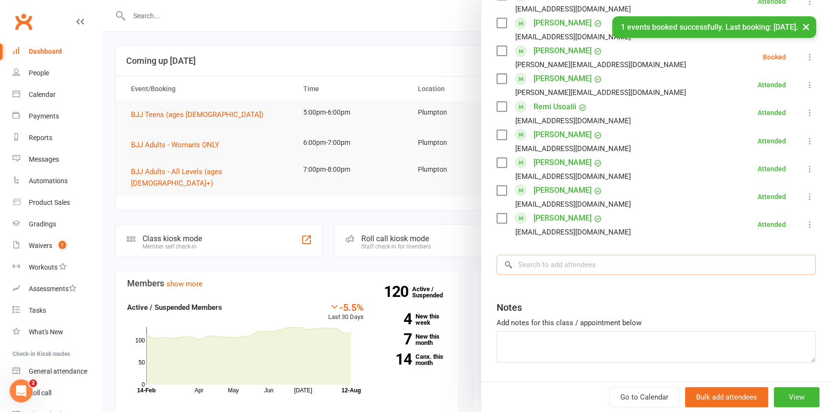
click at [534, 266] on input "search" at bounding box center [655, 265] width 319 height 20
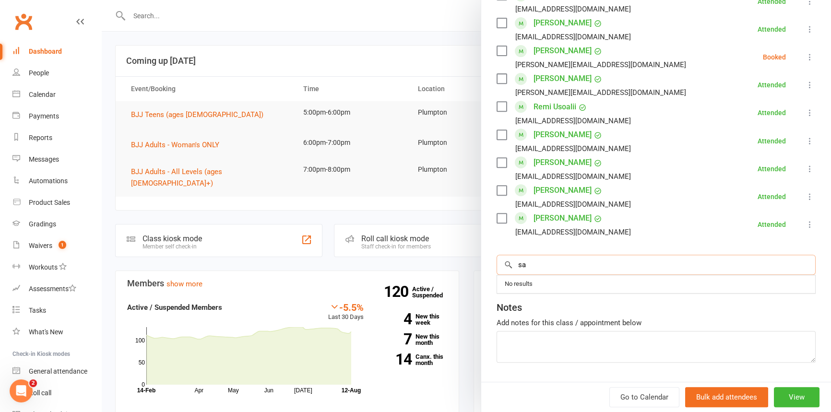
type input "sa"
click at [805, 136] on icon at bounding box center [810, 141] width 10 height 10
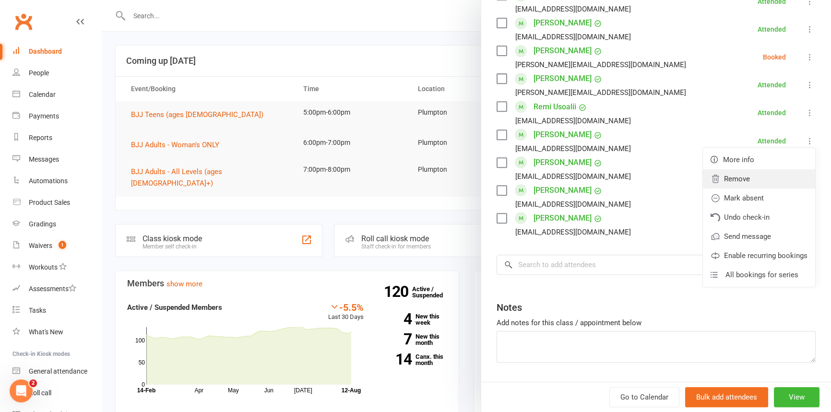
click at [730, 178] on link "Remove" at bounding box center [759, 178] width 112 height 19
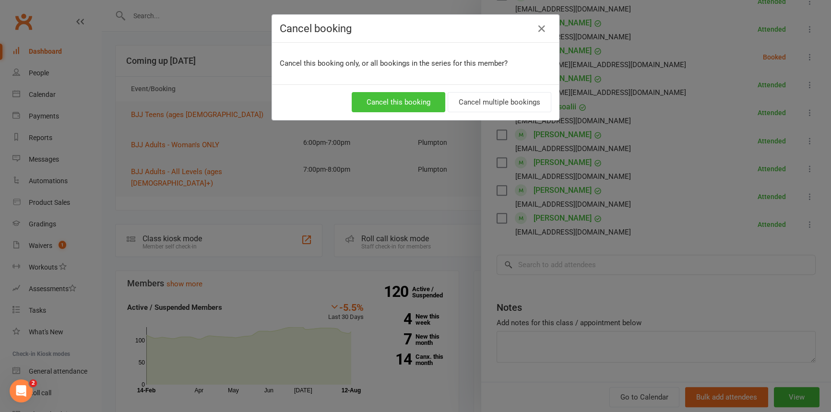
click at [395, 101] on button "Cancel this booking" at bounding box center [399, 102] width 94 height 20
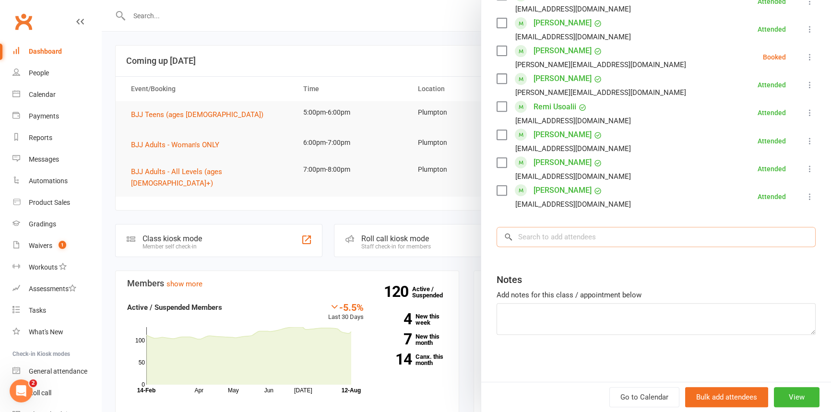
click at [539, 241] on input "search" at bounding box center [655, 237] width 319 height 20
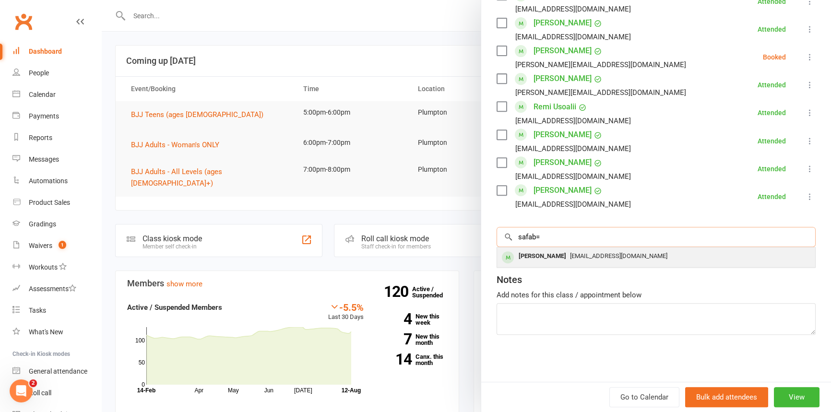
type input "safab="
click at [546, 255] on div "[PERSON_NAME]" at bounding box center [542, 256] width 55 height 14
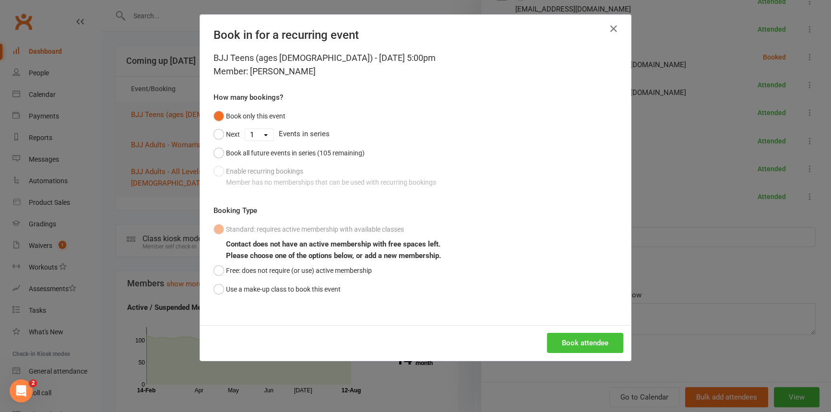
click at [575, 344] on button "Book attendee" at bounding box center [585, 343] width 76 height 20
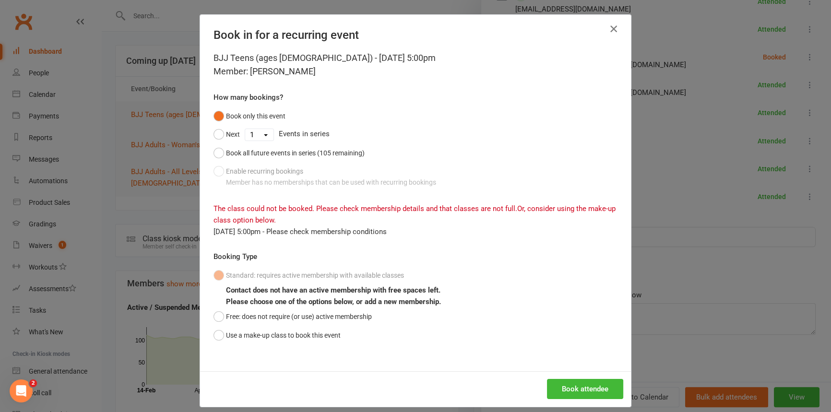
click at [611, 28] on icon "button" at bounding box center [614, 29] width 12 height 12
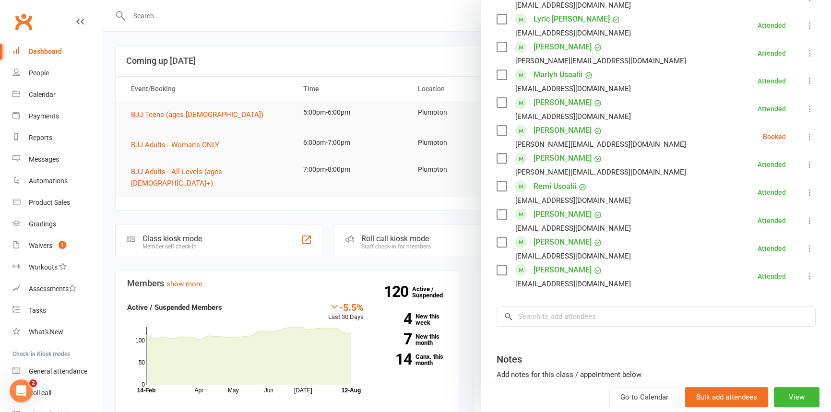
scroll to position [432, 0]
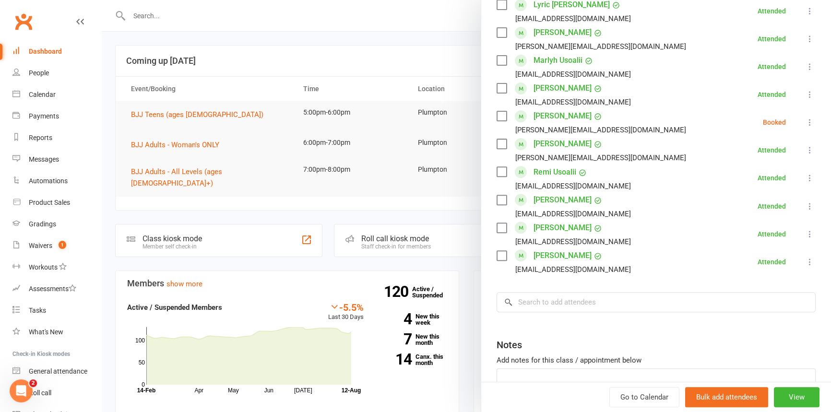
click at [805, 119] on icon at bounding box center [810, 122] width 10 height 10
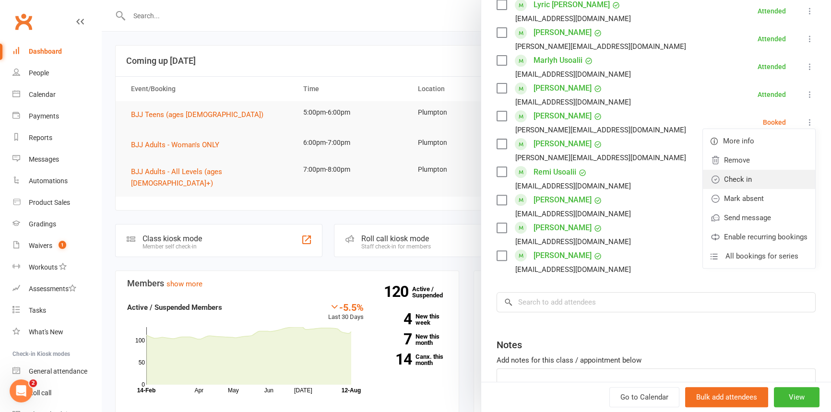
click at [724, 177] on link "Check in" at bounding box center [759, 179] width 112 height 19
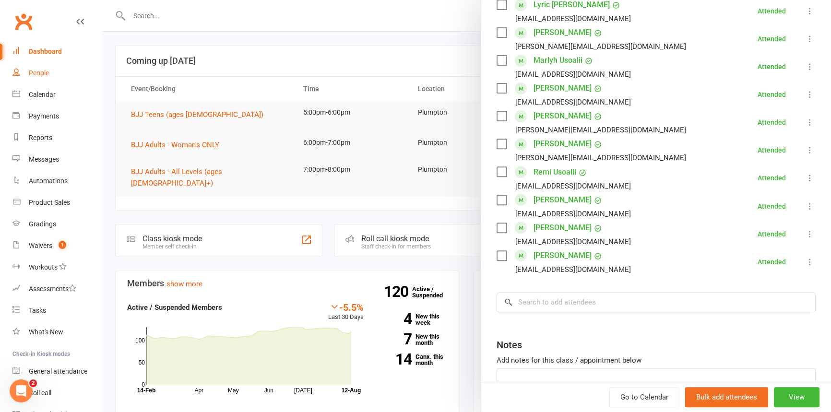
click at [34, 73] on div "People" at bounding box center [39, 73] width 20 height 8
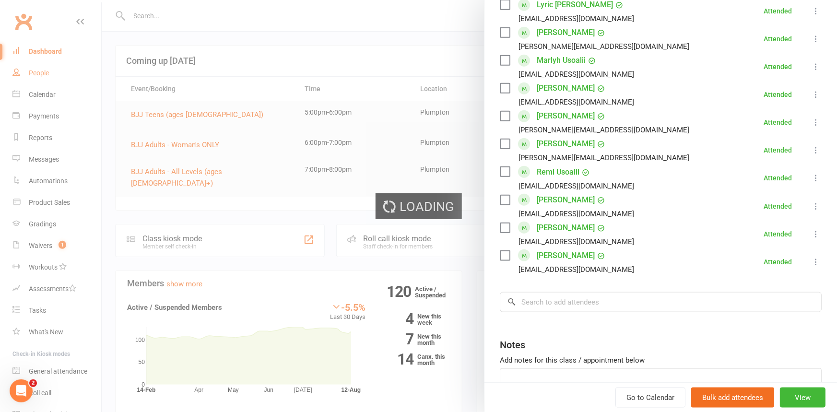
select select "100"
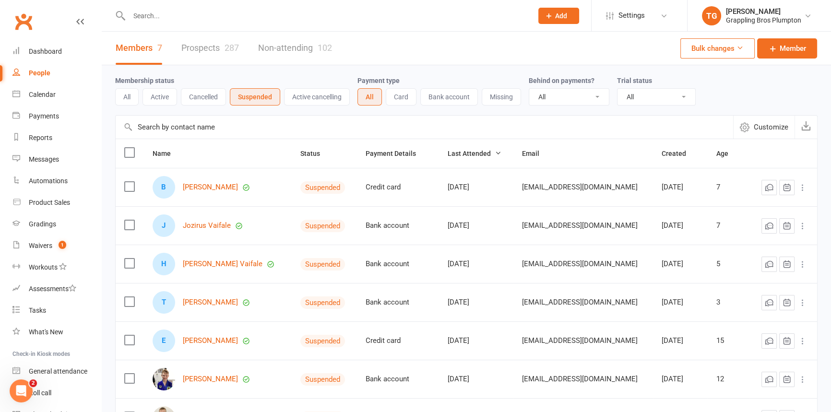
click at [152, 16] on input "text" at bounding box center [325, 15] width 399 height 13
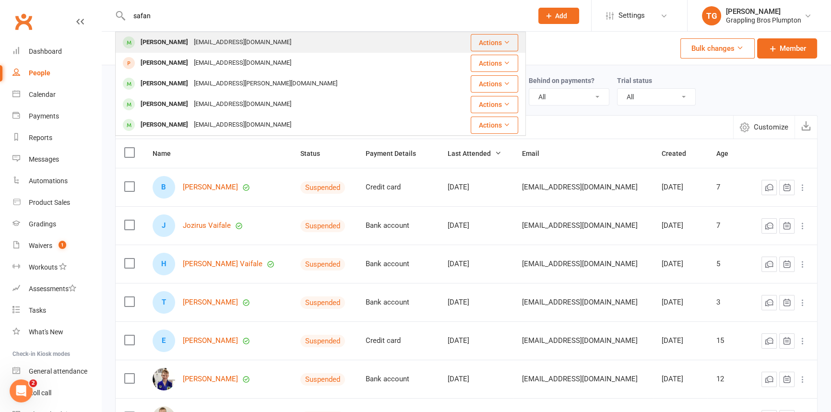
type input "safan"
click at [153, 46] on div "[PERSON_NAME]" at bounding box center [164, 42] width 53 height 14
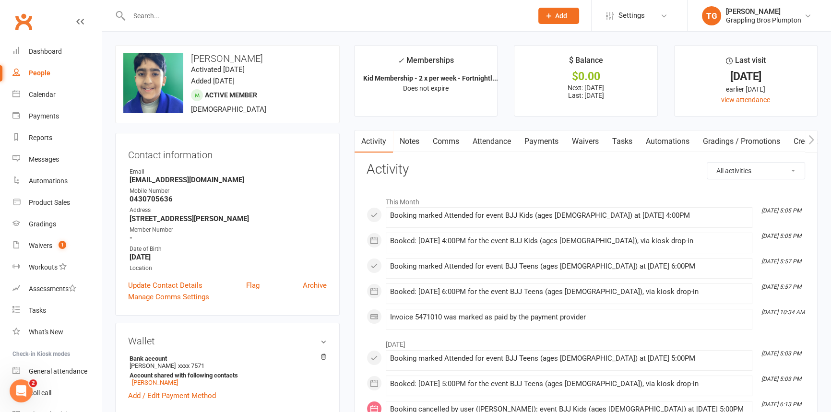
click at [538, 139] on link "Payments" at bounding box center [540, 141] width 47 height 22
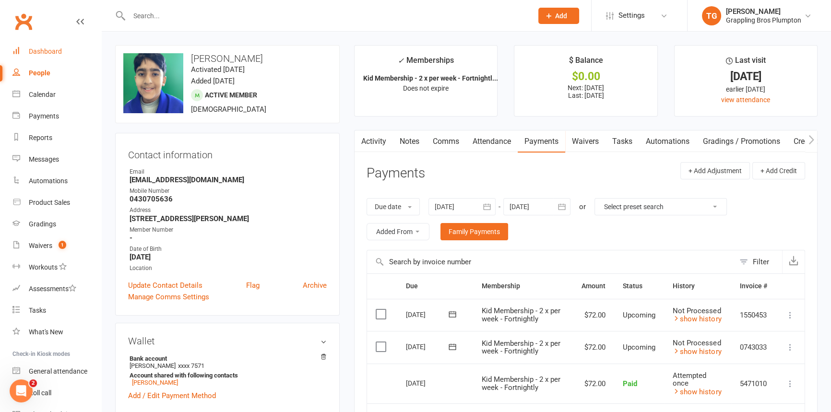
drag, startPoint x: 41, startPoint y: 52, endPoint x: 43, endPoint y: 57, distance: 5.4
click at [41, 52] on div "Dashboard" at bounding box center [45, 51] width 33 height 8
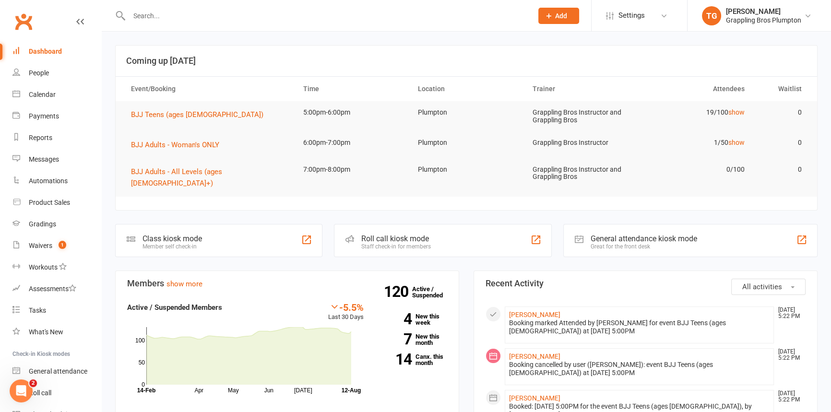
click at [180, 14] on input "text" at bounding box center [325, 15] width 399 height 13
click at [150, 117] on span "BJJ Teens (ages [DEMOGRAPHIC_DATA])" at bounding box center [197, 114] width 132 height 9
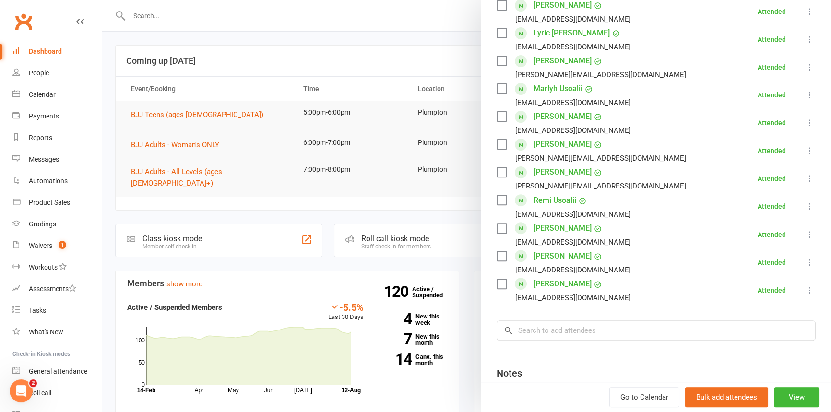
scroll to position [403, 0]
drag, startPoint x: 36, startPoint y: 72, endPoint x: 67, endPoint y: 68, distance: 31.4
click at [36, 72] on div "People" at bounding box center [39, 73] width 20 height 8
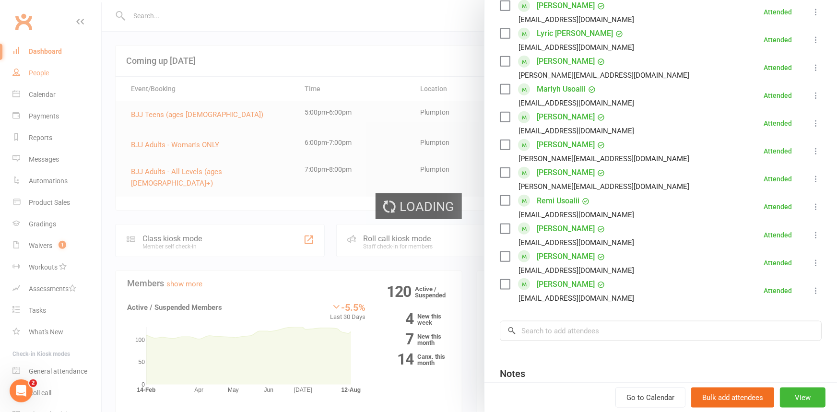
select select "100"
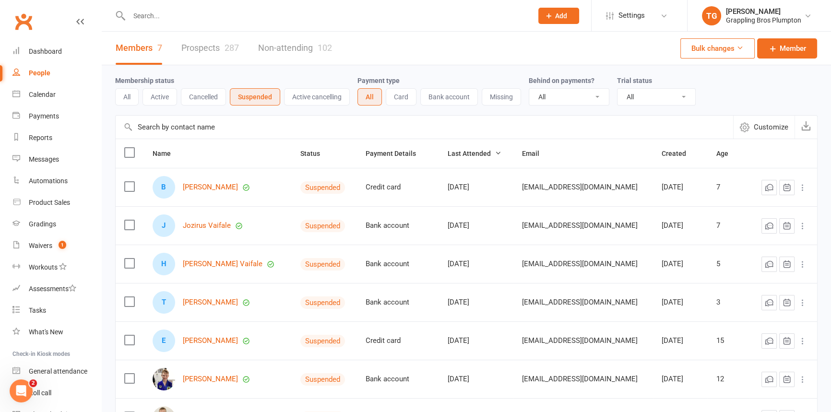
click at [153, 15] on input "text" at bounding box center [325, 15] width 399 height 13
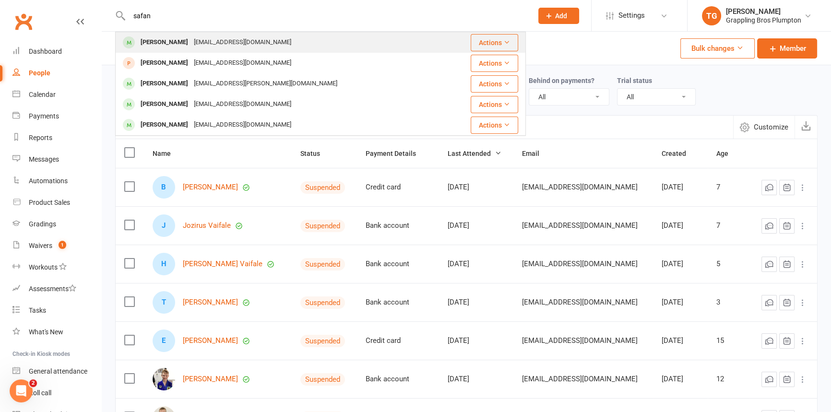
type input "safan"
click at [161, 47] on div "[PERSON_NAME]" at bounding box center [164, 42] width 53 height 14
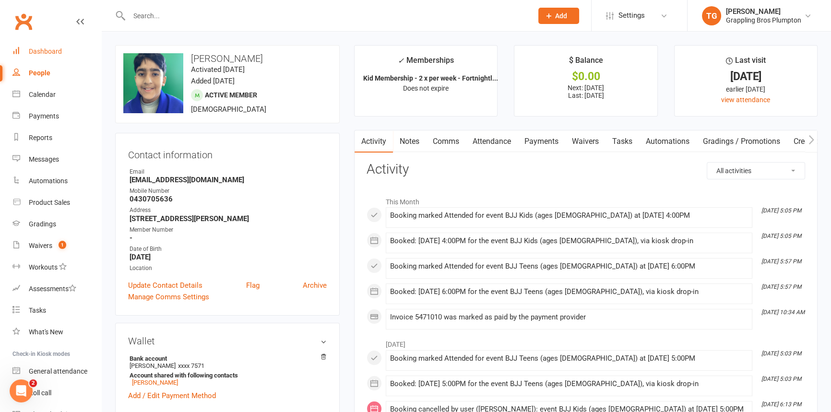
click at [33, 48] on div "Dashboard" at bounding box center [45, 51] width 33 height 8
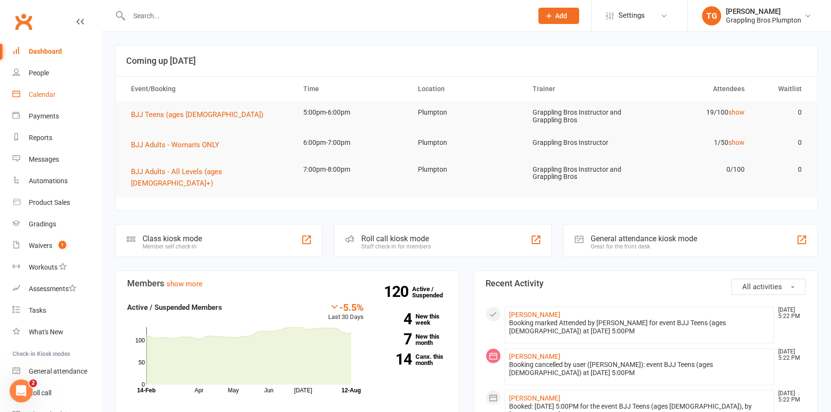
click at [35, 90] on link "Calendar" at bounding box center [56, 95] width 89 height 22
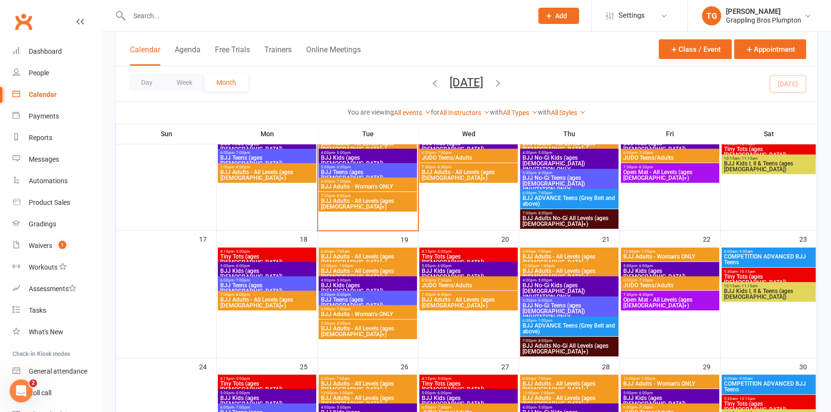
scroll to position [360, 0]
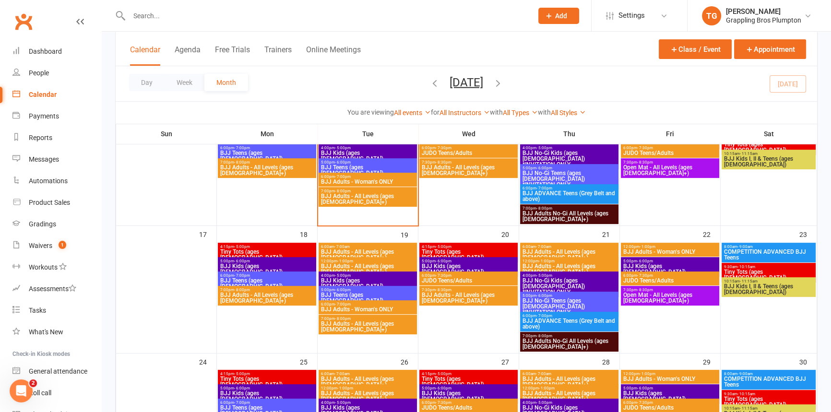
click at [335, 149] on span "- 5:00pm" at bounding box center [343, 148] width 16 height 4
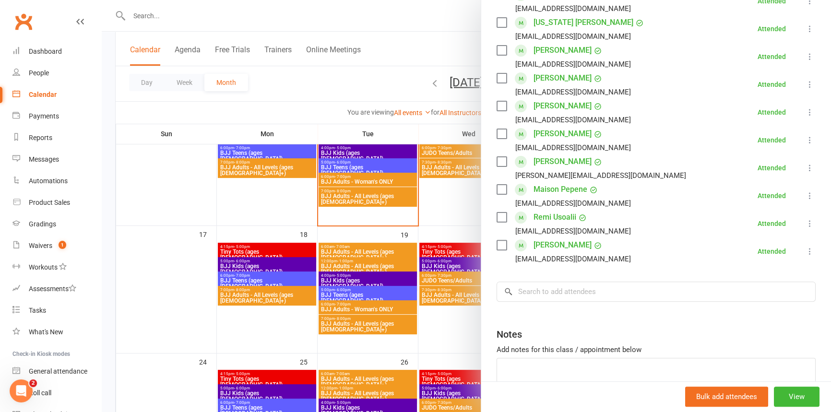
scroll to position [349, 0]
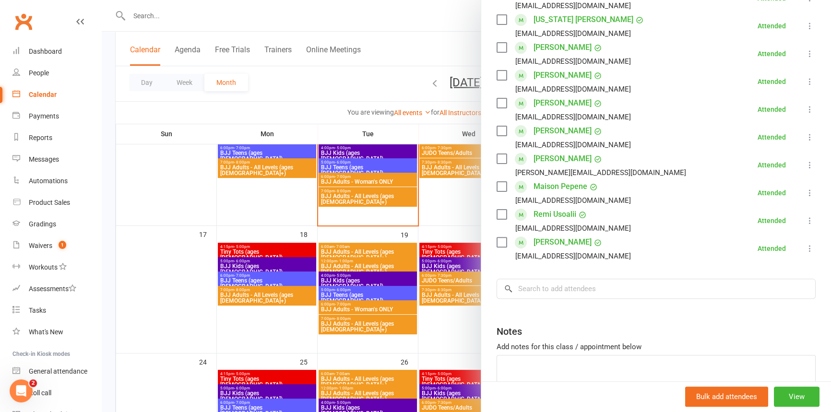
click at [805, 244] on icon at bounding box center [810, 249] width 10 height 10
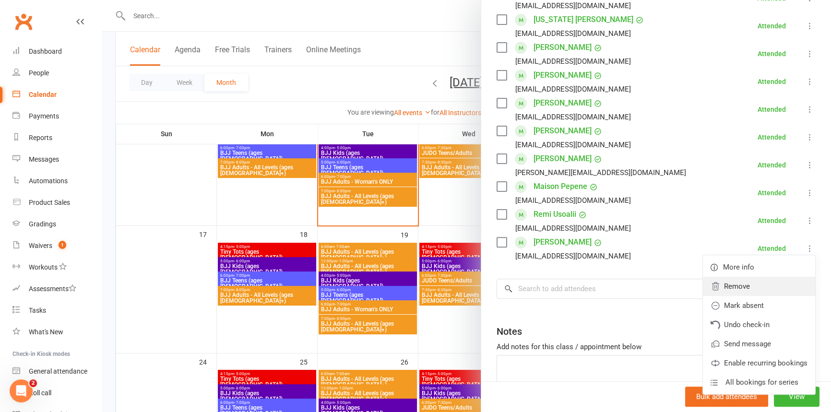
click at [729, 277] on link "Remove" at bounding box center [759, 286] width 112 height 19
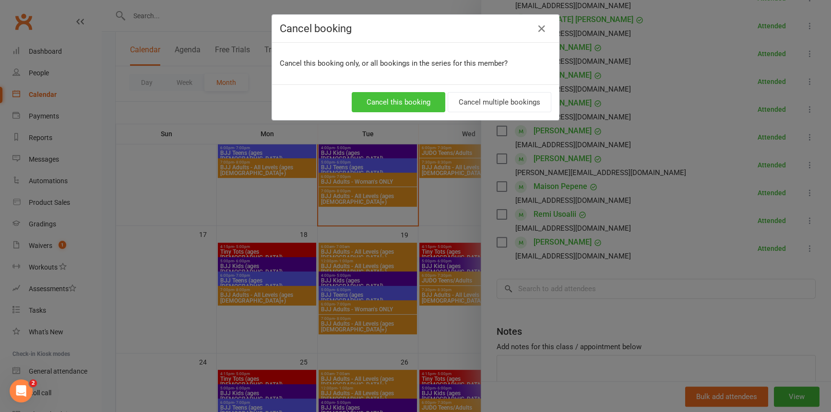
click at [405, 96] on button "Cancel this booking" at bounding box center [399, 102] width 94 height 20
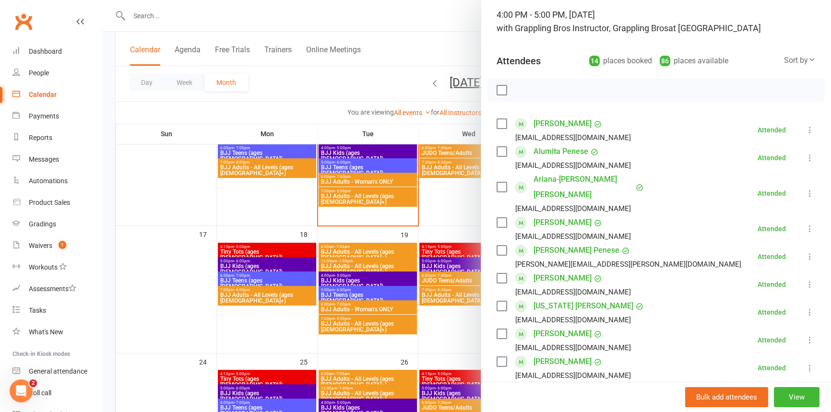
scroll to position [0, 0]
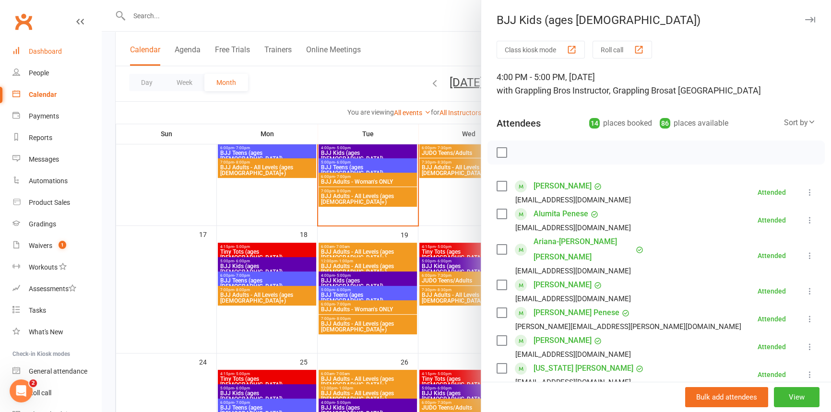
click at [55, 51] on div "Dashboard" at bounding box center [45, 51] width 33 height 8
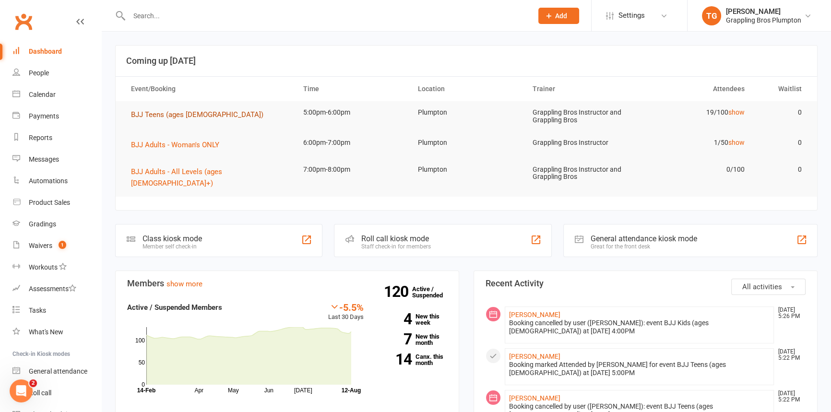
click at [156, 115] on span "BJJ Teens (ages [DEMOGRAPHIC_DATA])" at bounding box center [197, 114] width 132 height 9
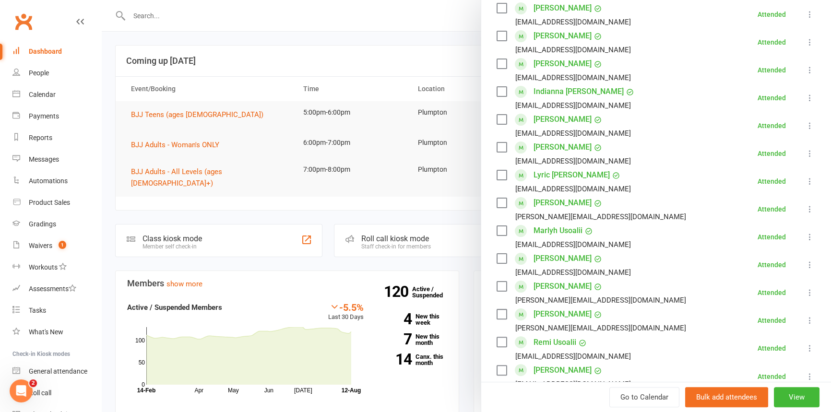
scroll to position [497, 0]
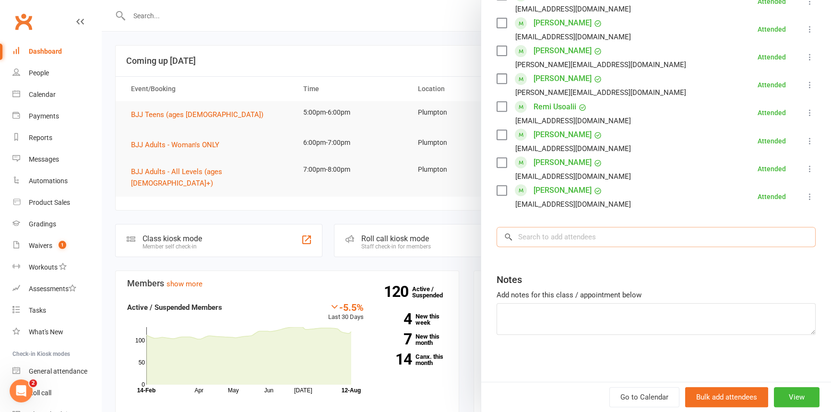
click at [530, 235] on input "search" at bounding box center [655, 237] width 319 height 20
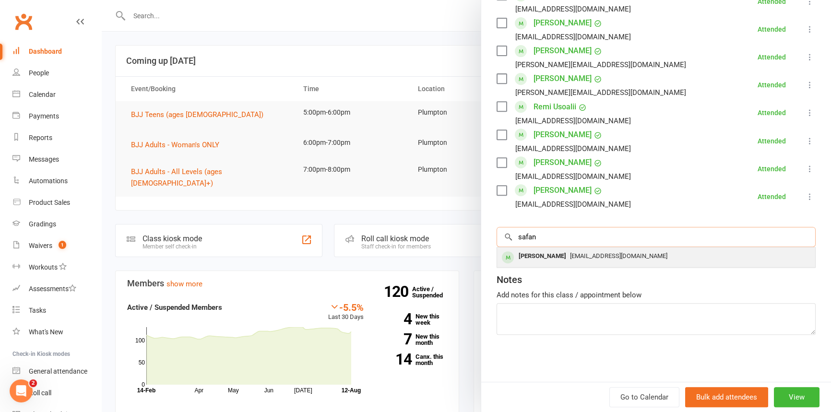
type input "safan"
click at [545, 254] on div "[PERSON_NAME]" at bounding box center [542, 256] width 55 height 14
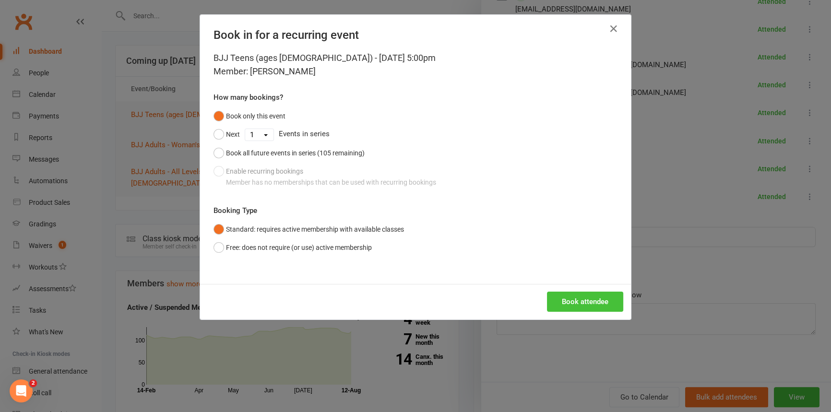
click at [580, 304] on button "Book attendee" at bounding box center [585, 302] width 76 height 20
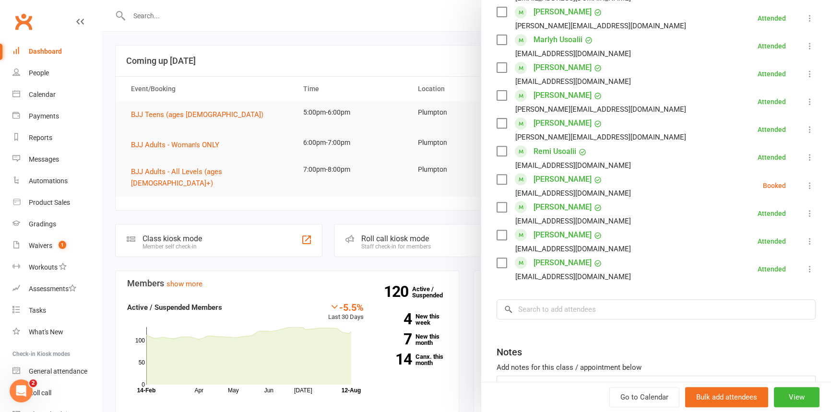
scroll to position [448, 0]
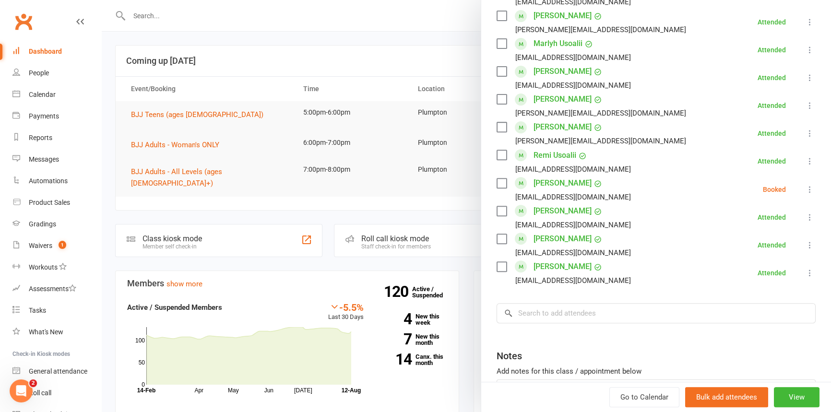
click at [805, 185] on icon at bounding box center [810, 190] width 10 height 10
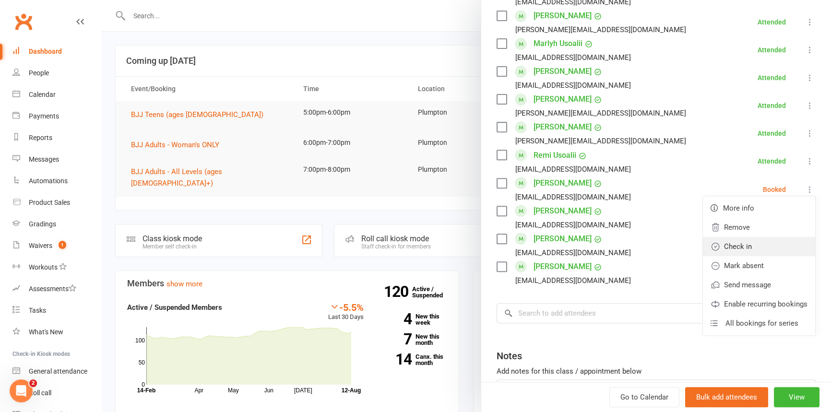
click at [729, 244] on link "Check in" at bounding box center [759, 246] width 112 height 19
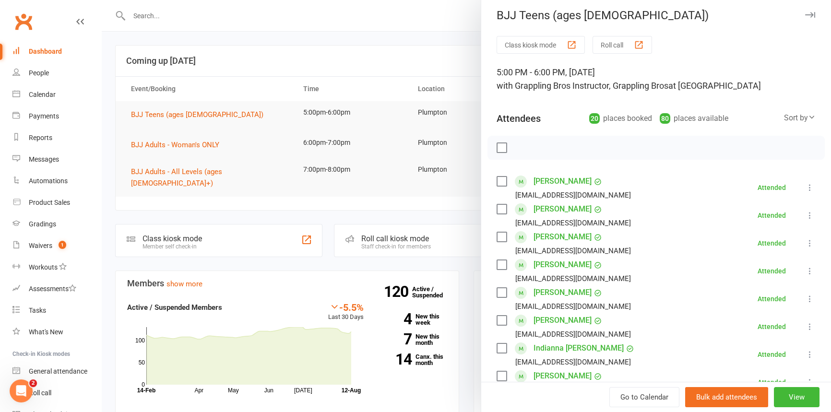
scroll to position [0, 0]
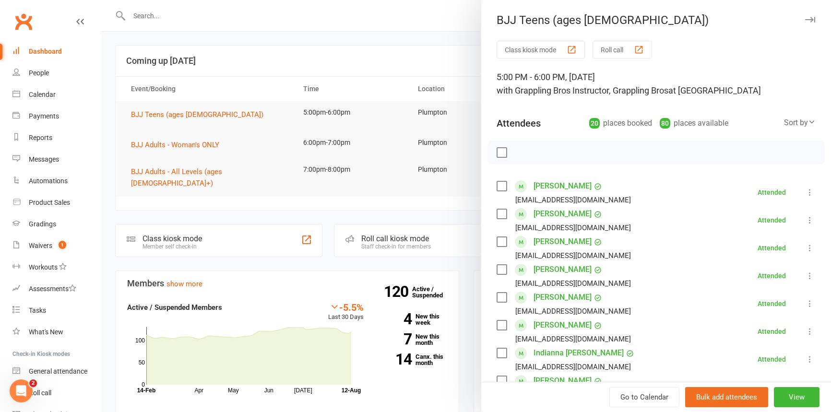
click at [804, 16] on button "button" at bounding box center [810, 20] width 12 height 12
